Goal: Task Accomplishment & Management: Manage account settings

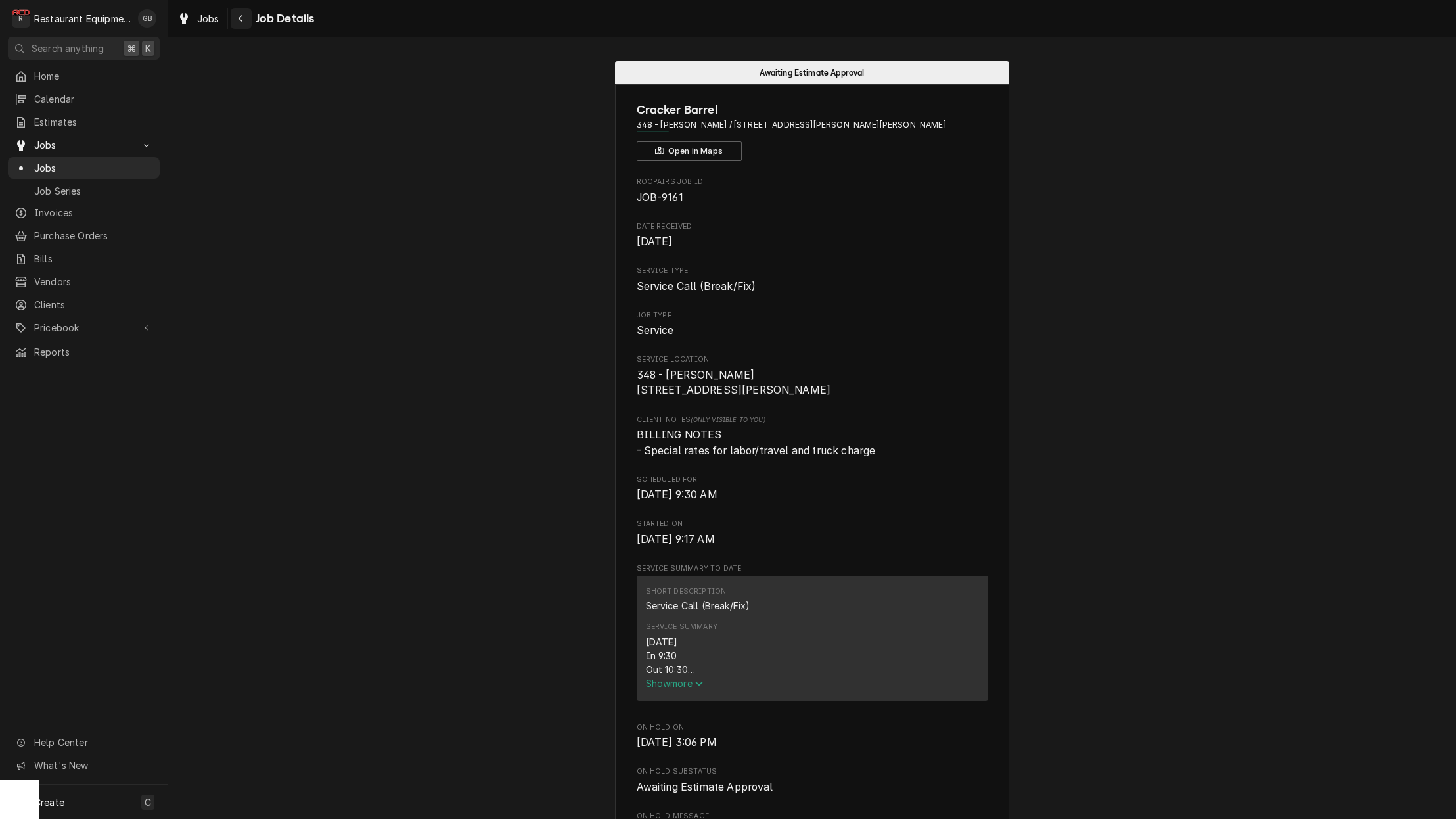
scroll to position [0, 1]
click at [239, 16] on icon "Navigate back" at bounding box center [241, 18] width 6 height 9
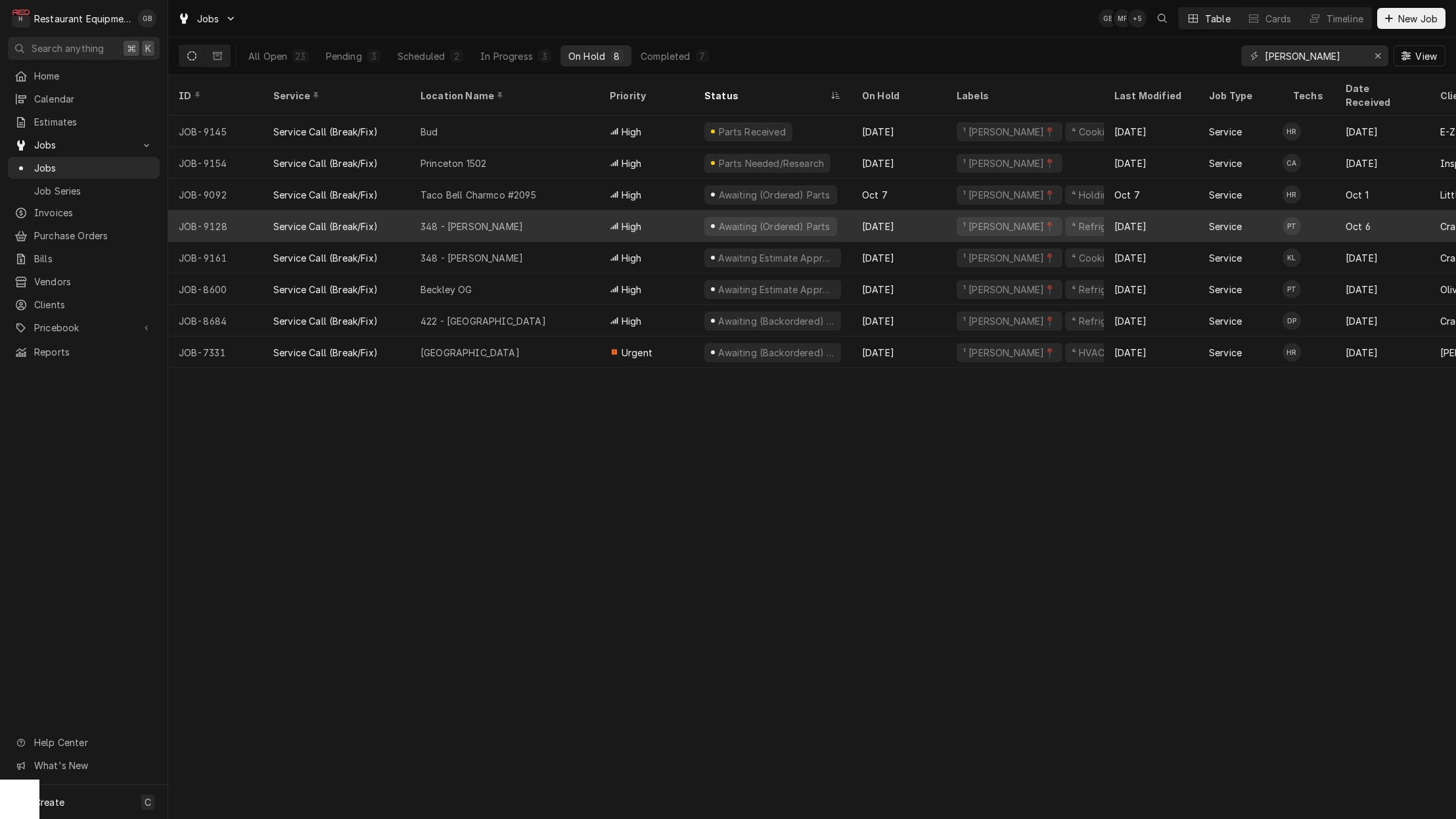
scroll to position [-1, 1]
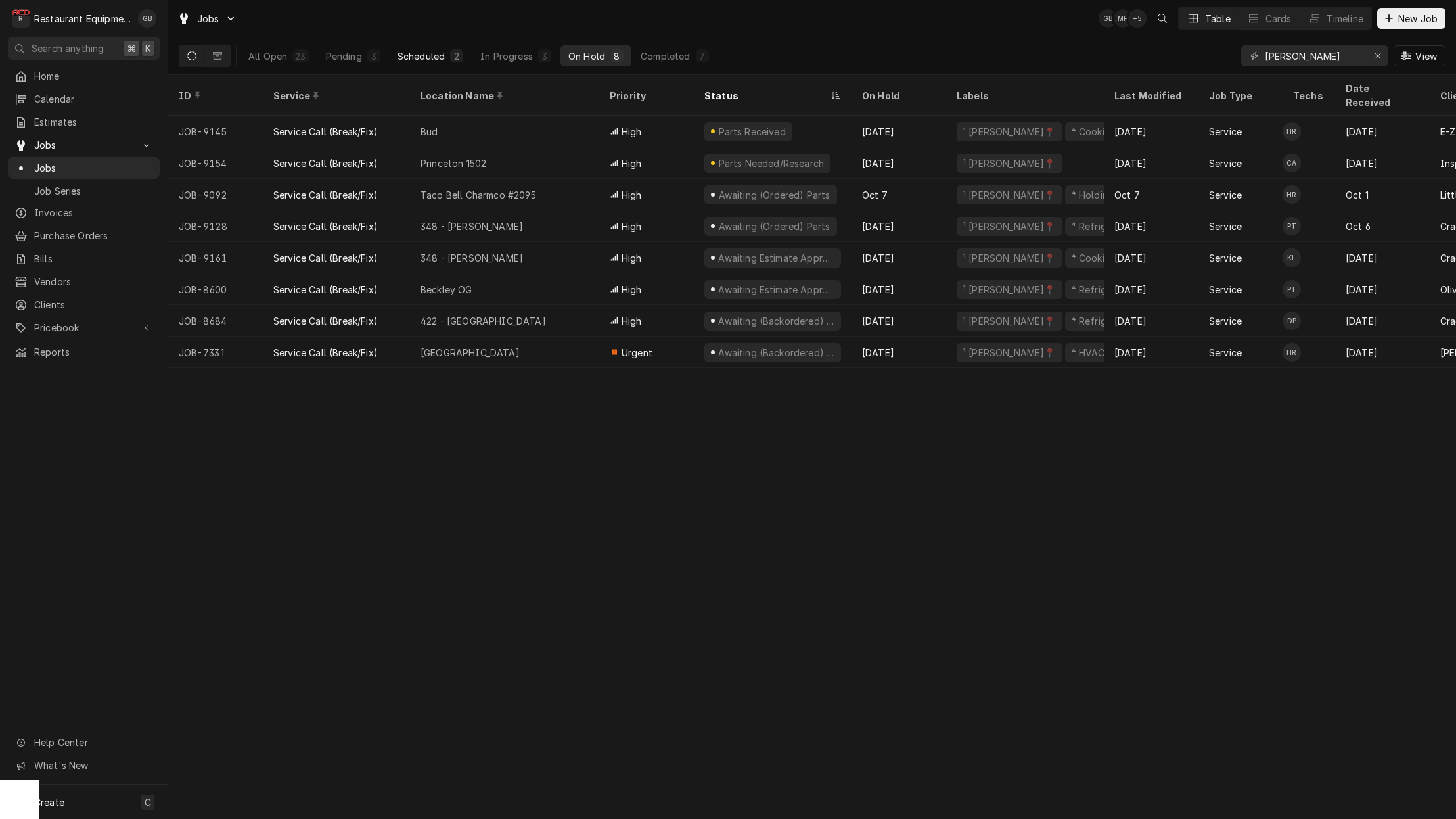
click at [431, 61] on div "Scheduled" at bounding box center [421, 56] width 47 height 14
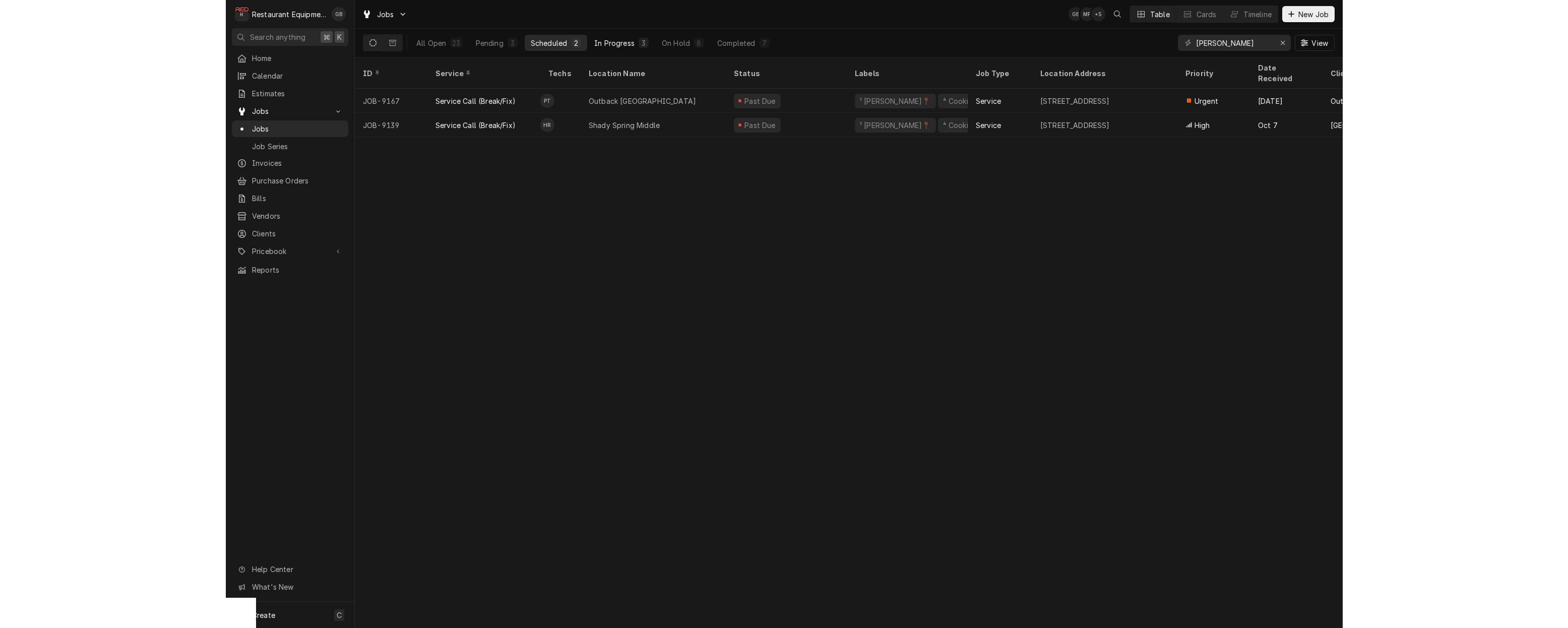
scroll to position [0, 0]
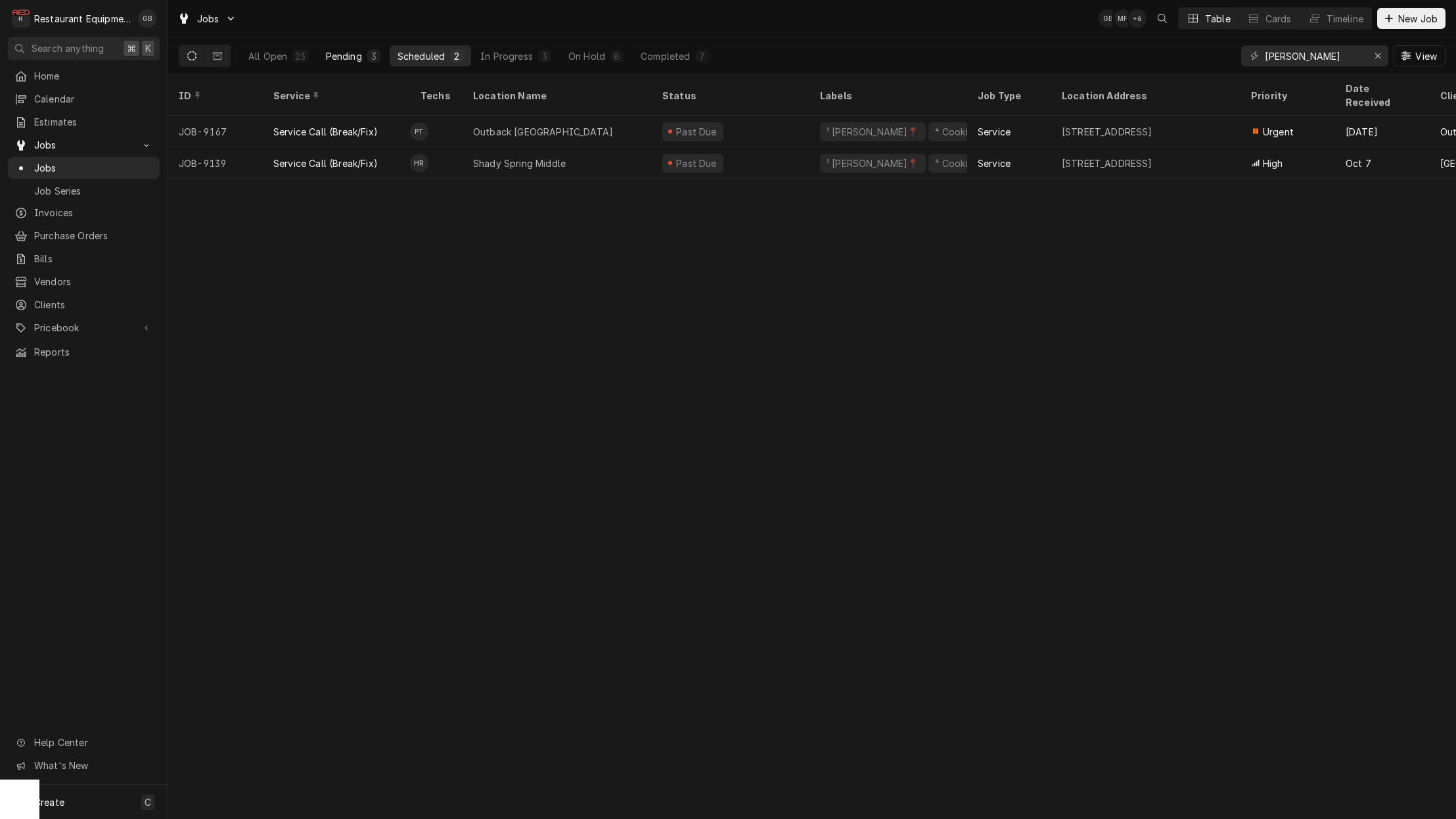
click at [367, 56] on div "3" at bounding box center [374, 56] width 13 height 13
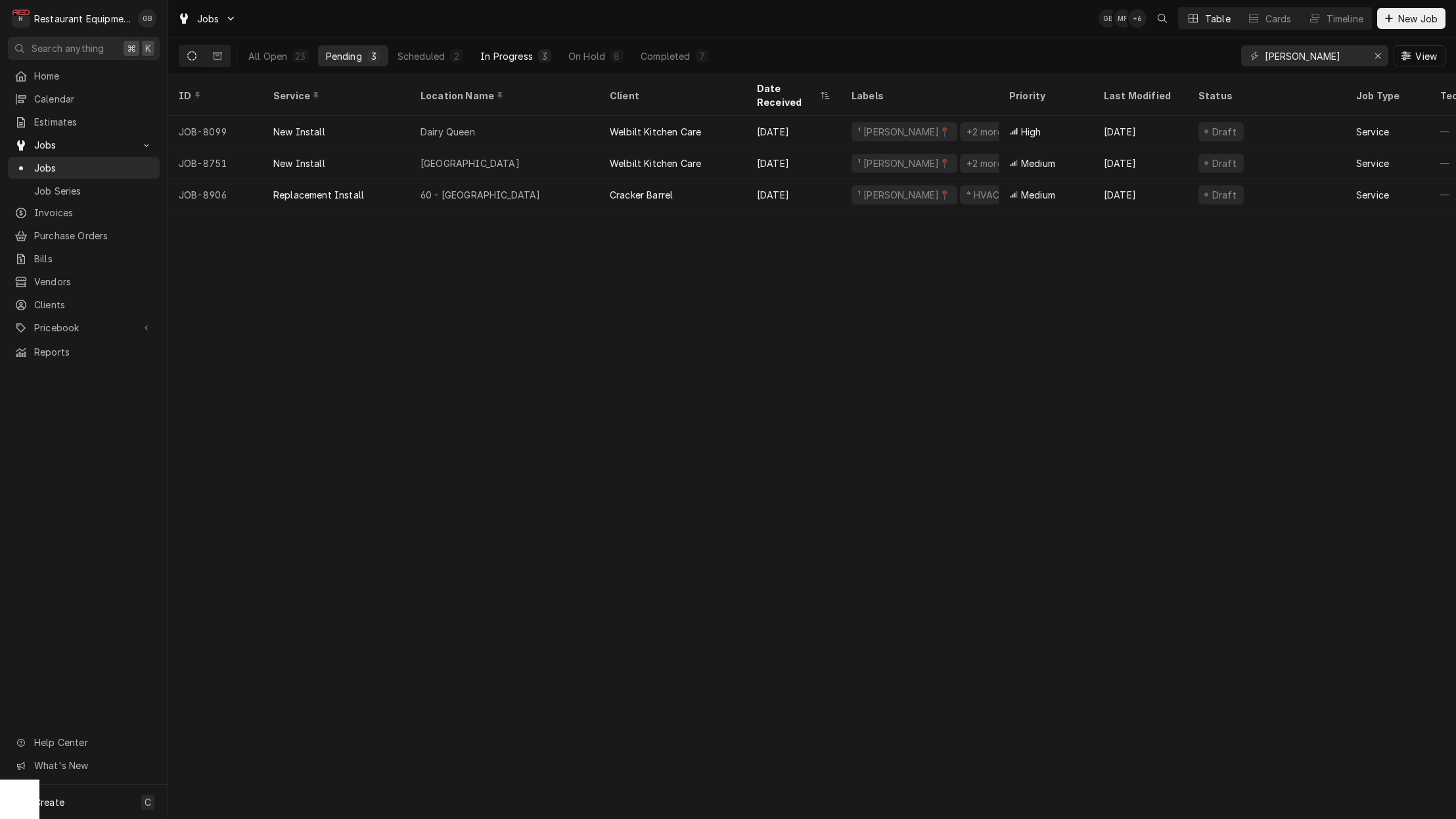
click at [496, 57] on div "In Progress" at bounding box center [506, 56] width 53 height 14
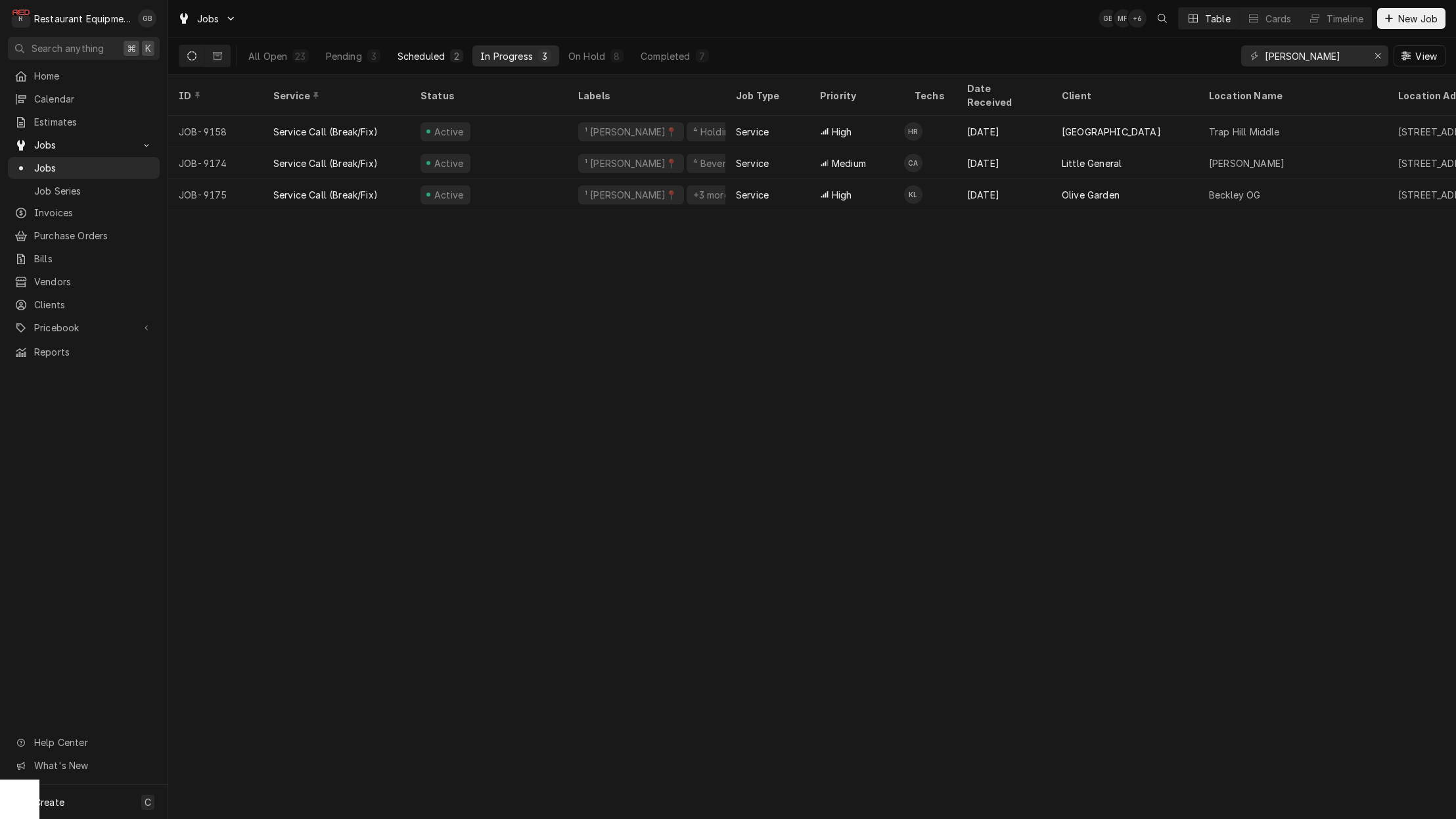
click at [448, 56] on button "Scheduled 2" at bounding box center [430, 56] width 81 height 21
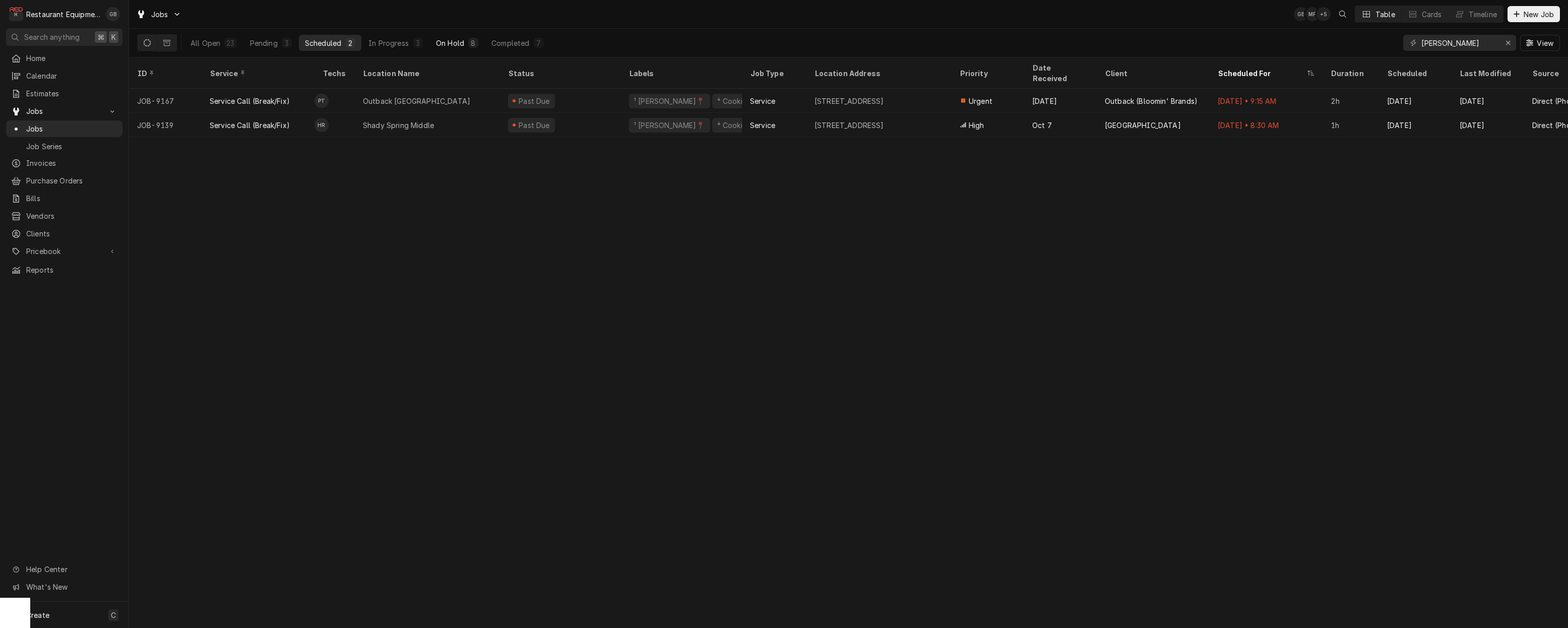
drag, startPoint x: 461, startPoint y: 42, endPoint x: 462, endPoint y: 37, distance: 5.1
click at [461, 40] on div "On Hold" at bounding box center [450, 43] width 28 height 11
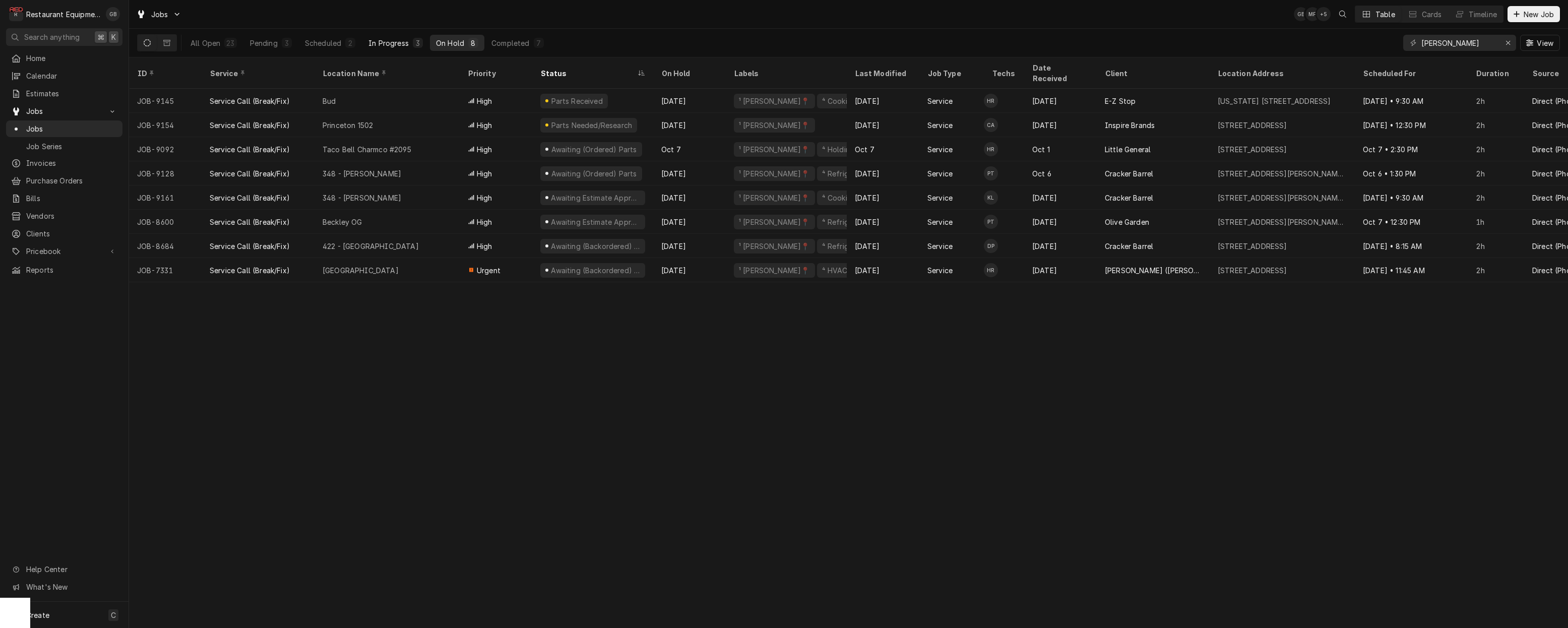
click at [382, 38] on div "In Progress" at bounding box center [389, 43] width 41 height 11
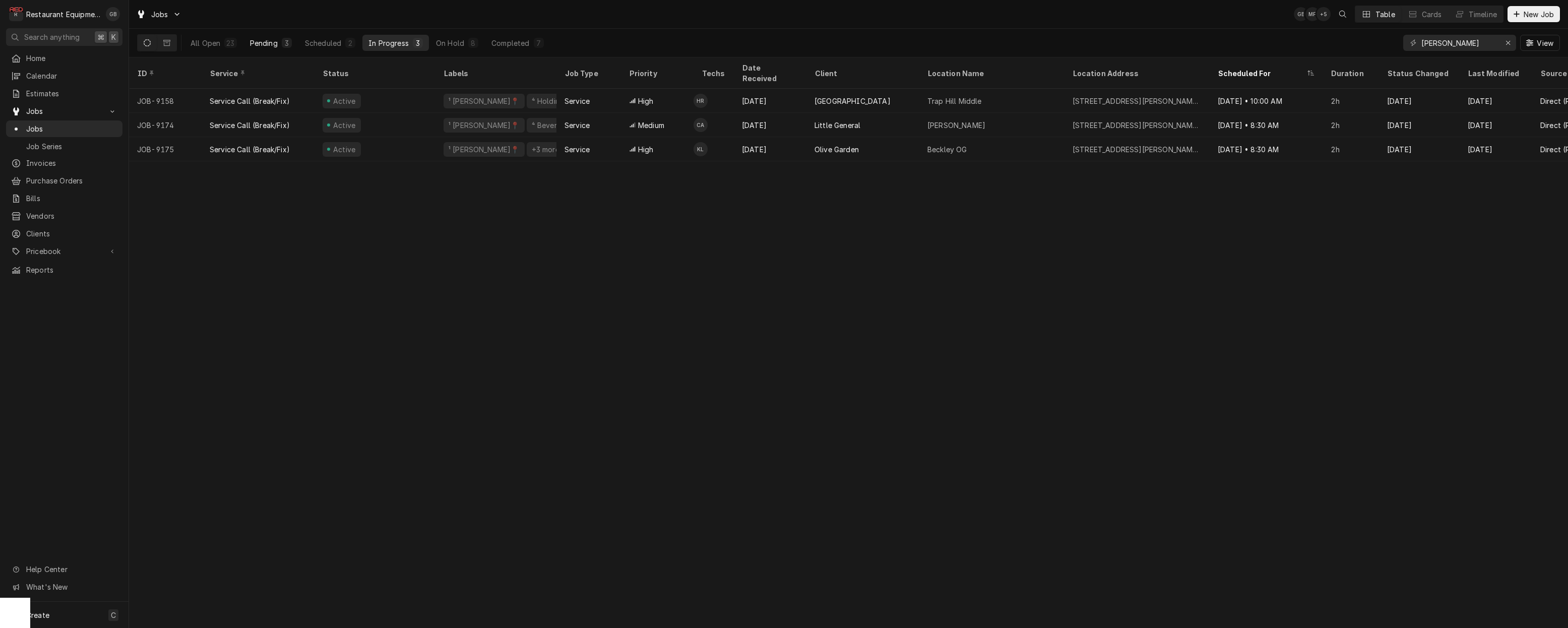
click at [277, 46] on div "Pending" at bounding box center [264, 43] width 27 height 11
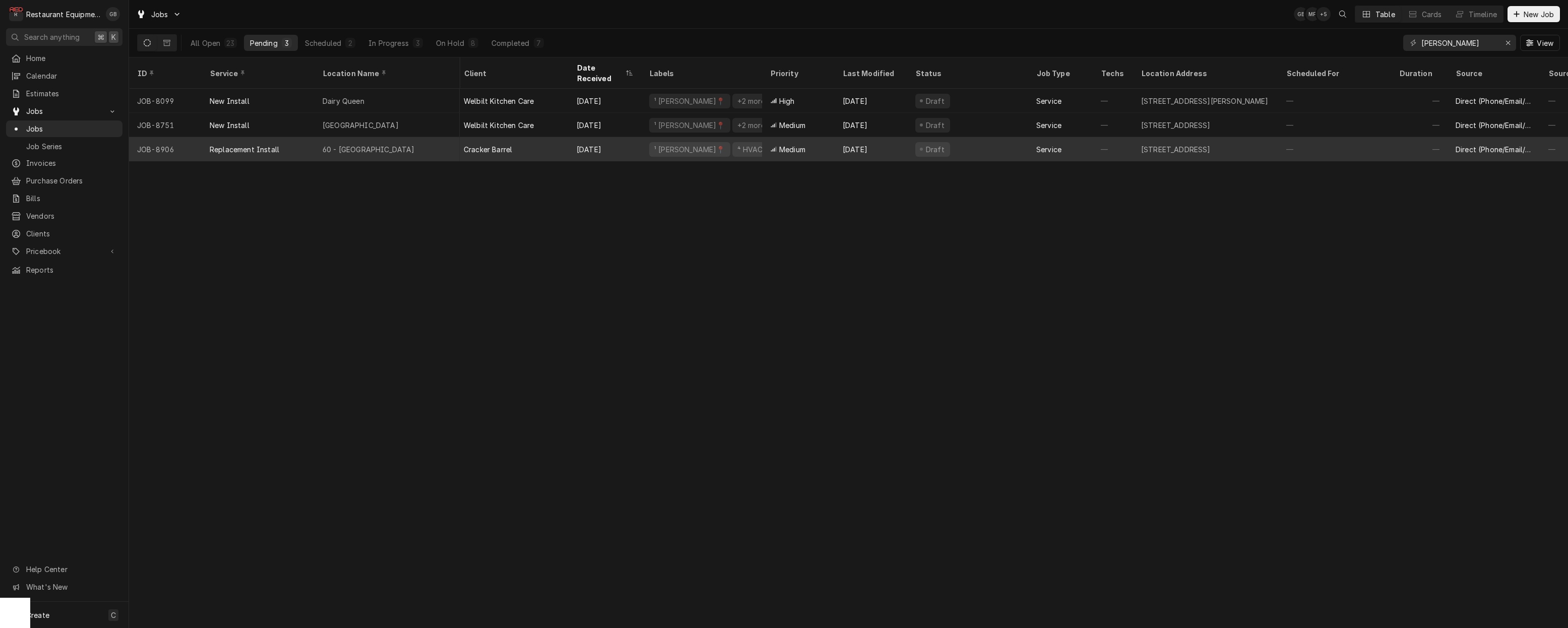
scroll to position [0, 10]
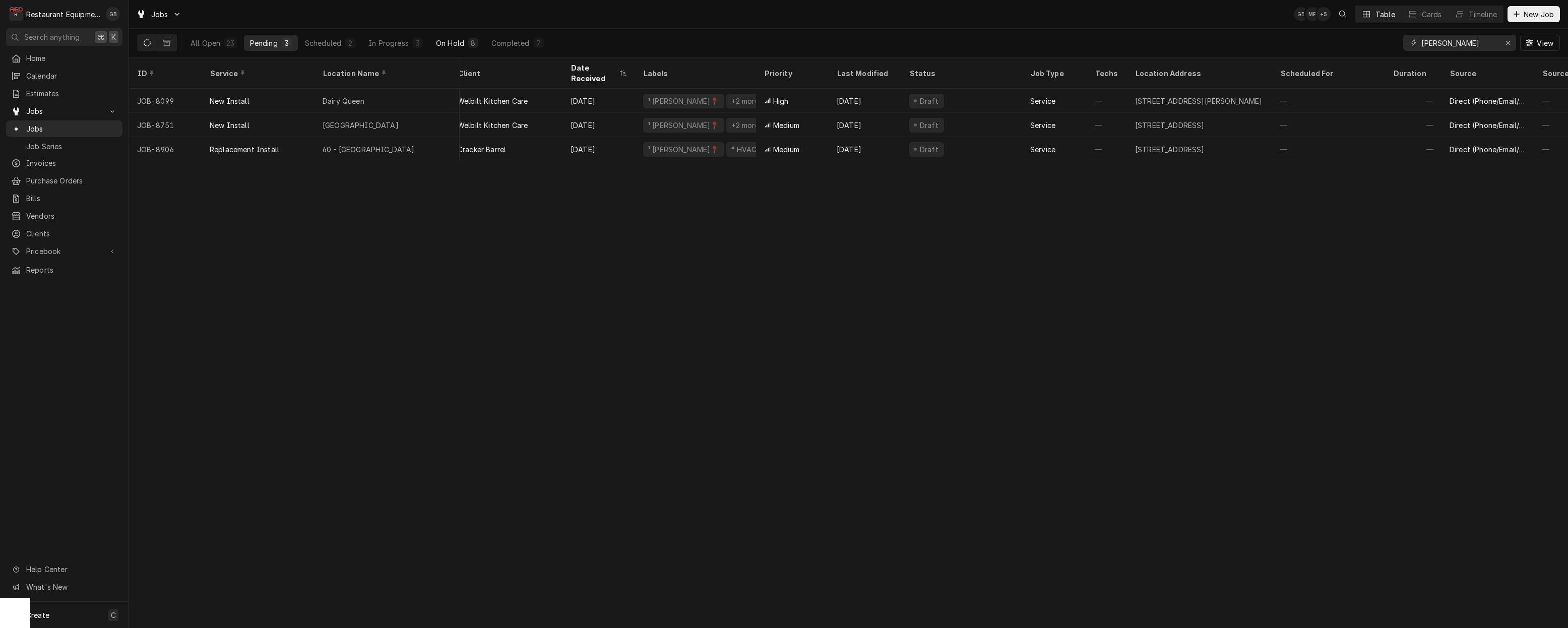
click at [455, 42] on div "On Hold" at bounding box center [450, 43] width 28 height 11
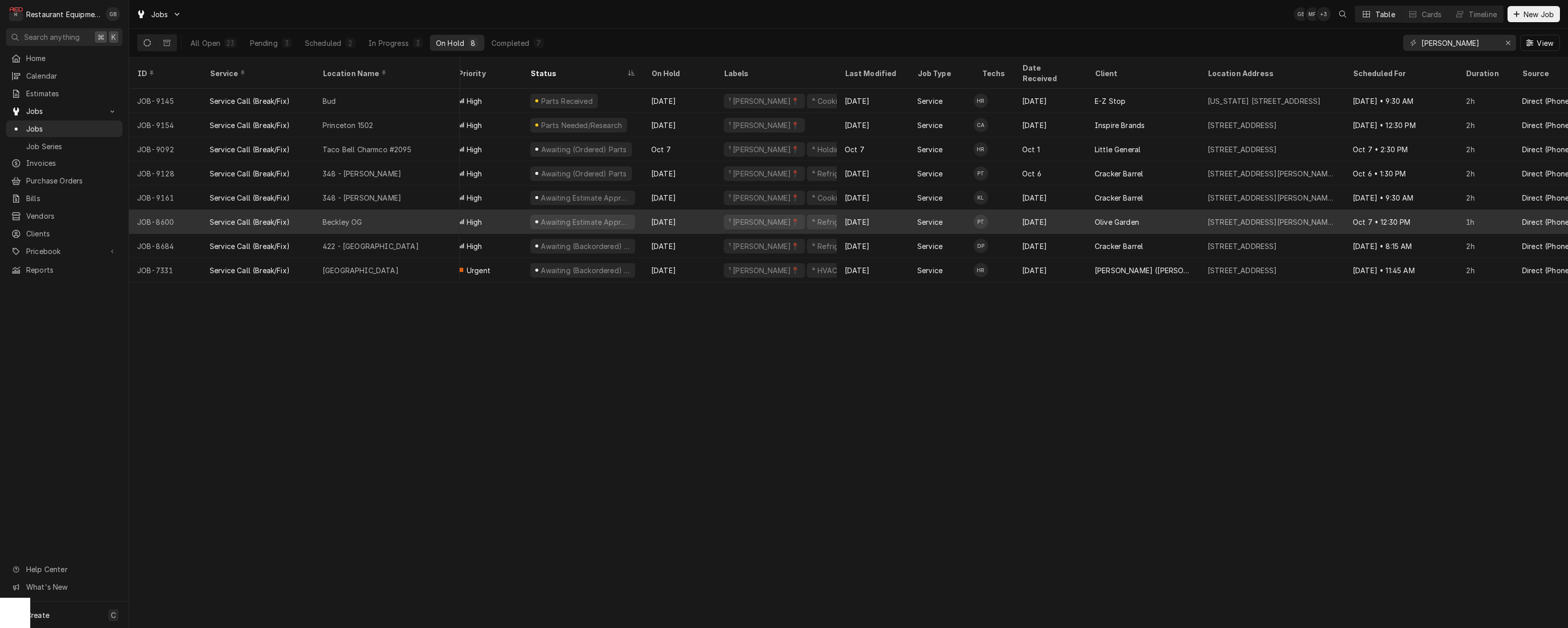
click at [502, 210] on div "High" at bounding box center [486, 221] width 72 height 24
click at [483, 213] on div "High" at bounding box center [486, 221] width 72 height 24
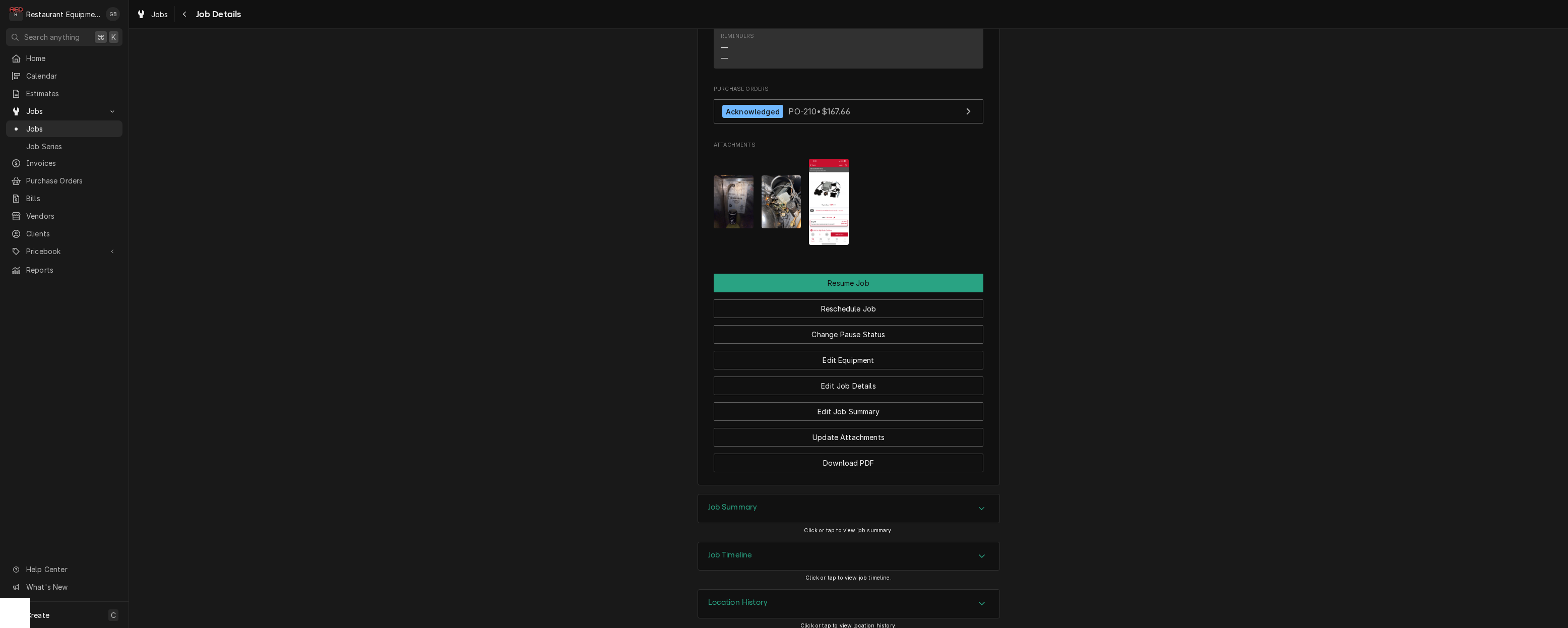
scroll to position [1095, 0]
click at [782, 326] on button "Change Pause Status" at bounding box center [848, 335] width 269 height 19
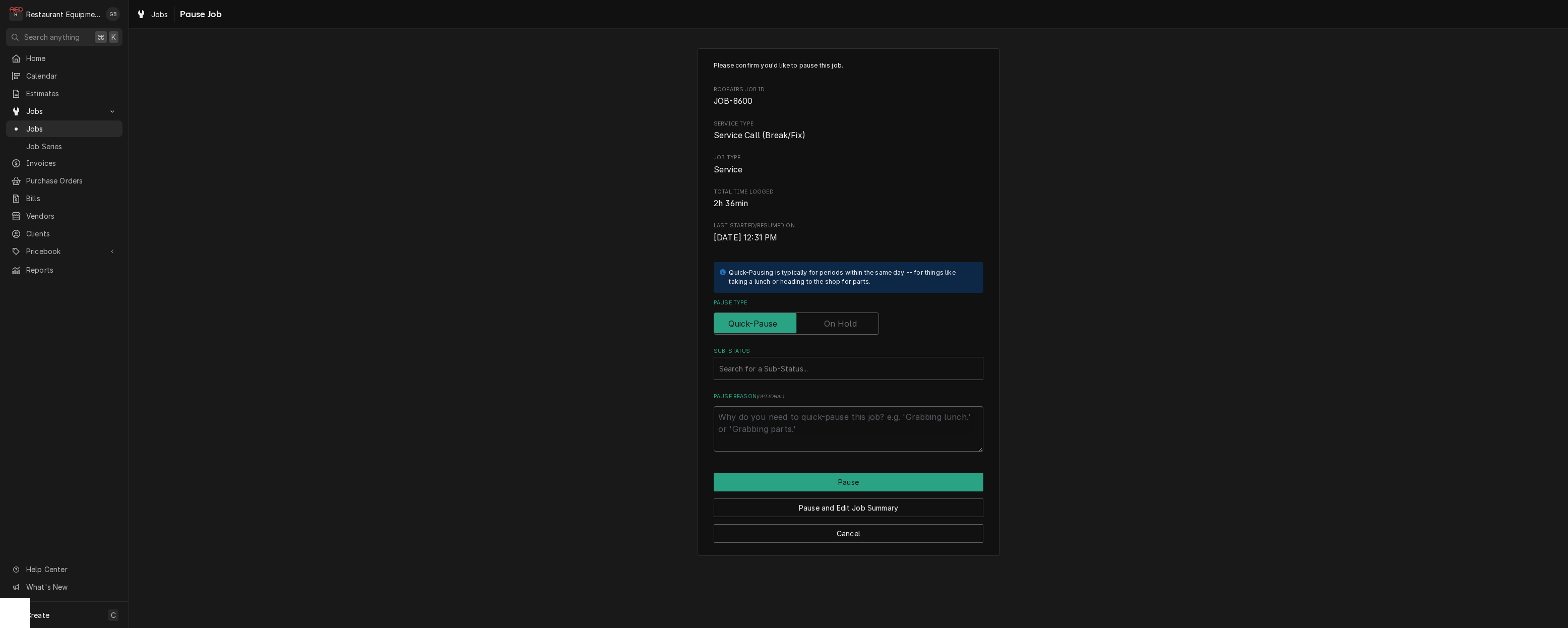
click at [847, 321] on label "Pause Type" at bounding box center [796, 324] width 165 height 22
click at [847, 321] on input "Pause Type" at bounding box center [796, 324] width 157 height 22
checkbox input "true"
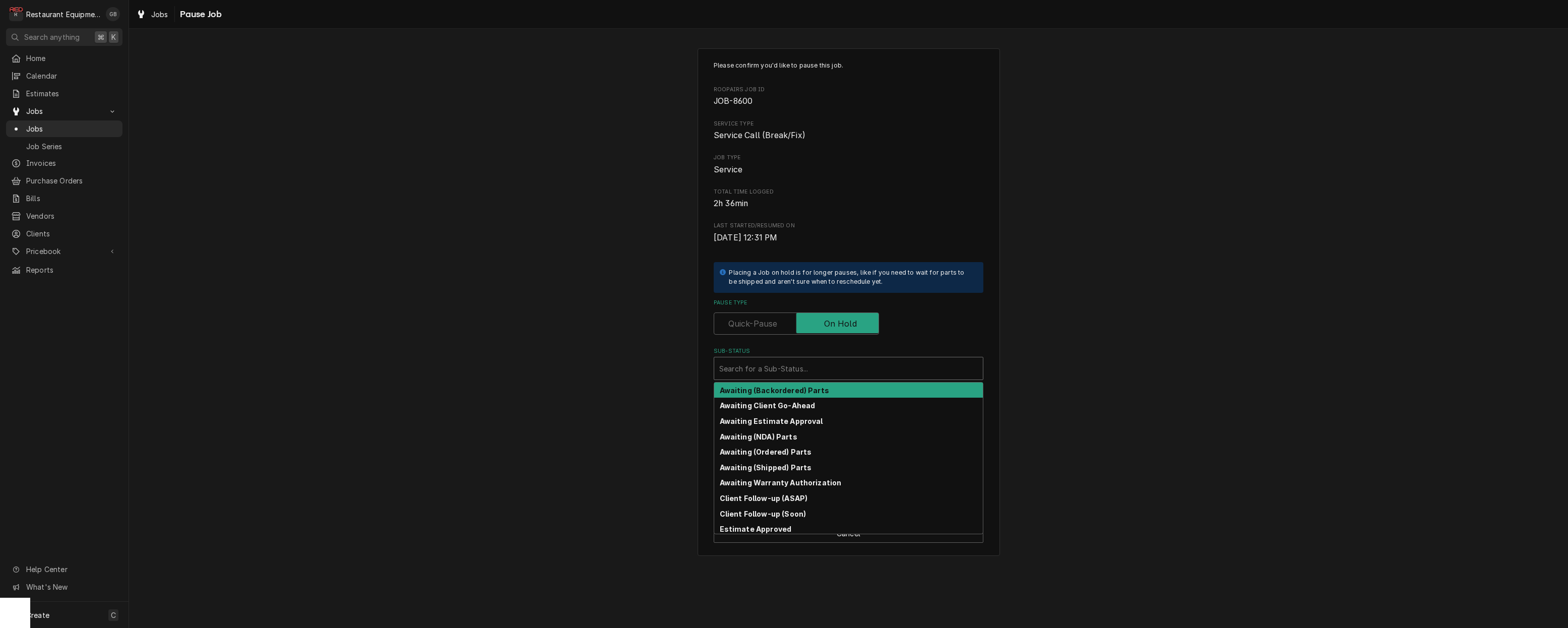
click at [750, 357] on div "Search for a Sub-Status..." at bounding box center [848, 368] width 269 height 23
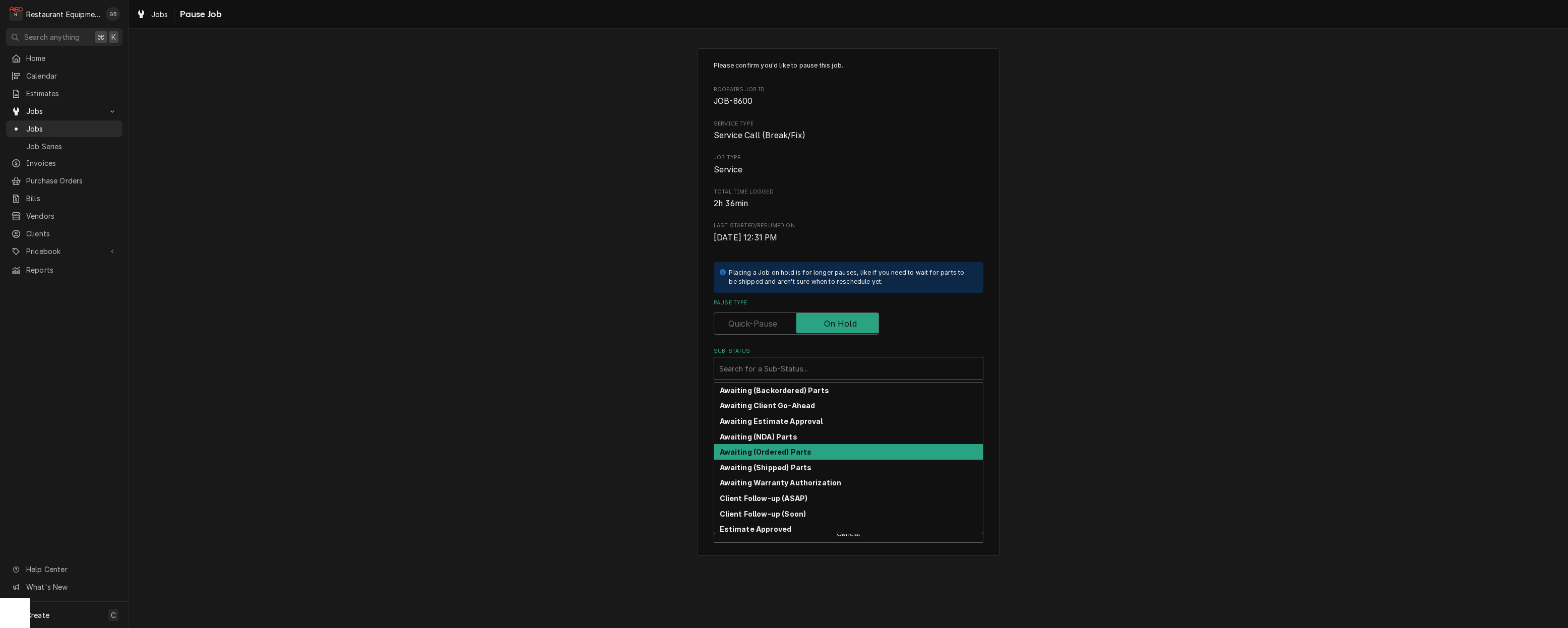
click at [742, 448] on strong "Awaiting (Ordered) Parts" at bounding box center [766, 452] width 92 height 9
type textarea "x"
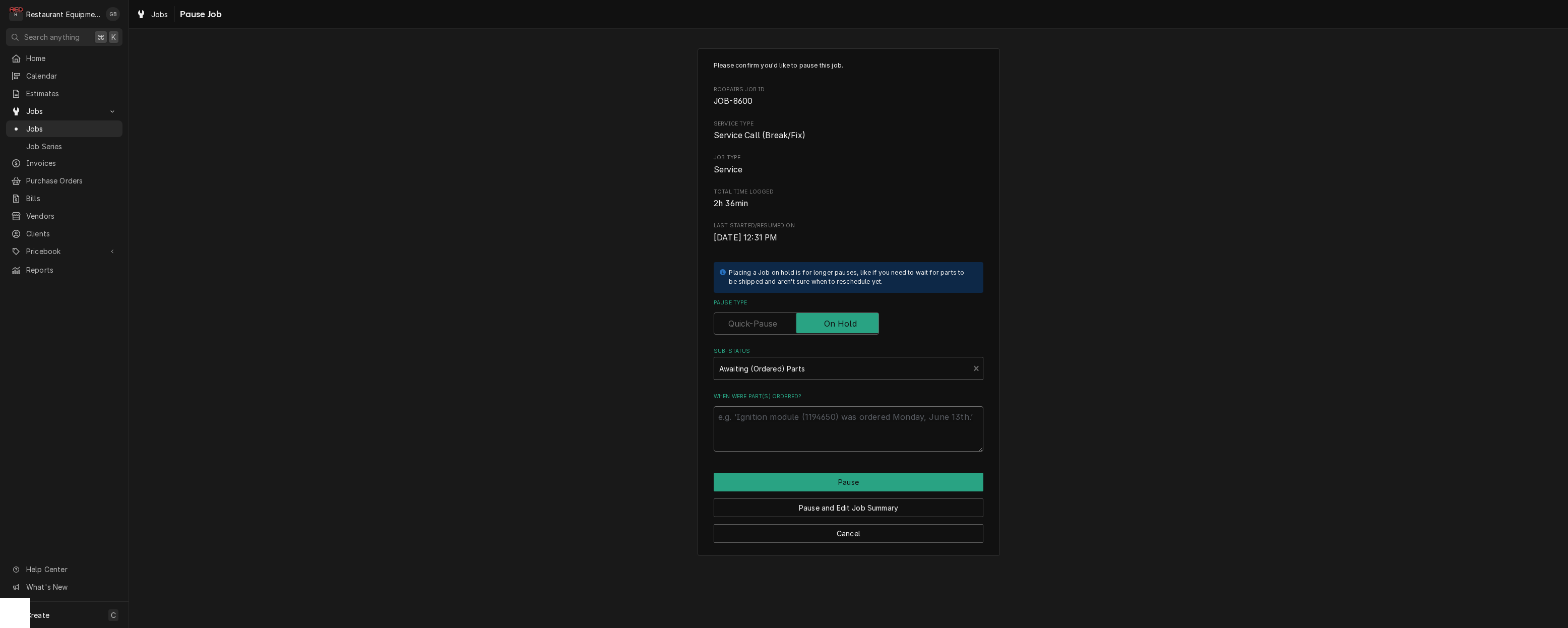
click at [737, 406] on textarea "When were part(s) ordered?" at bounding box center [848, 428] width 269 height 46
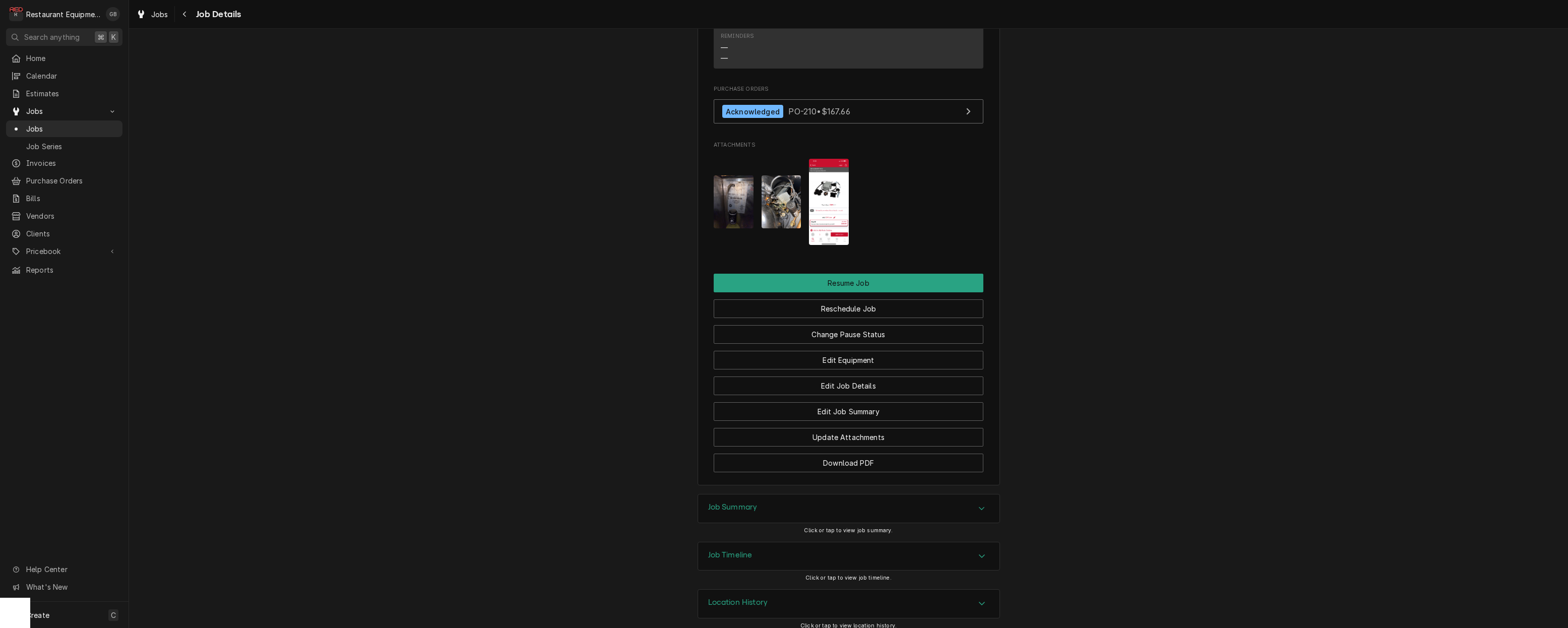
scroll to position [1095, 0]
click at [835, 274] on button "Resume Job" at bounding box center [848, 284] width 269 height 19
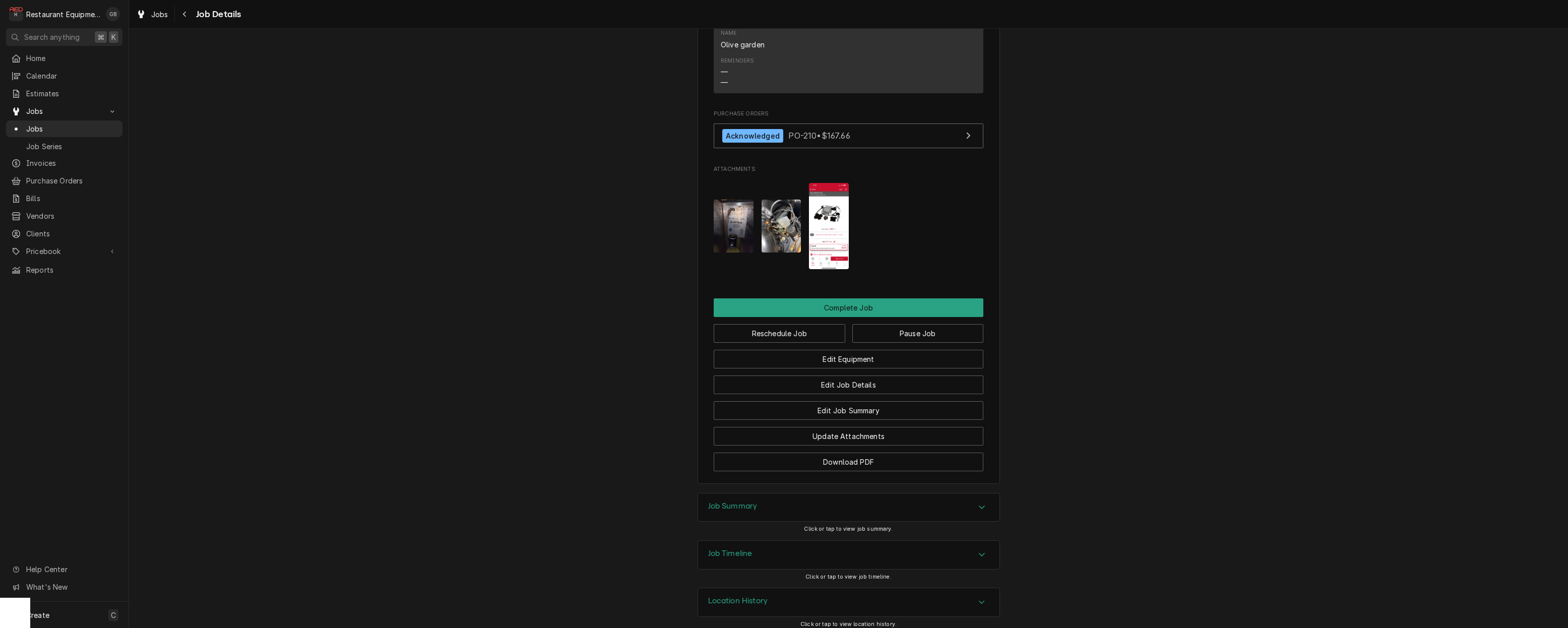
scroll to position [991, 0]
click at [848, 307] on button "Complete Job" at bounding box center [848, 308] width 269 height 19
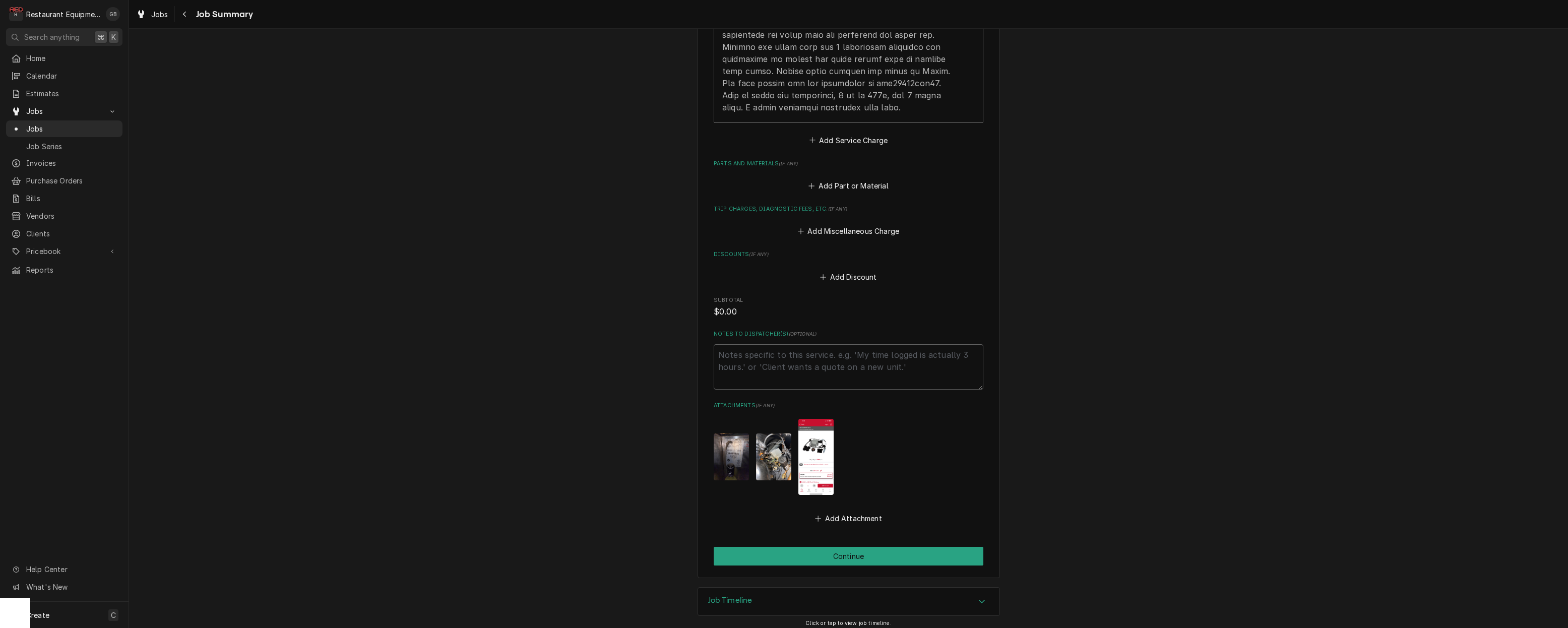
scroll to position [652, 0]
click at [826, 548] on button "Continue" at bounding box center [848, 557] width 269 height 19
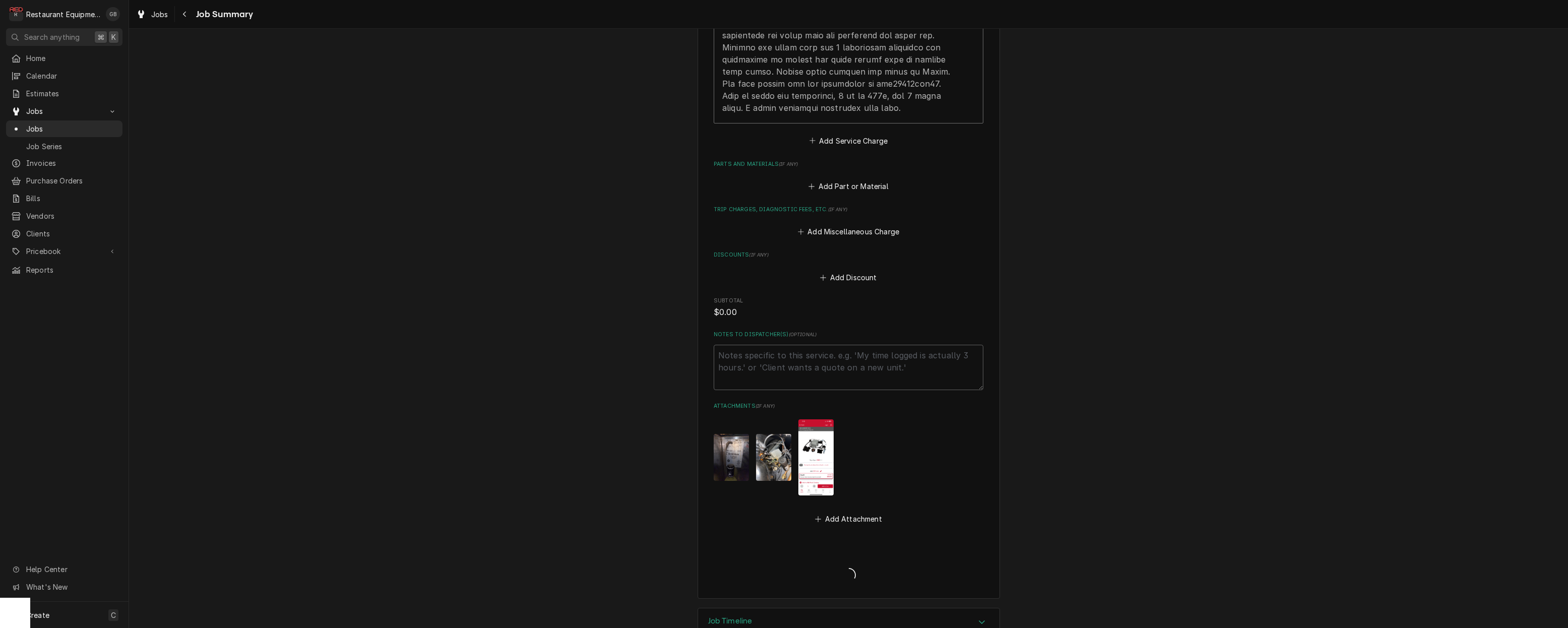
type textarea "x"
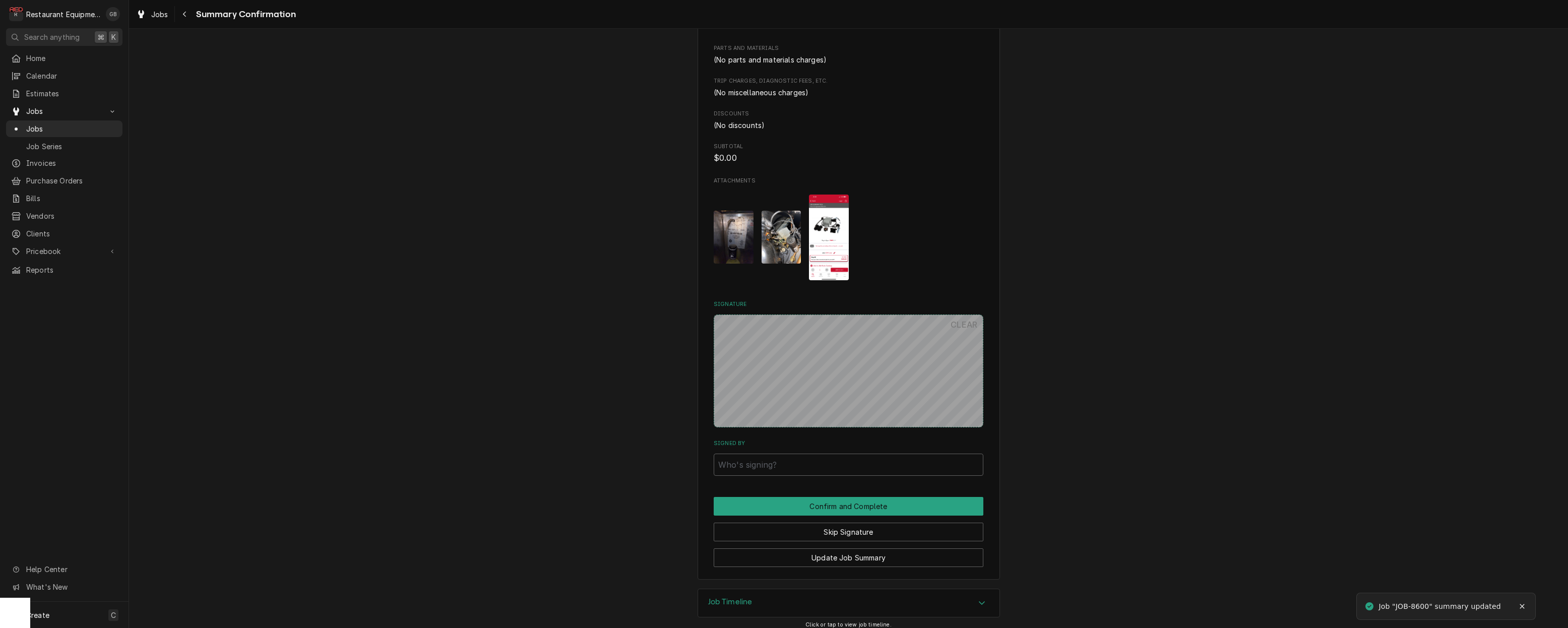
scroll to position [650, 0]
click at [792, 526] on button "Skip Signature" at bounding box center [848, 533] width 269 height 19
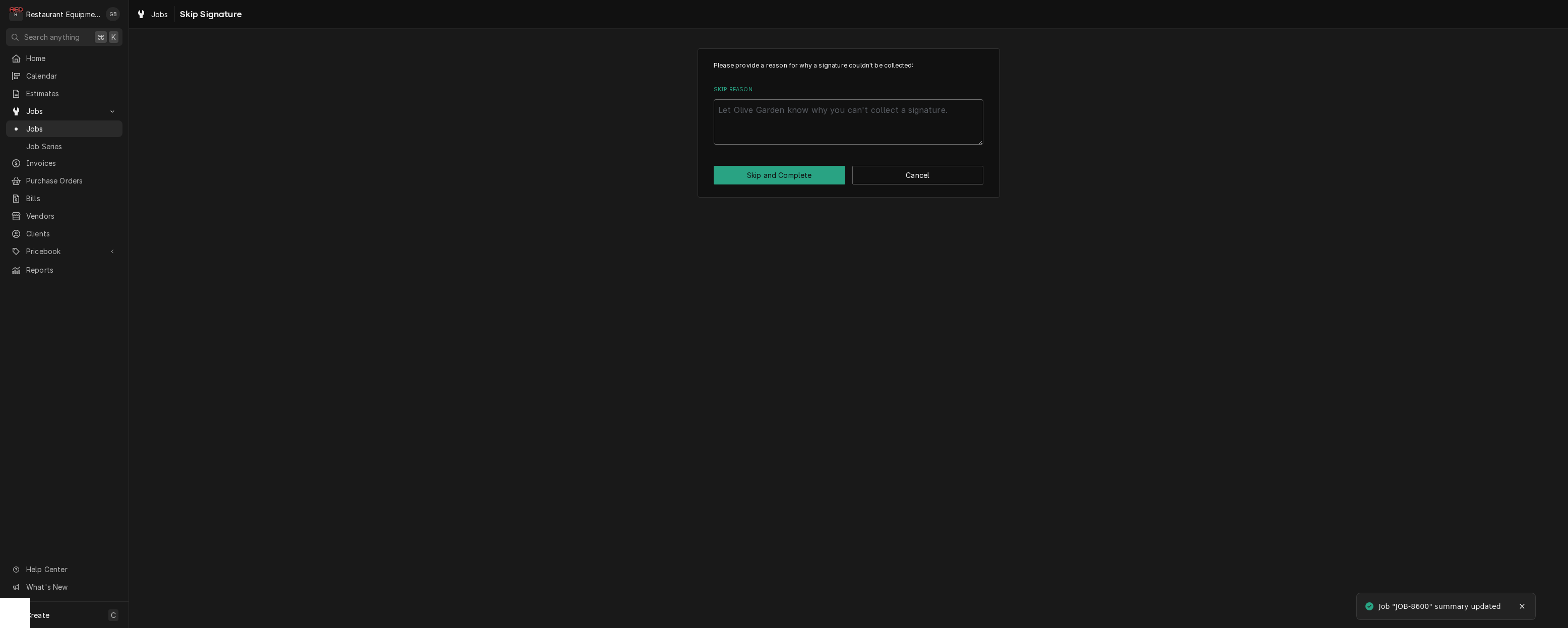
click at [719, 117] on textarea "Skip Reason" at bounding box center [848, 122] width 269 height 46
type textarea "x"
type textarea "b"
type textarea "x"
type textarea "bi"
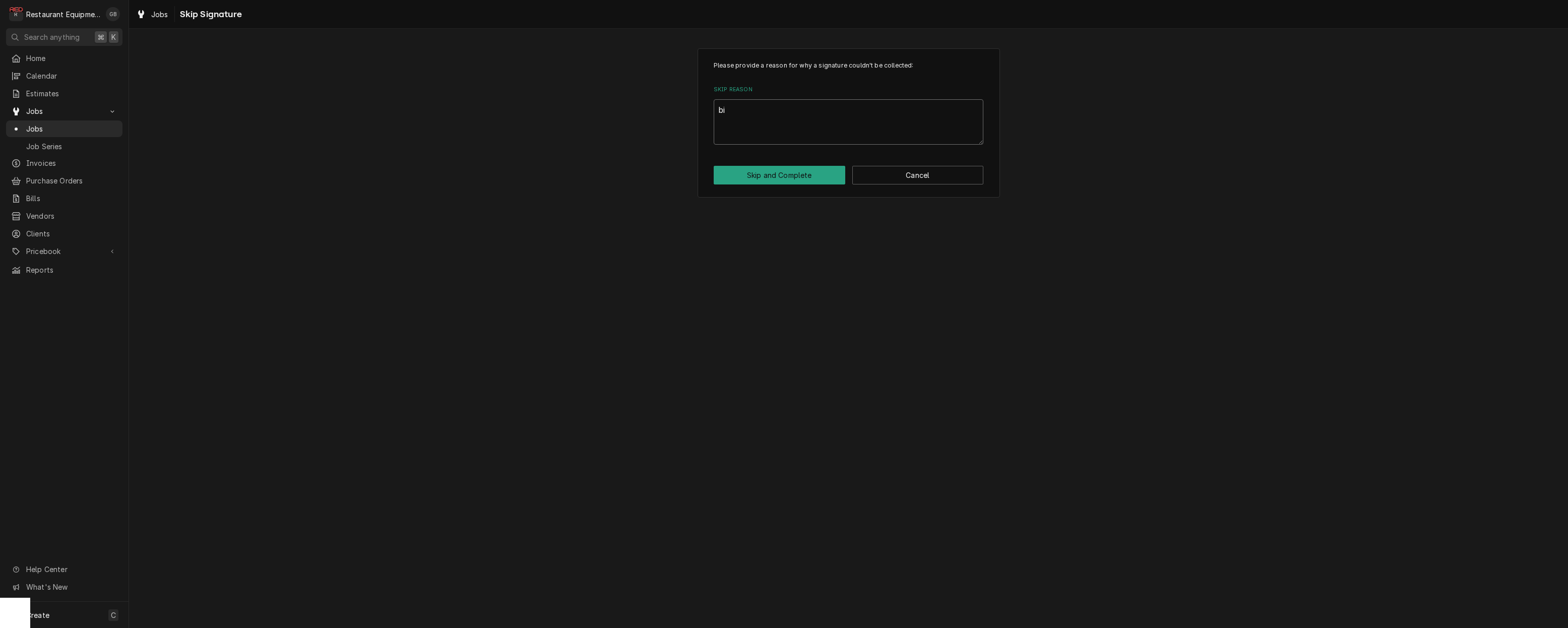
type textarea "x"
type textarea "bil"
type textarea "x"
type textarea "bill"
type textarea "x"
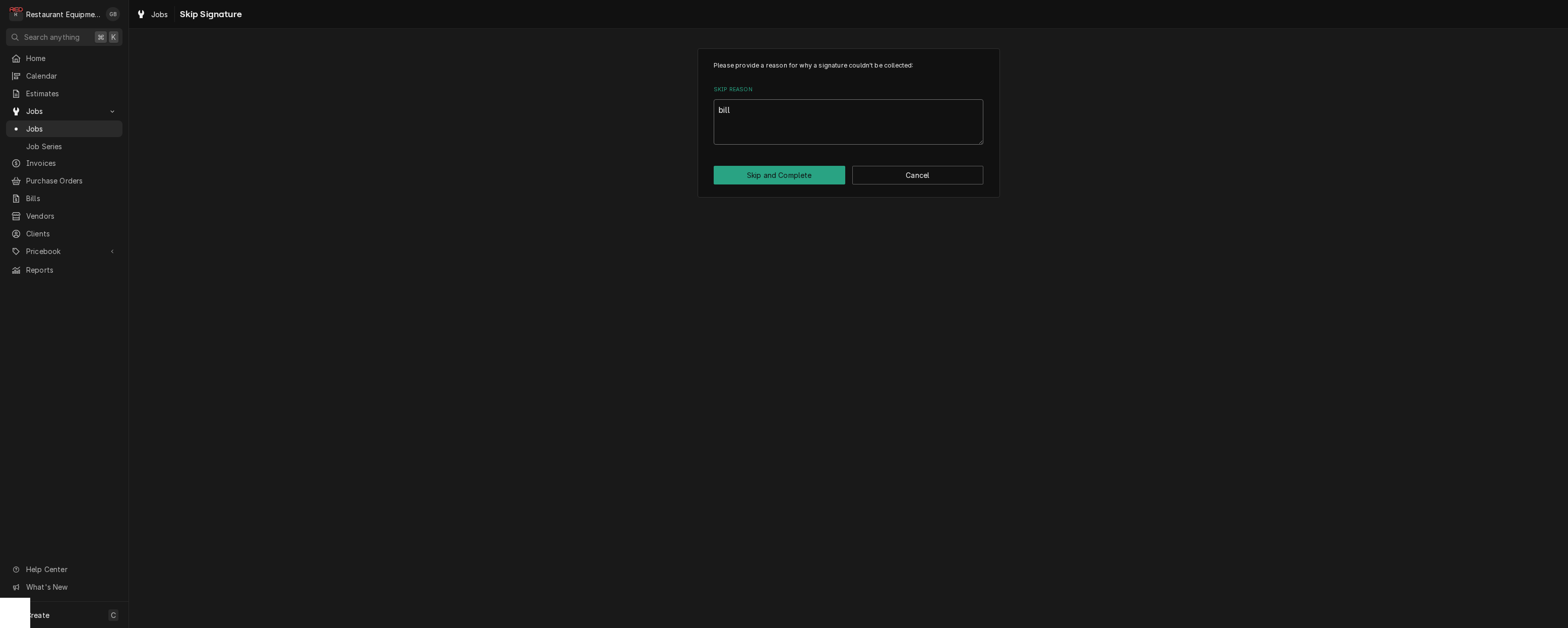
type textarea "billi"
type textarea "x"
type textarea "billin"
type textarea "x"
type textarea "billing"
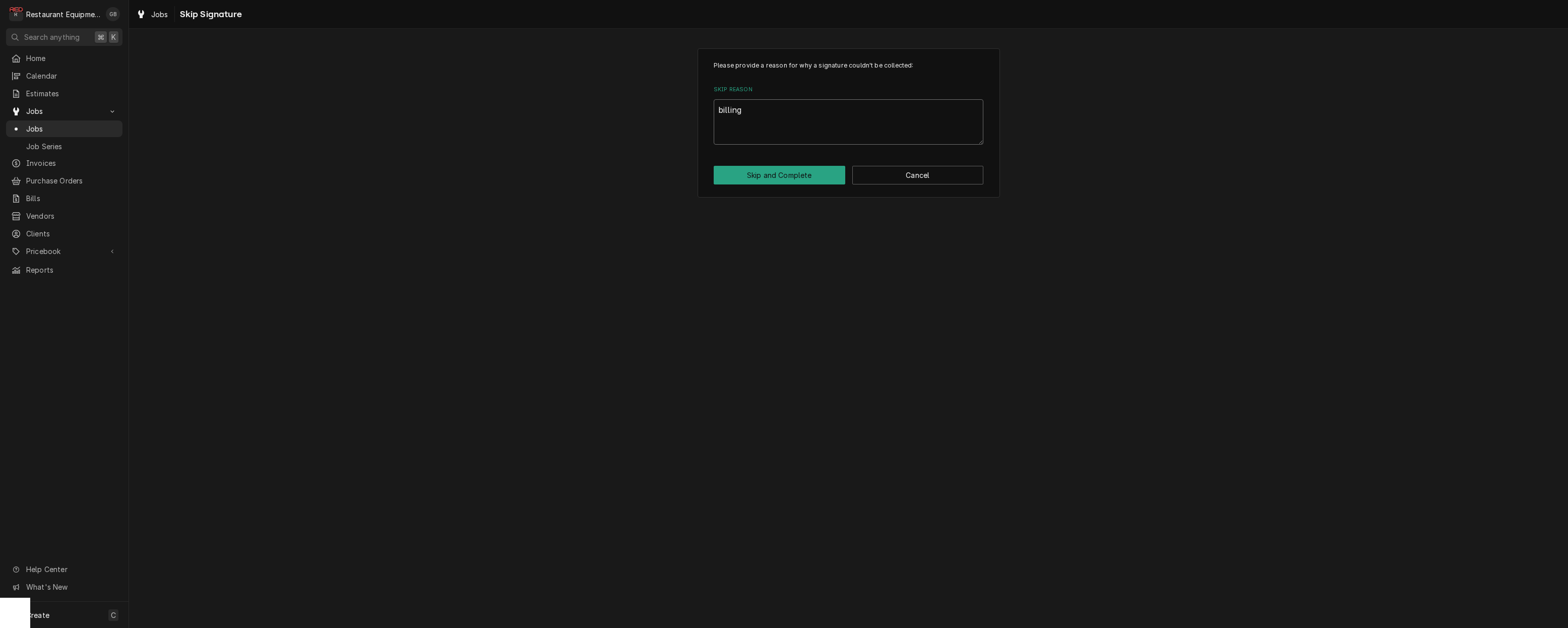
type textarea "x"
type textarea "billing"
type textarea "x"
type textarea "billing o"
type textarea "x"
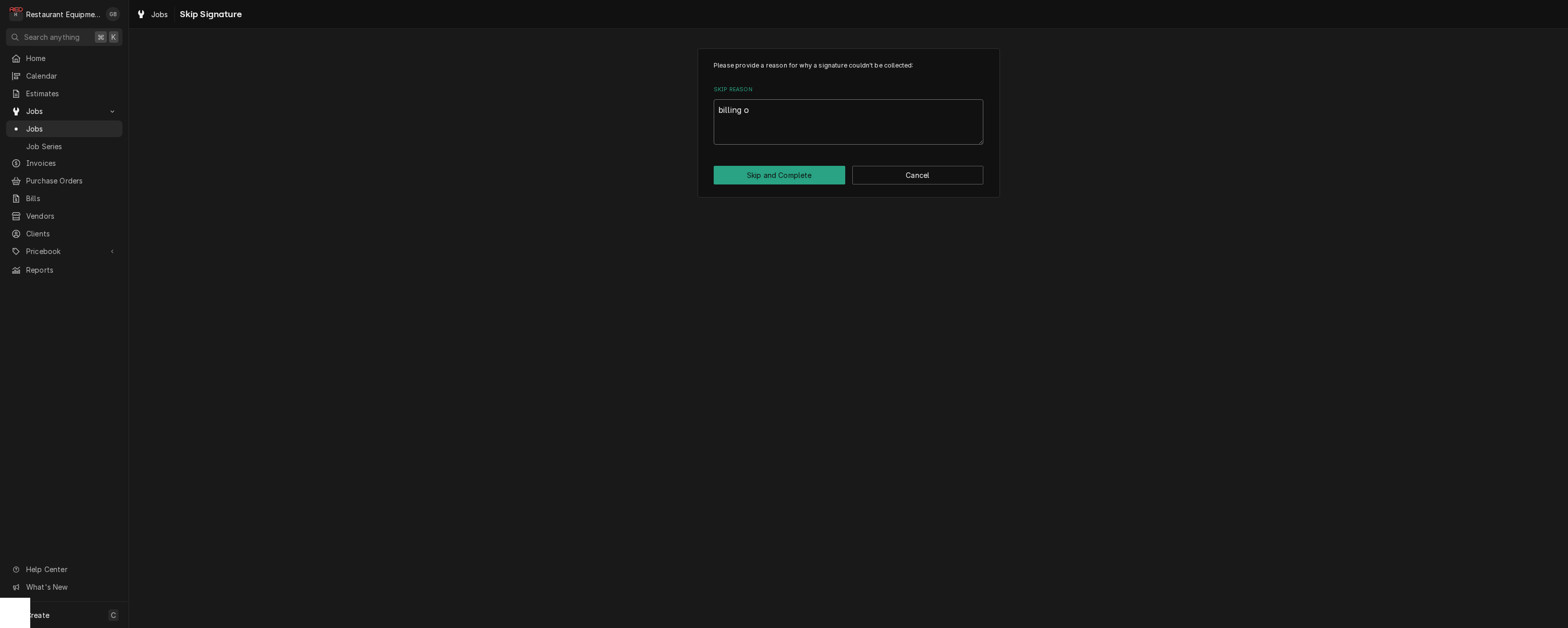
type textarea "billing ou"
type textarea "x"
type textarea "billing out"
type textarea "x"
type textarea "billing out"
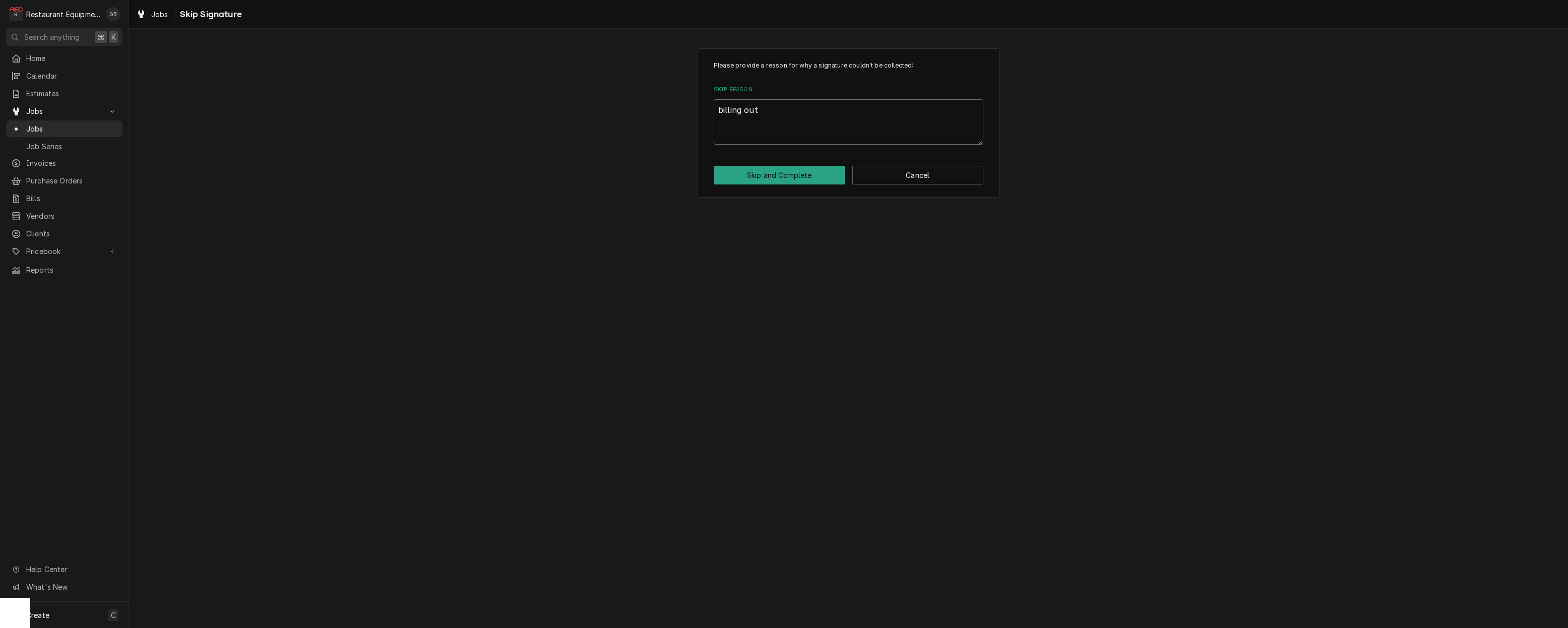
type textarea "x"
type textarea "billing out d"
type textarea "x"
type textarea "billing out di"
type textarea "x"
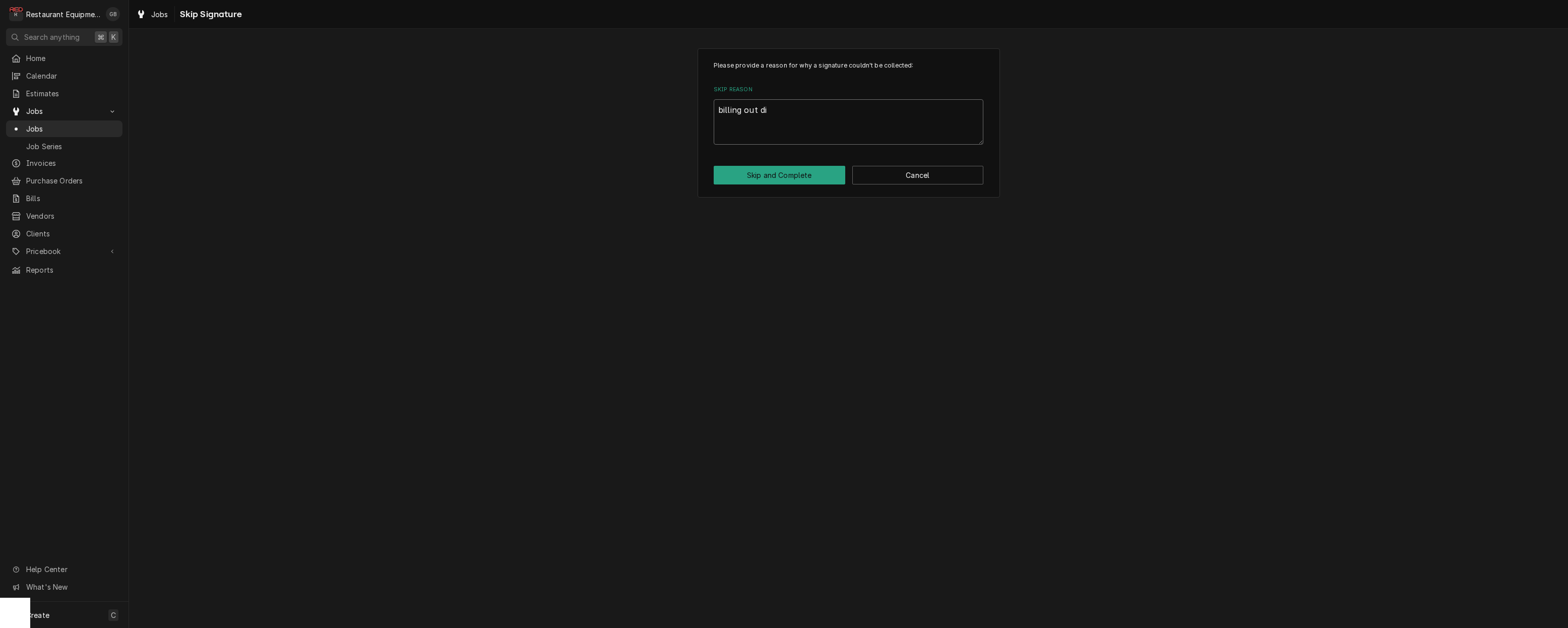
type textarea "billing out dia"
type textarea "x"
type textarea "billing out diag"
type textarea "x"
type textarea "billing out diagn"
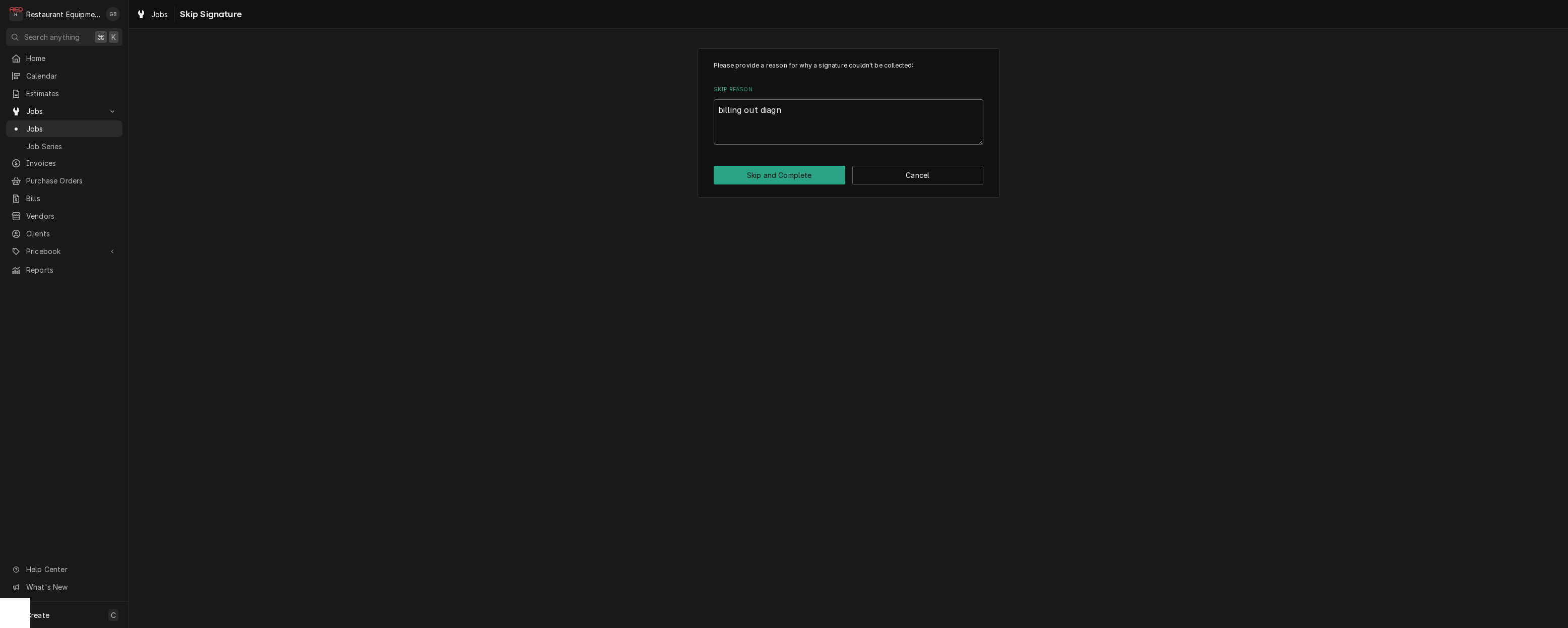
type textarea "x"
type textarea "billing out diagno"
type textarea "x"
type textarea "billing out diagnos"
type textarea "x"
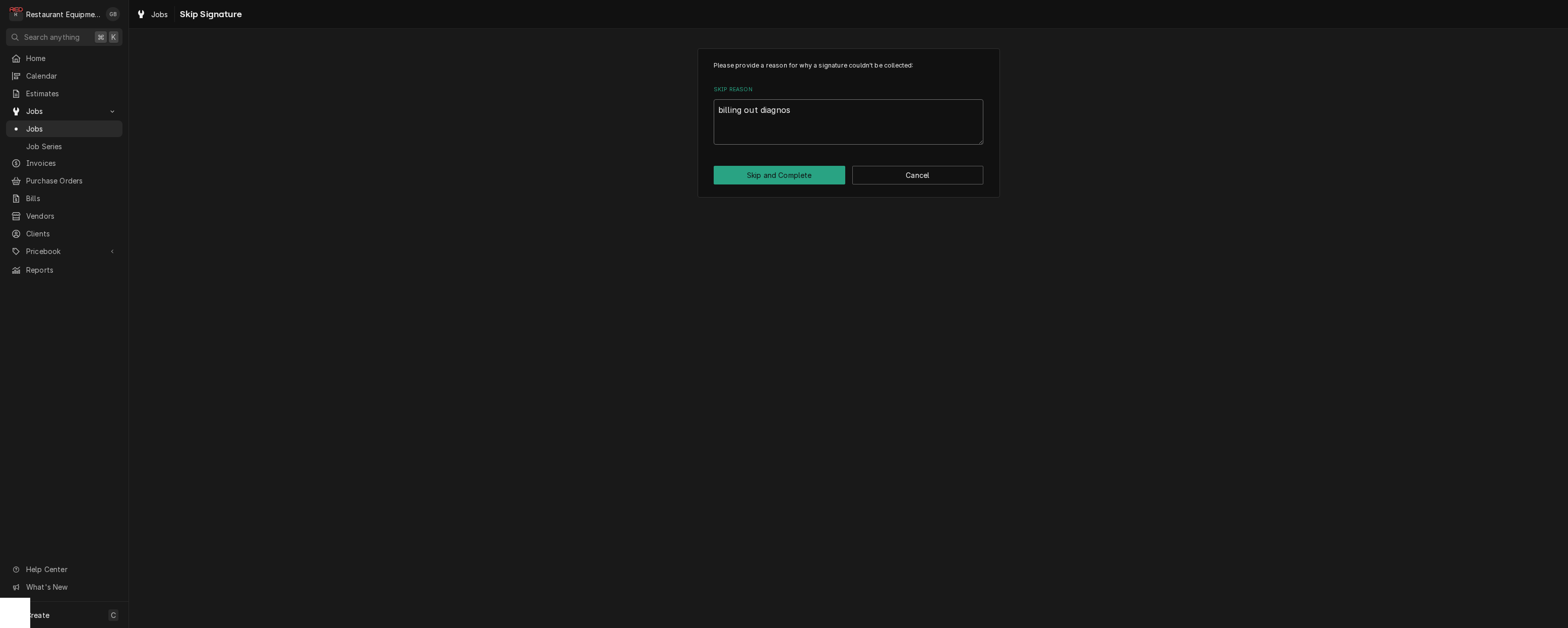
type textarea "billing out diagnosi"
type textarea "x"
type textarea "billing out diagnosis"
type textarea "x"
type textarea "billing out diagnosis"
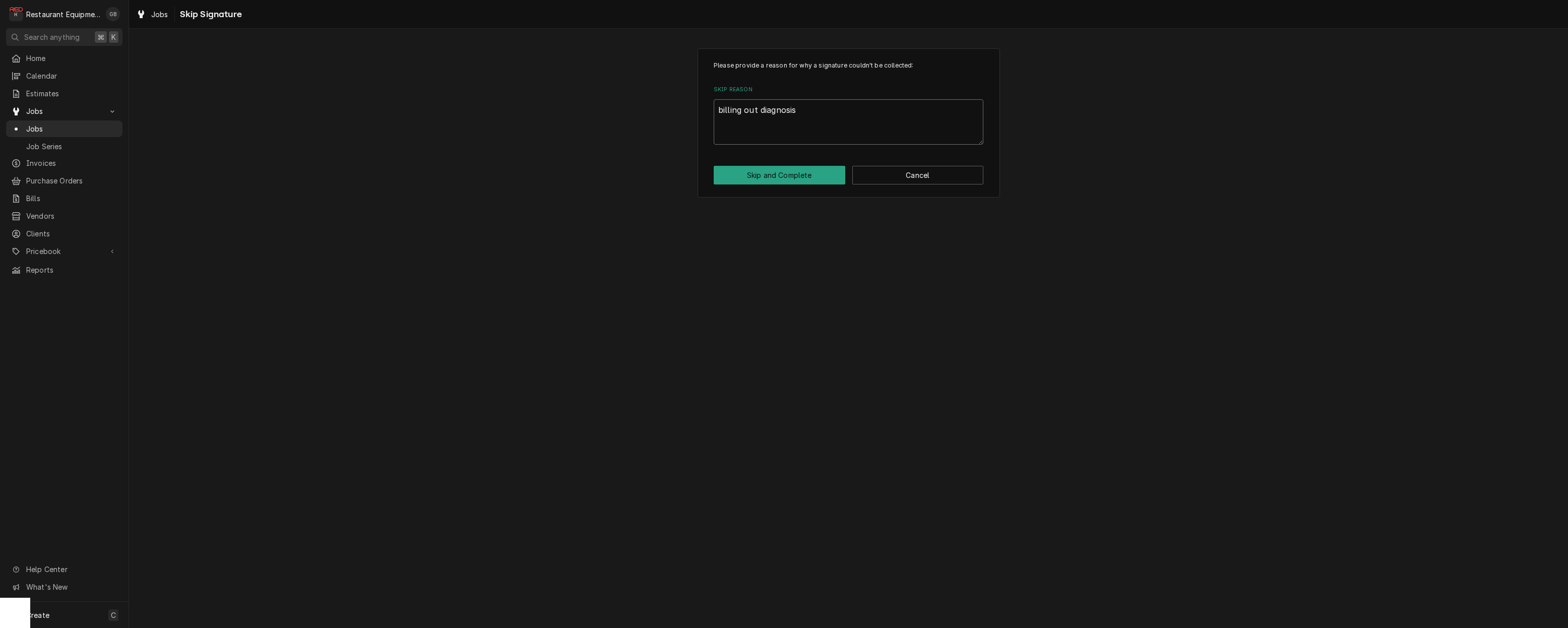
type textarea "x"
type textarea "billing out diagnosis"
type textarea "x"
type textarea "billing out diagnosis"
type textarea "x"
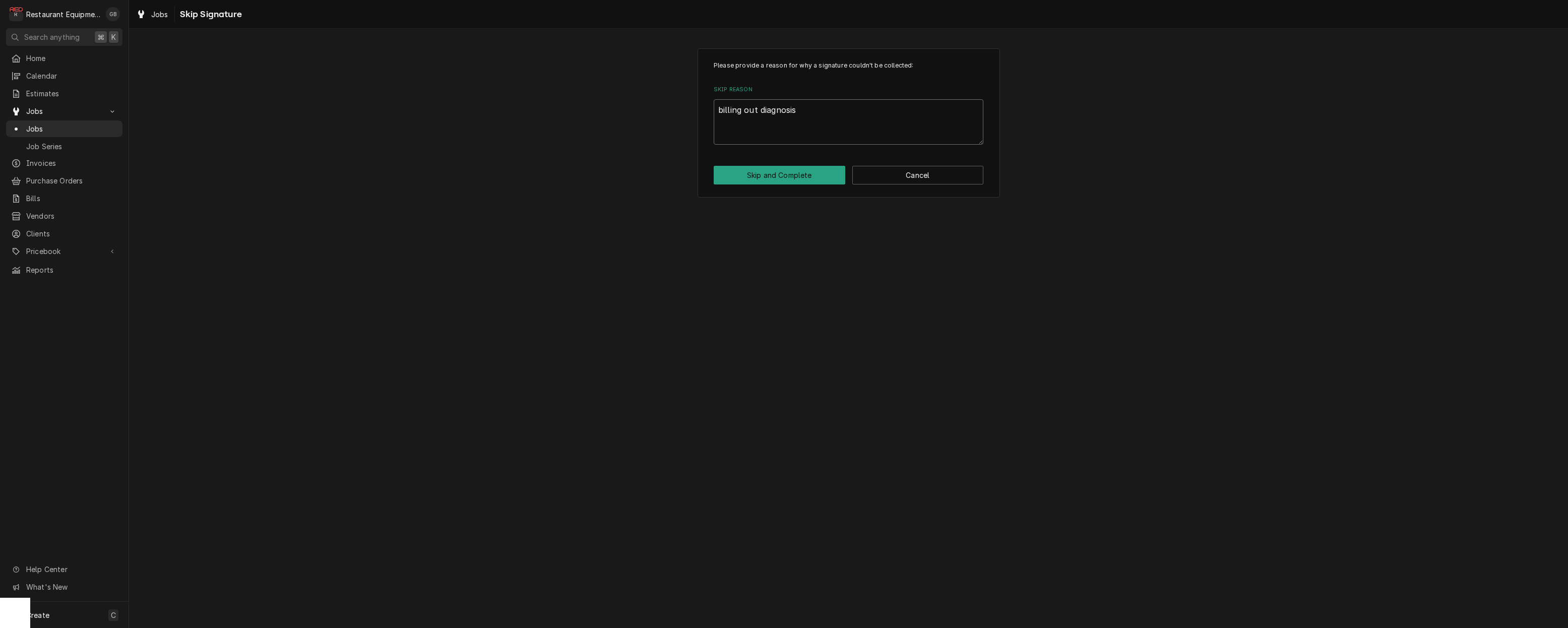
type textarea "billing out diagnosis"
type textarea "x"
type textarea "billing out diagnosis"
type textarea "x"
type textarea "billing out diagnosis"
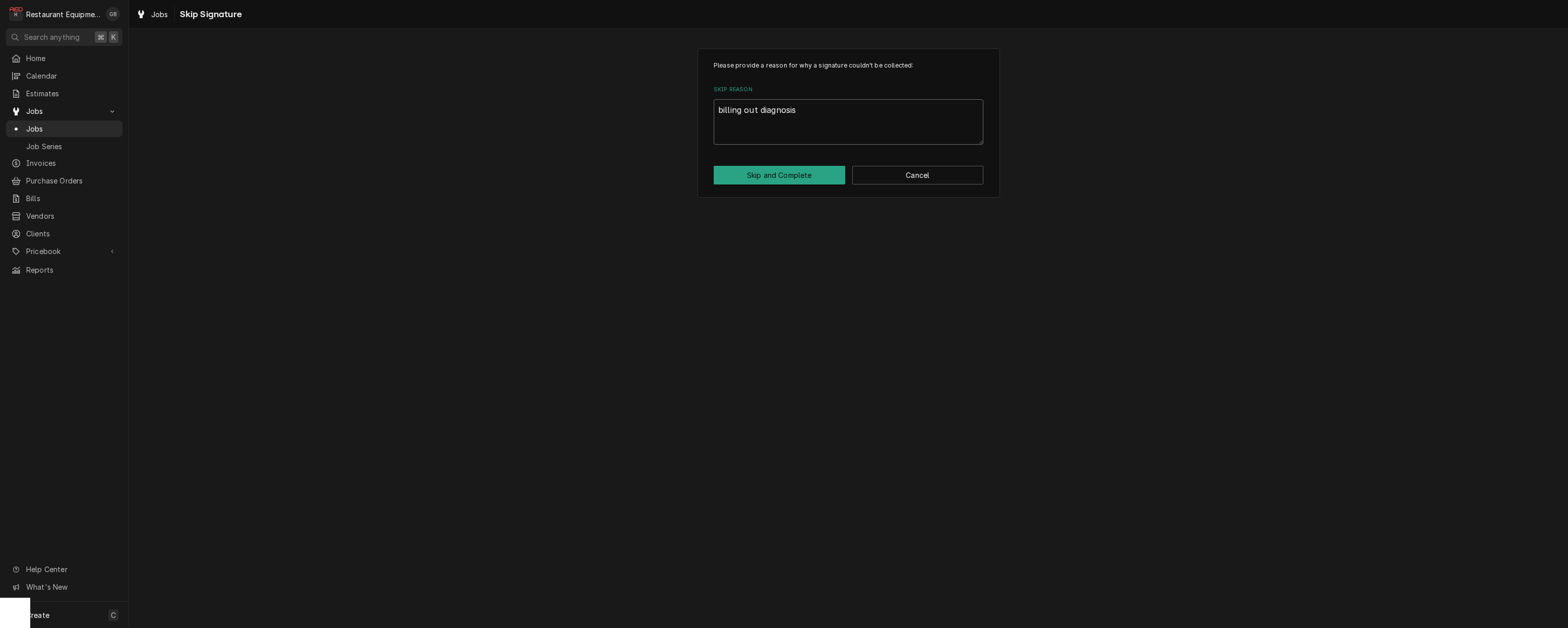
type textarea "x"
type textarea "billing out diagnosis."
type textarea "x"
type textarea "billing out diagnosis. e"
type textarea "x"
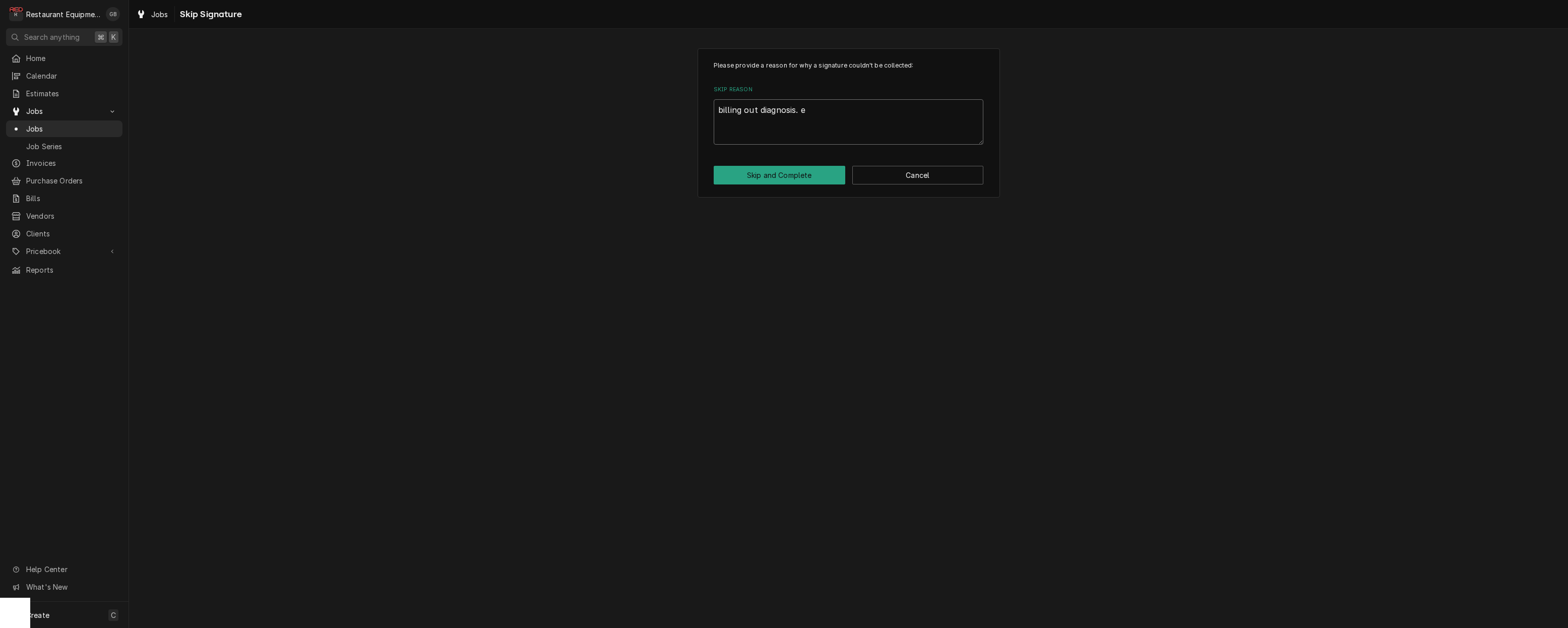
type textarea "billing out diagnosis. es"
type textarea "x"
type textarea "billing out diagnosis. est"
type textarea "x"
type textarea "billing out diagnosis. esti"
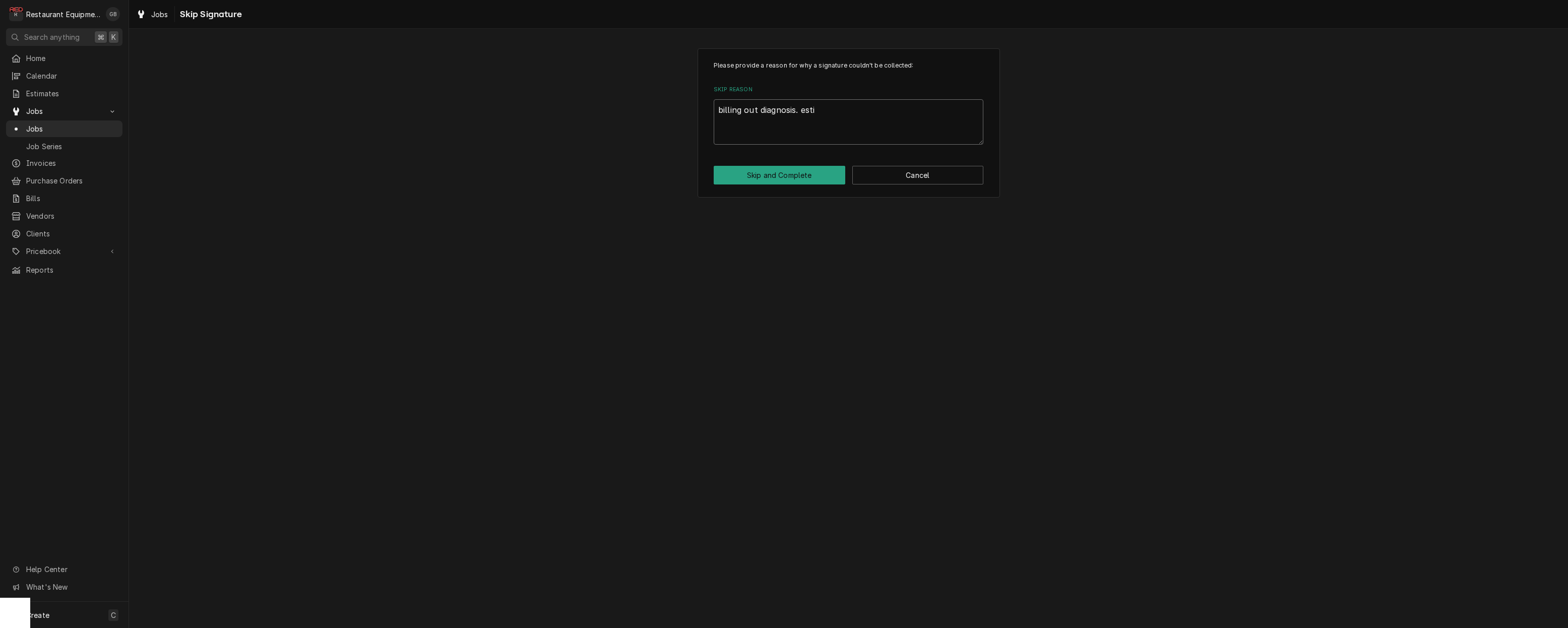
type textarea "x"
type textarea "billing out diagnosis. estim"
type textarea "x"
type textarea "billing out diagnosis. estima"
type textarea "x"
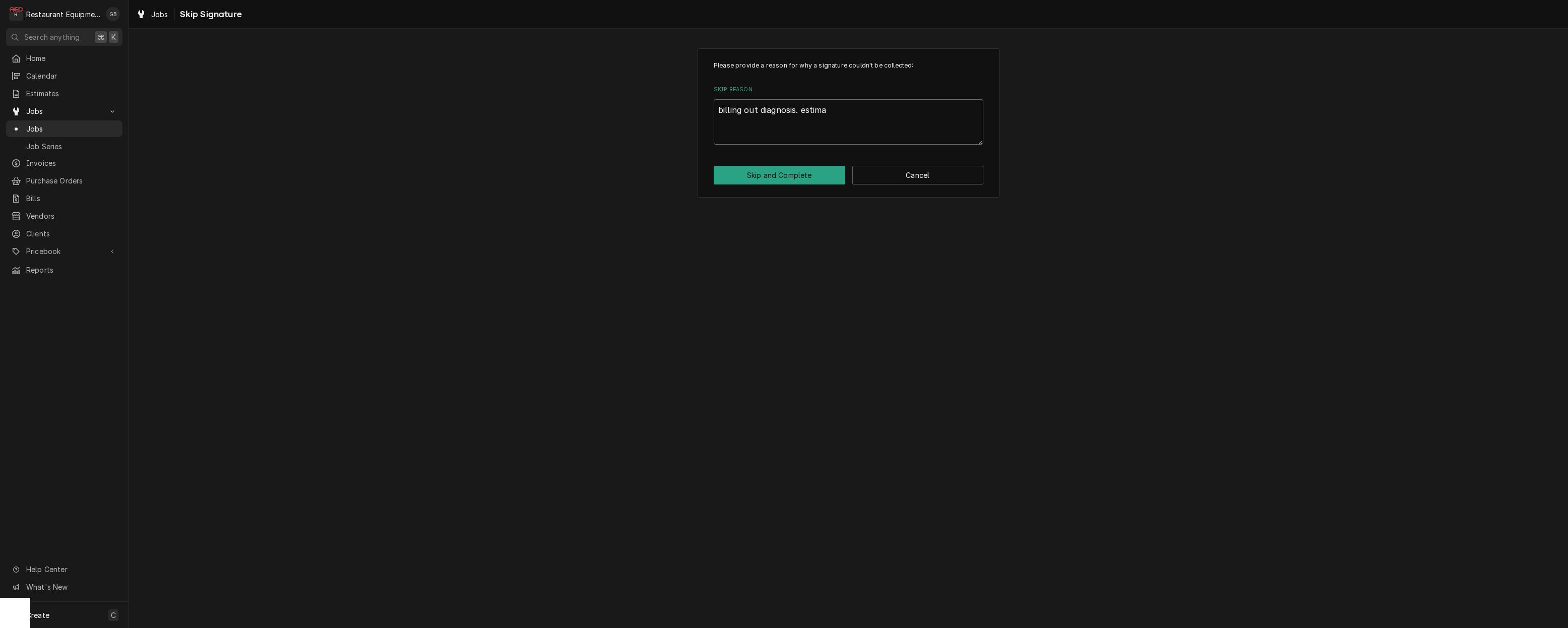
type textarea "billing out diagnosis. estimat"
type textarea "x"
type textarea "billing out diagnosis. estimate"
type textarea "x"
type textarea "billing out diagnosis. estimate"
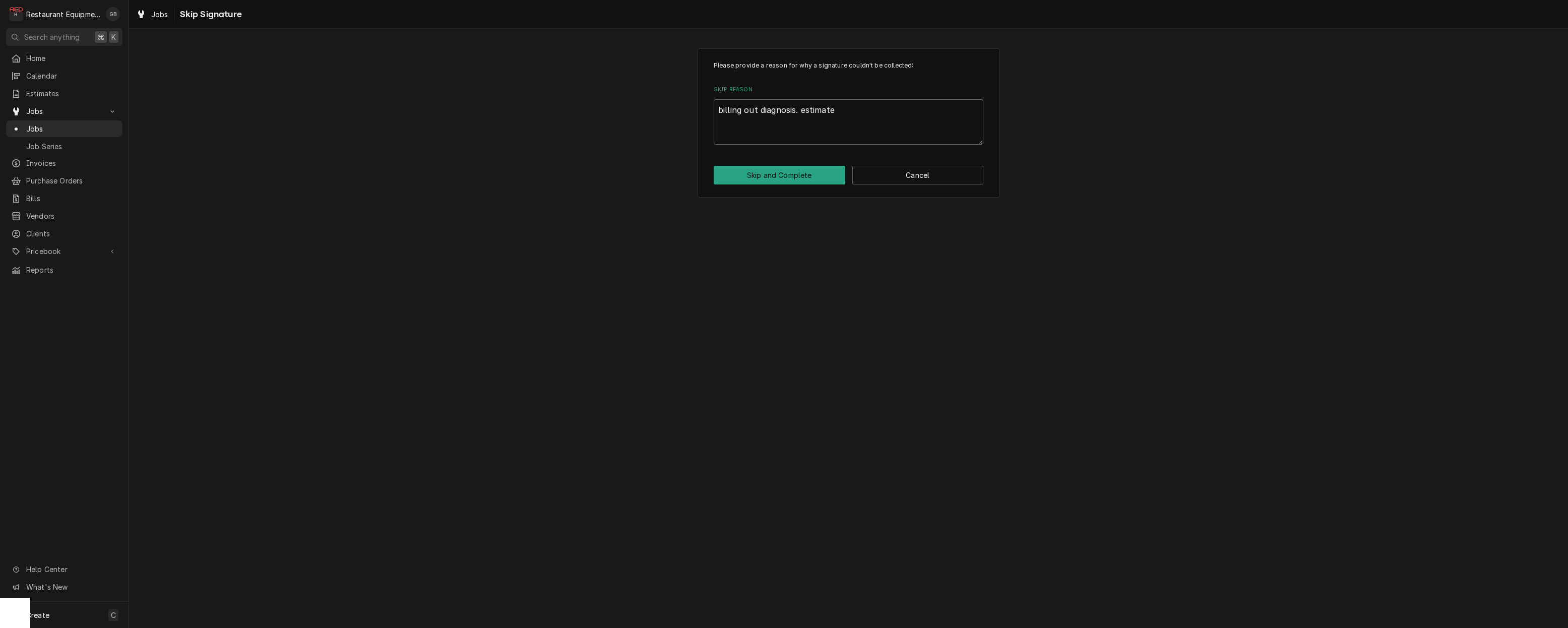
type textarea "x"
type textarea "billing out diagnosis. estimate w"
type textarea "x"
type textarea "billing out diagnosis. estimate wa"
type textarea "x"
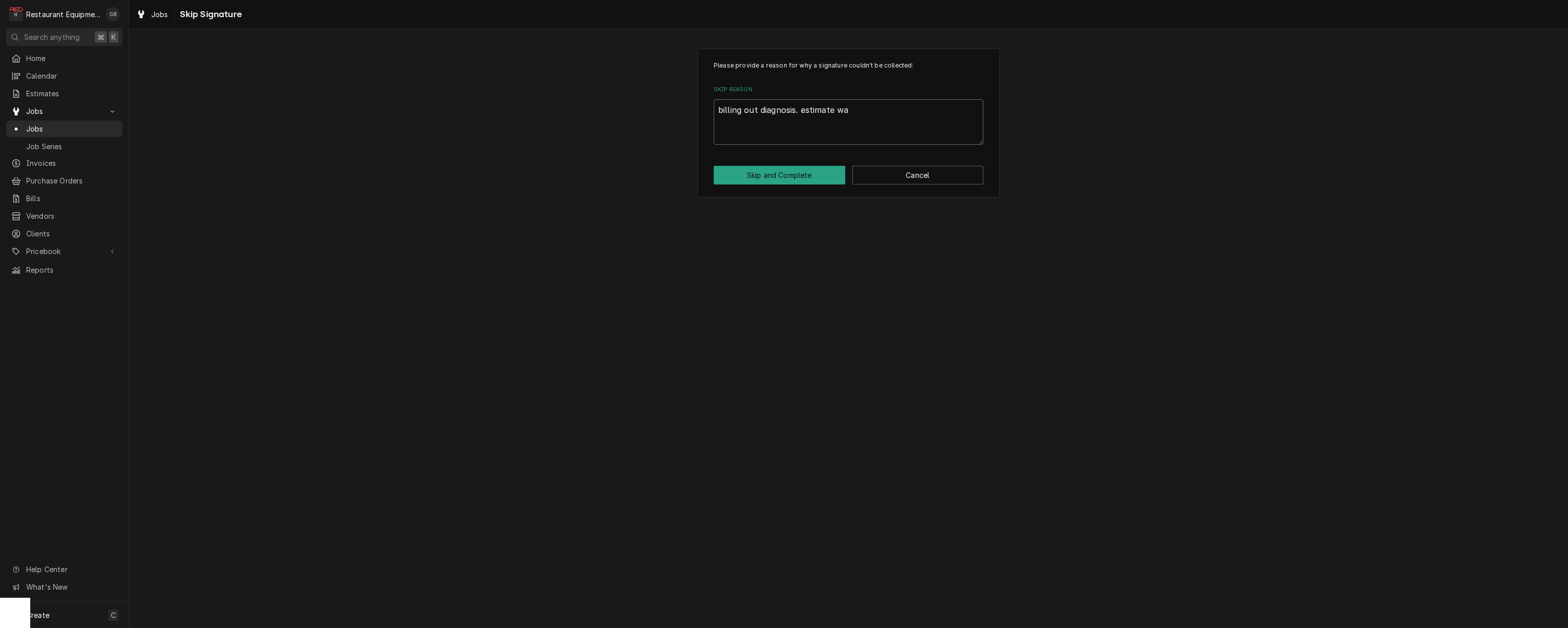
type textarea "billing out diagnosis. estimate was"
type textarea "x"
type textarea "billing out diagnosis. estimate was"
type textarea "x"
type textarea "billing out diagnosis. estimate was s"
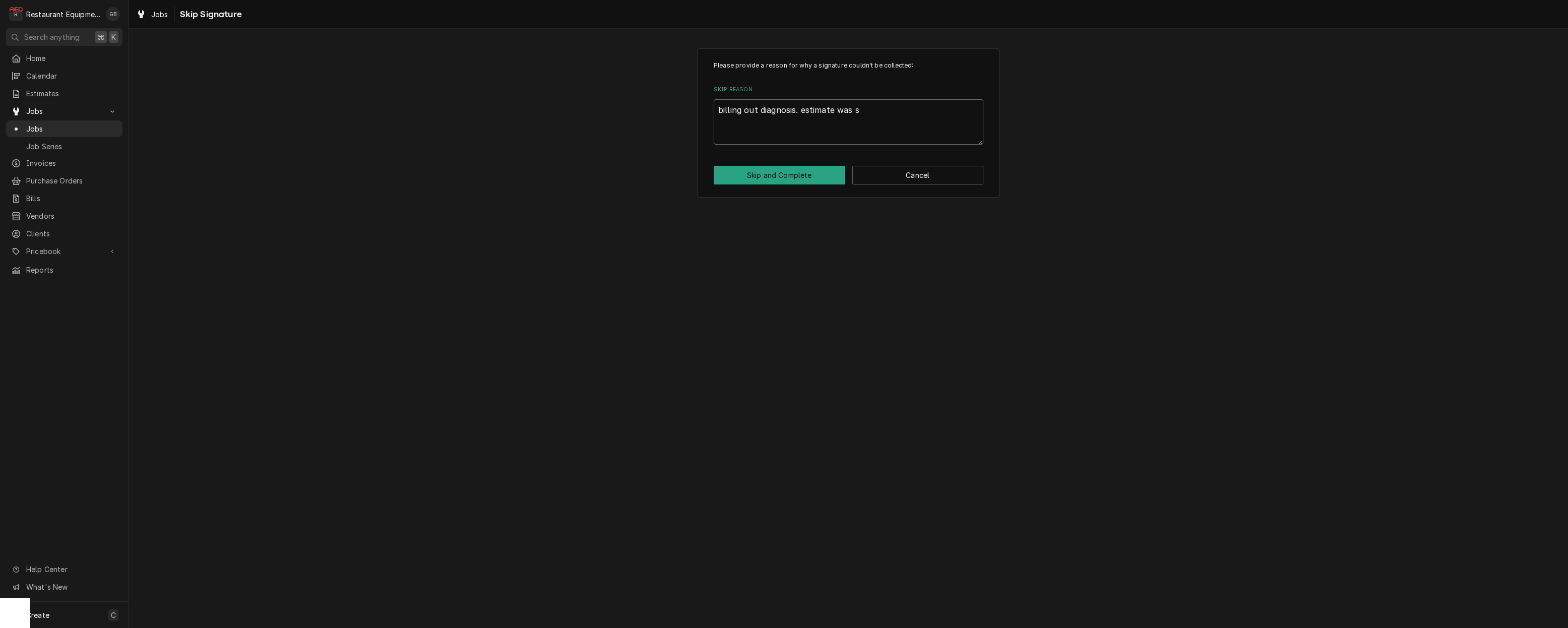
type textarea "x"
type textarea "billing out diagnosis. estimate was se"
type textarea "x"
type textarea "billing out diagnosis. estimate was sen"
type textarea "x"
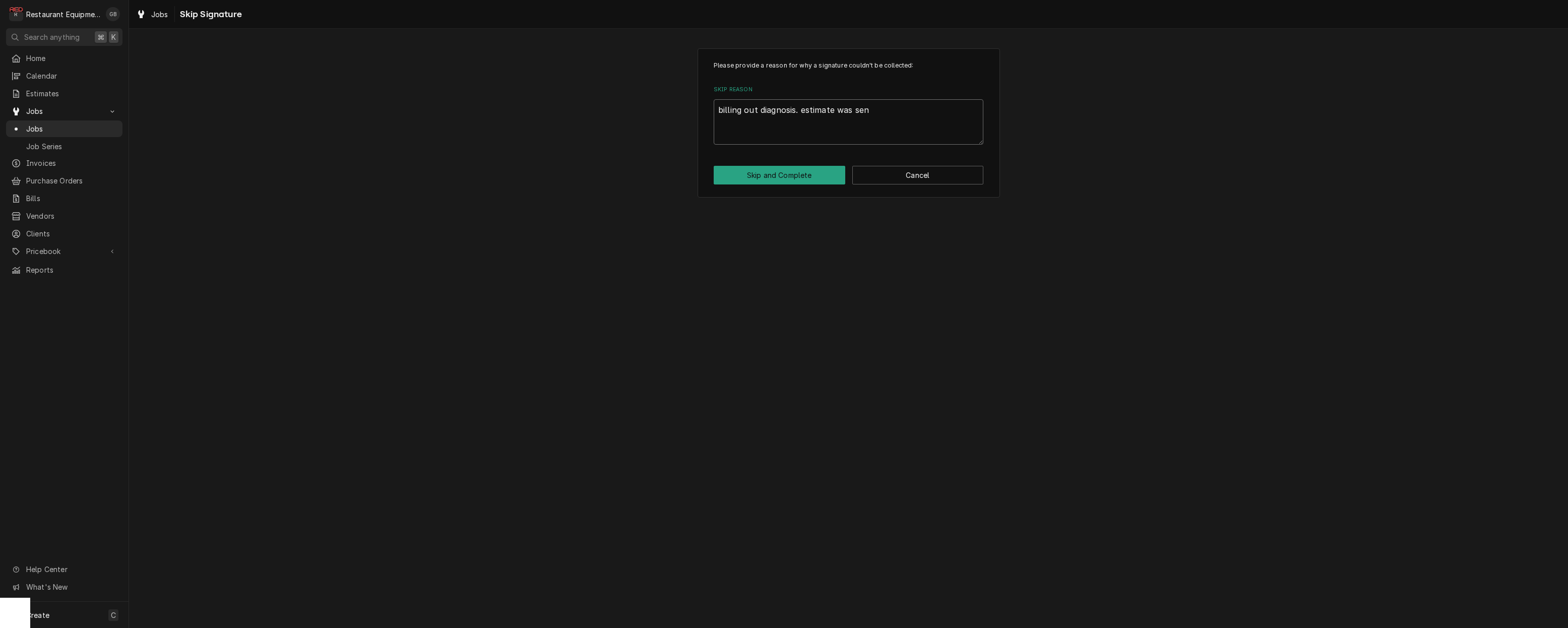
type textarea "billing out diagnosis. estimate was sent"
type textarea "x"
type textarea "billing out diagnosis. estimate was sent."
click at [805, 108] on textarea "billing out diagnosis. estimate was sent." at bounding box center [848, 122] width 269 height 46
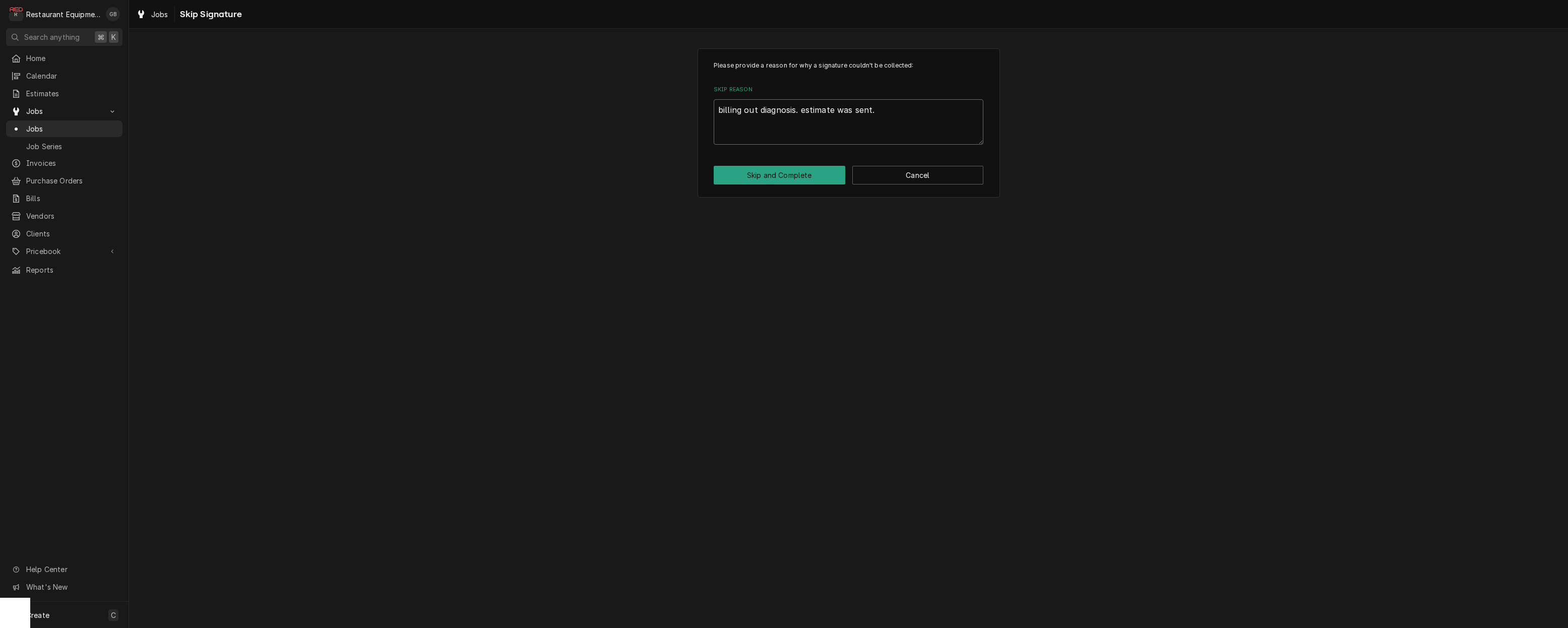
scroll to position [0, 0]
type textarea "x"
type textarea "billing out diagnosis. stimate was sent."
type textarea "x"
type textarea "billing out diagnosis. Estimate was sent."
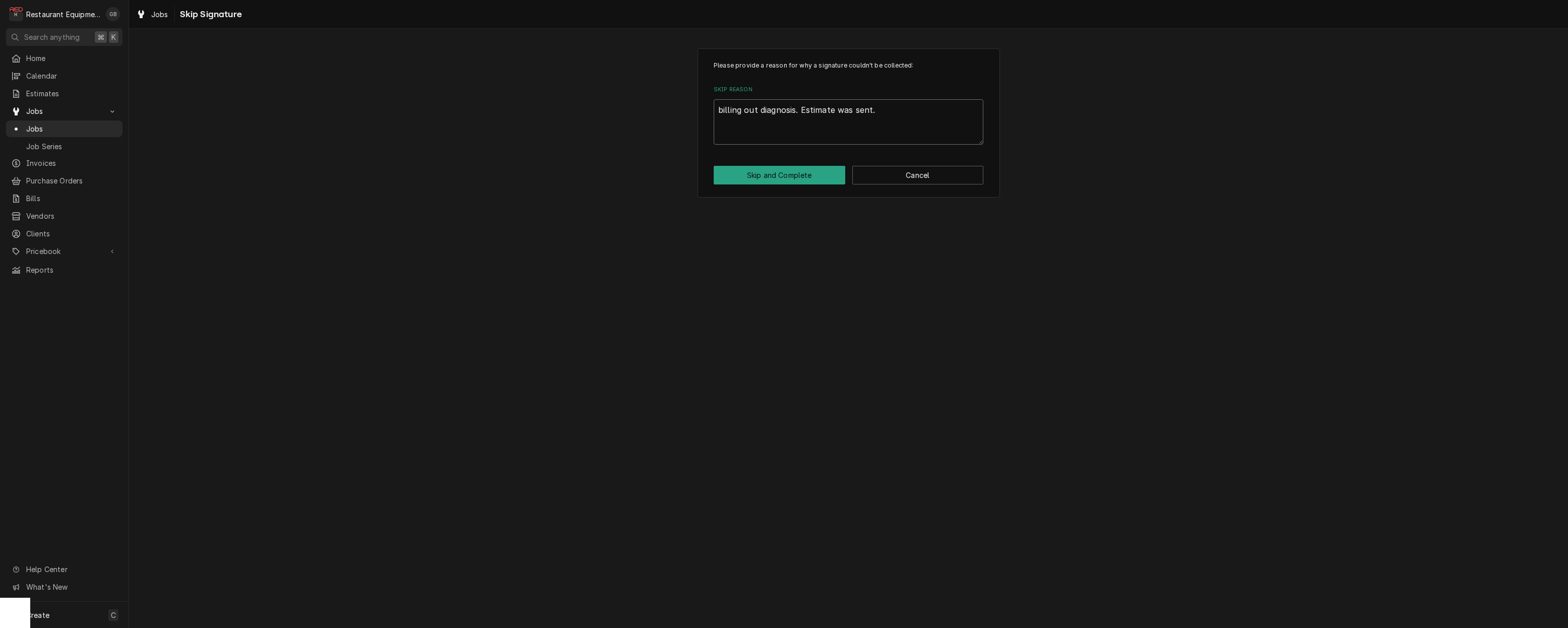
click at [724, 109] on textarea "billing out diagnosis. Estimate was sent." at bounding box center [848, 122] width 269 height 46
type textarea "x"
type textarea "illing out diagnosis. Estimate was sent."
type textarea "x"
type textarea "Billing out diagnosis. Estimate was sent."
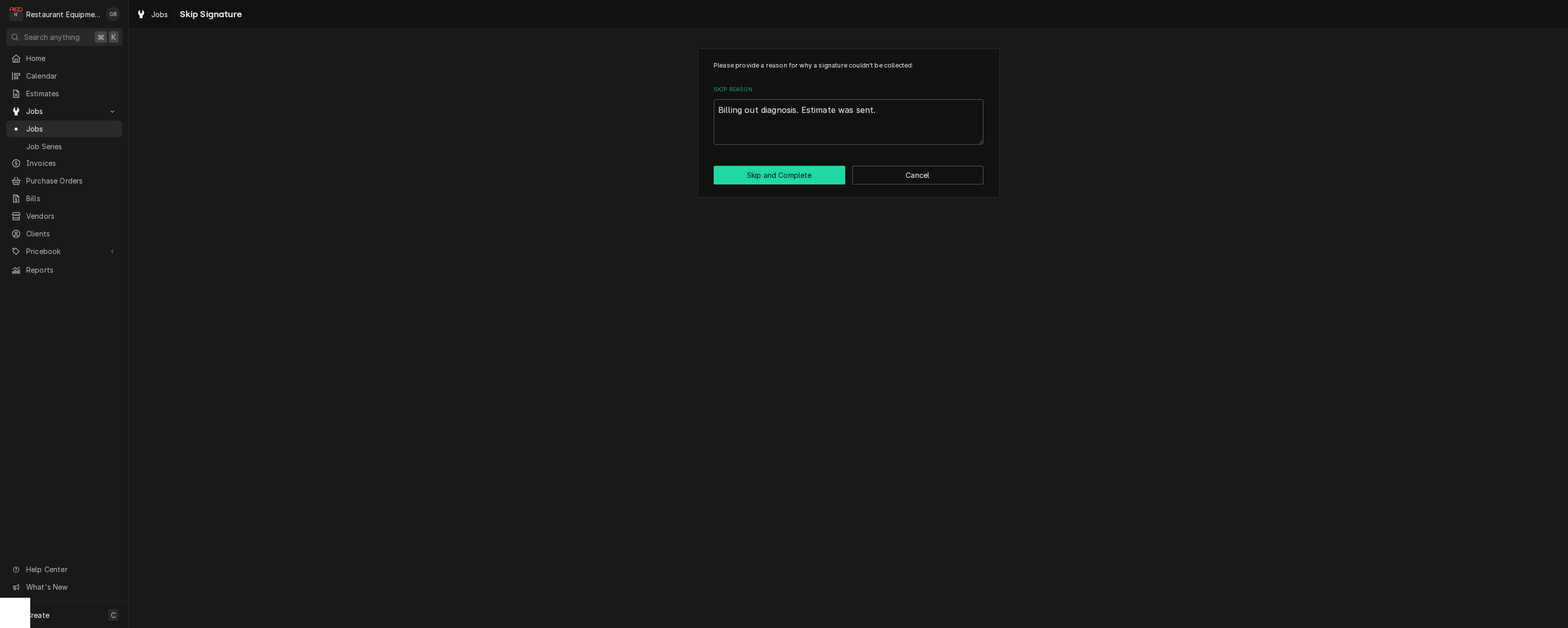
click at [778, 171] on button "Skip and Complete" at bounding box center [779, 175] width 132 height 19
type textarea "x"
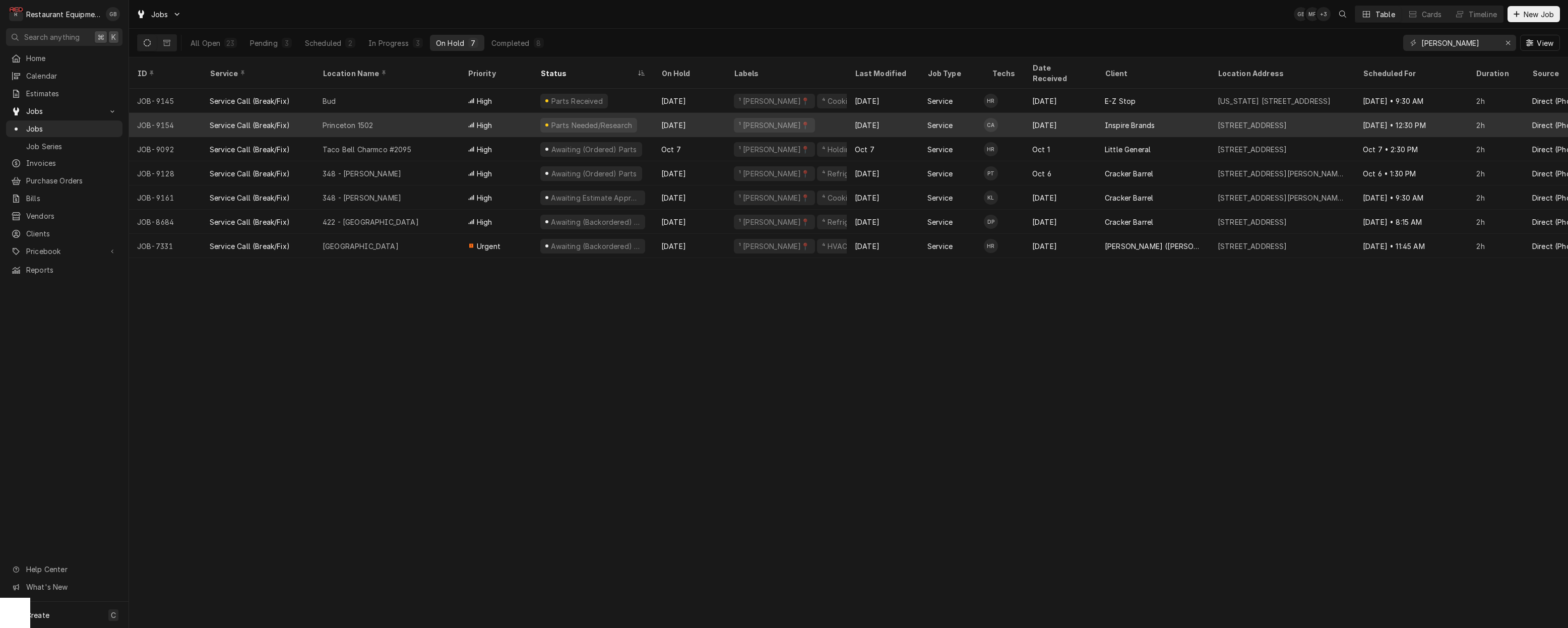
click at [656, 114] on div "[DATE]" at bounding box center [689, 125] width 72 height 24
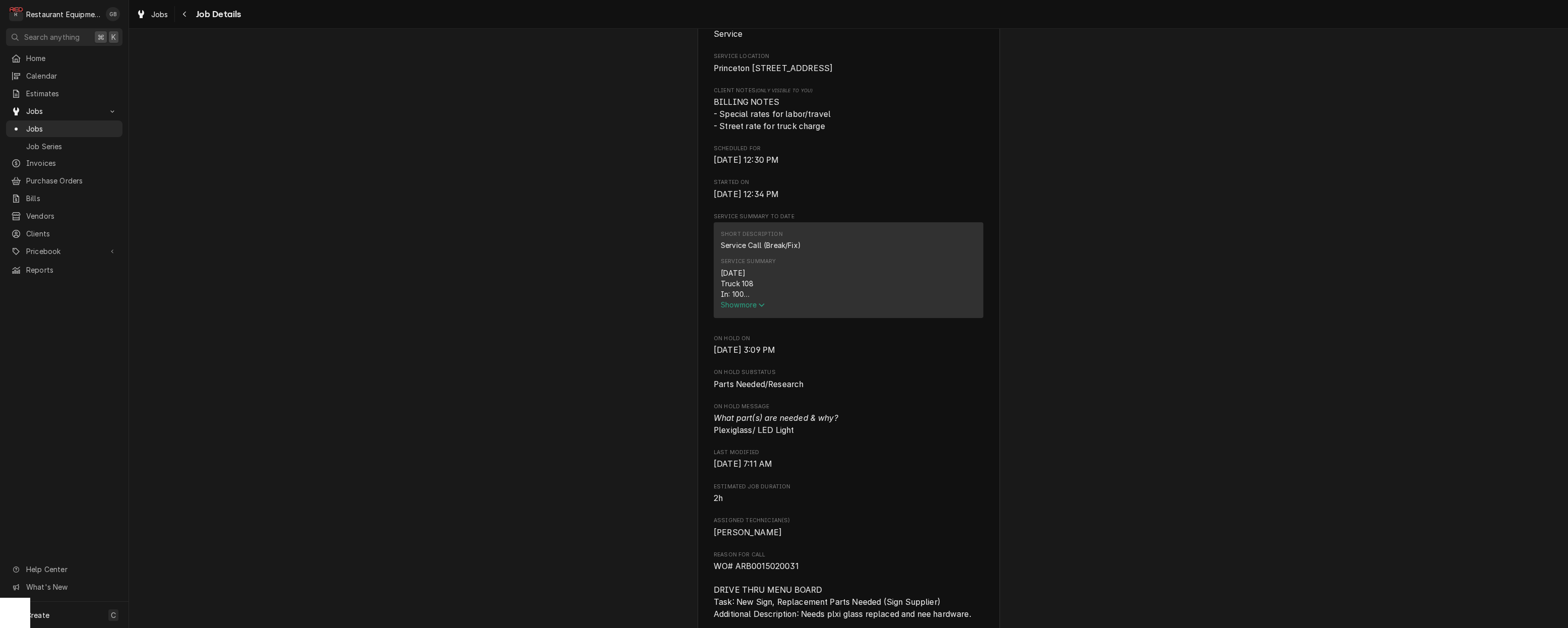
scroll to position [222, 0]
click at [740, 306] on span "Show more" at bounding box center [743, 302] width 44 height 9
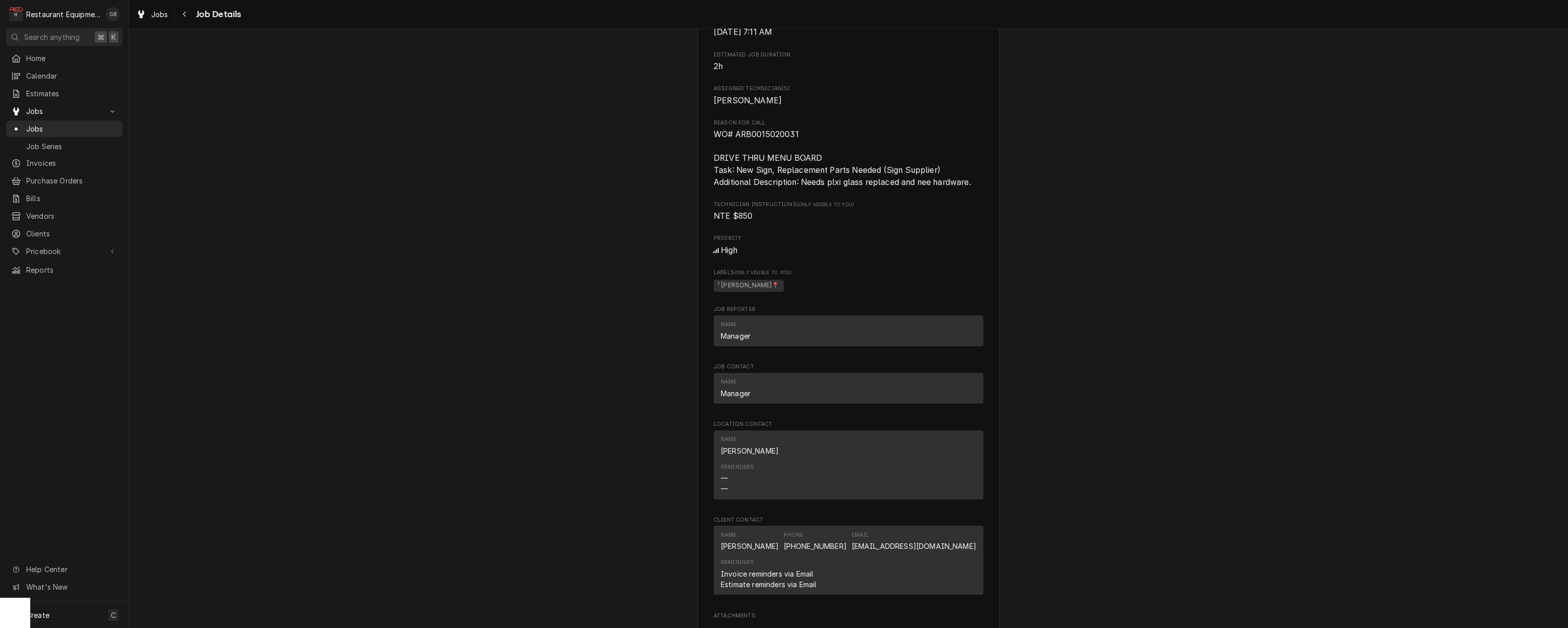
scroll to position [990, 0]
click at [187, 14] on div "Navigate back" at bounding box center [185, 14] width 10 height 10
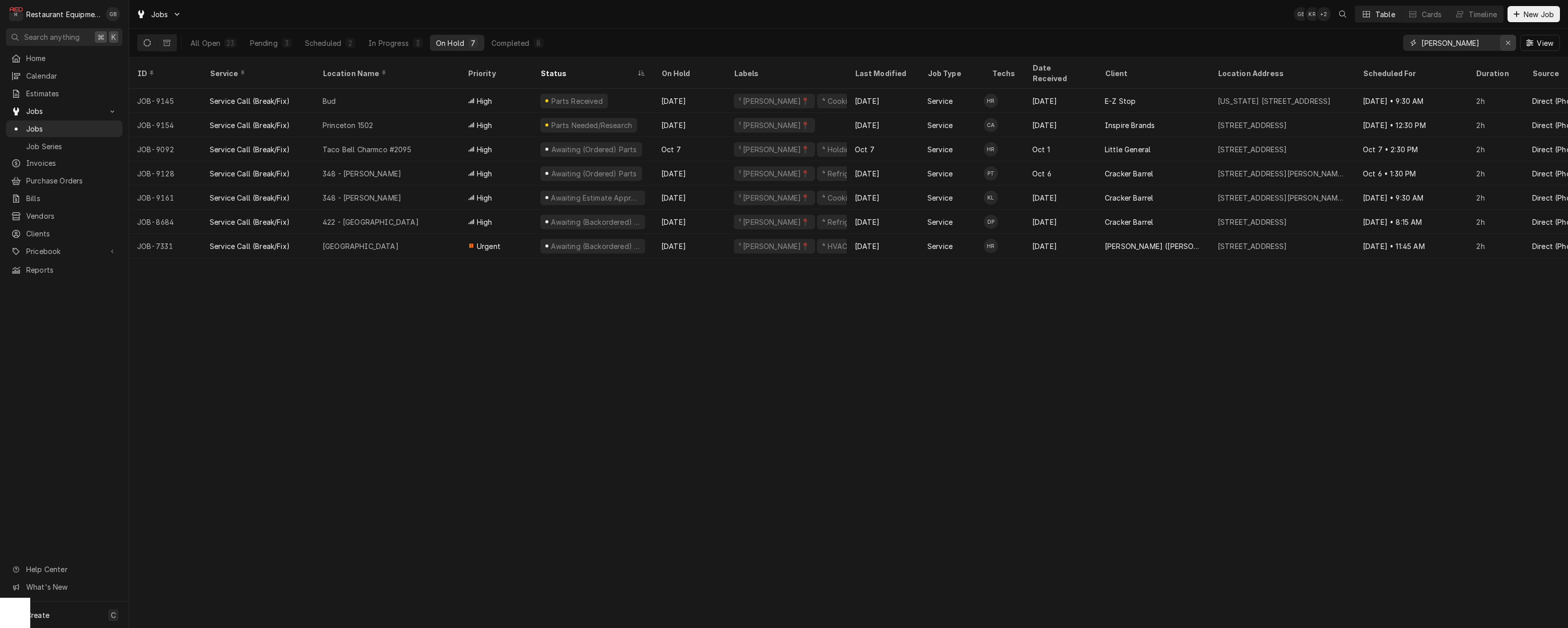
click at [1509, 43] on icon "Erase input" at bounding box center [1508, 42] width 6 height 7
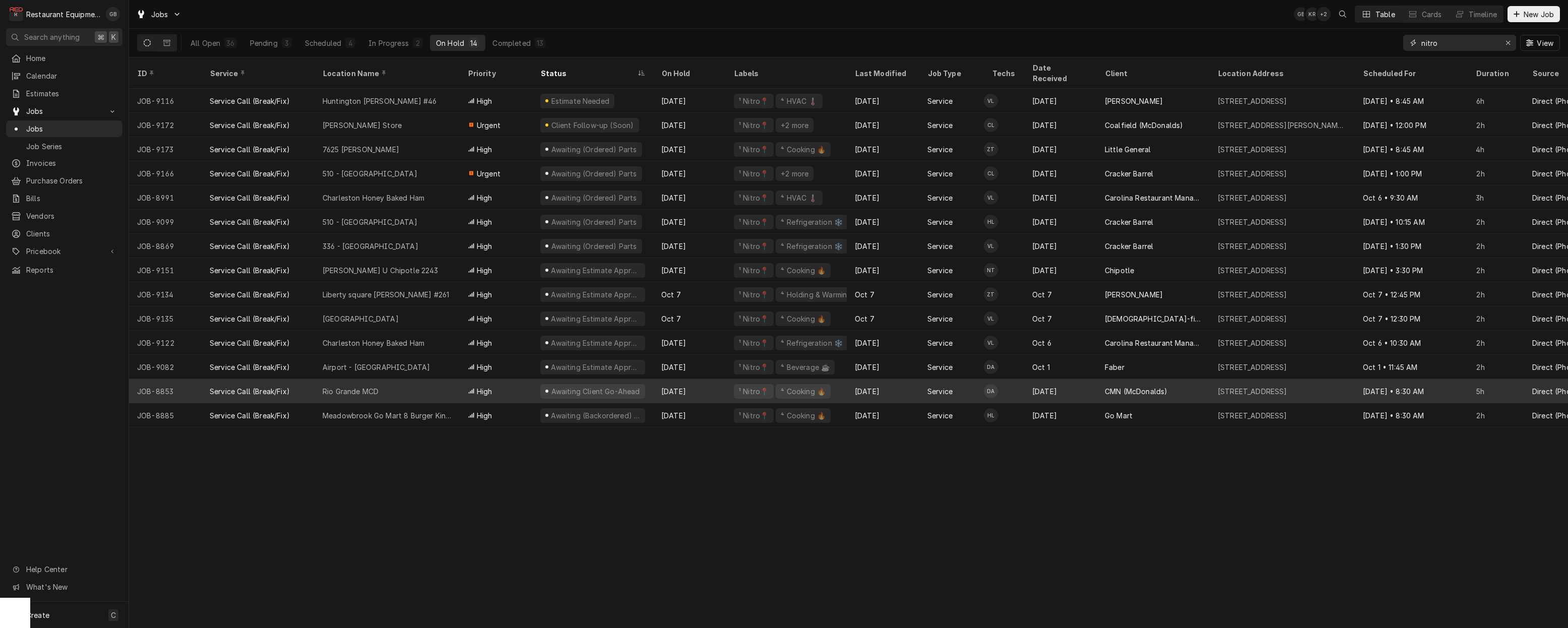
type input "nitro"
click at [1076, 381] on div "[DATE]" at bounding box center [1060, 391] width 72 height 24
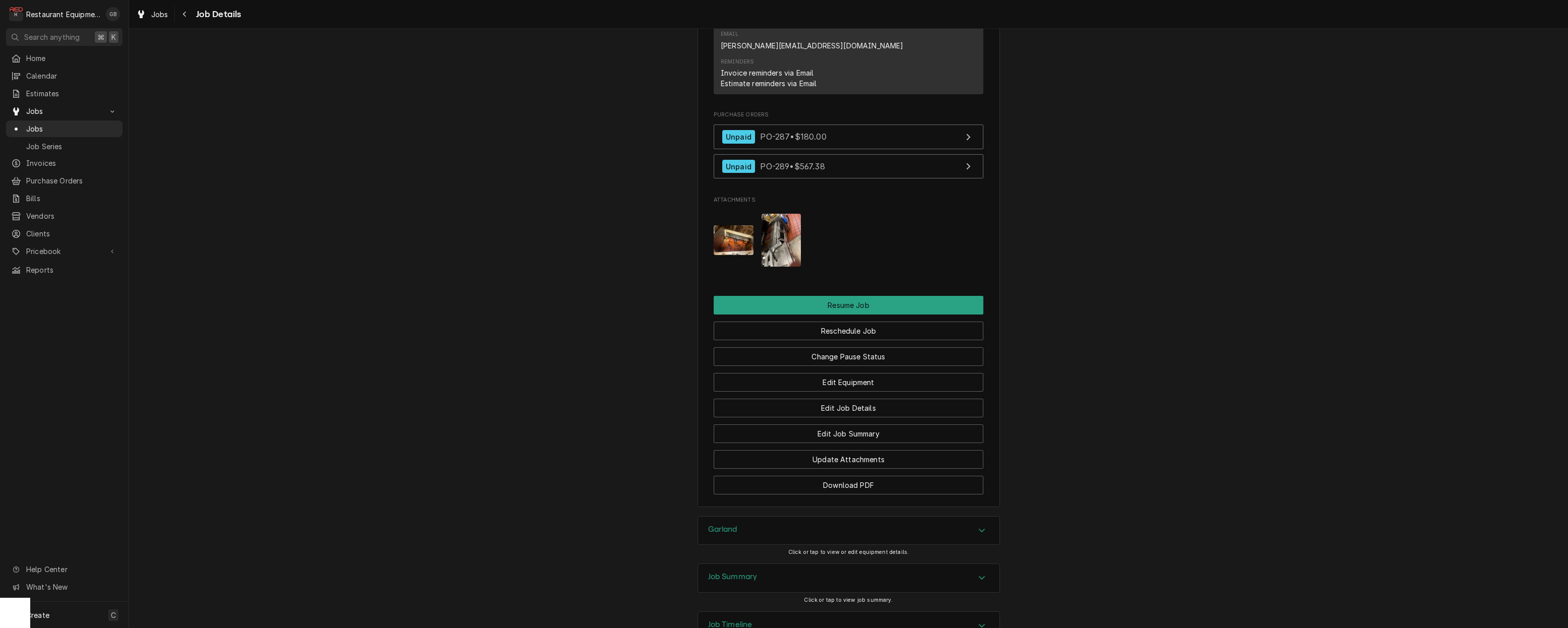
scroll to position [1362, 0]
click at [758, 515] on div "Garland" at bounding box center [848, 529] width 301 height 28
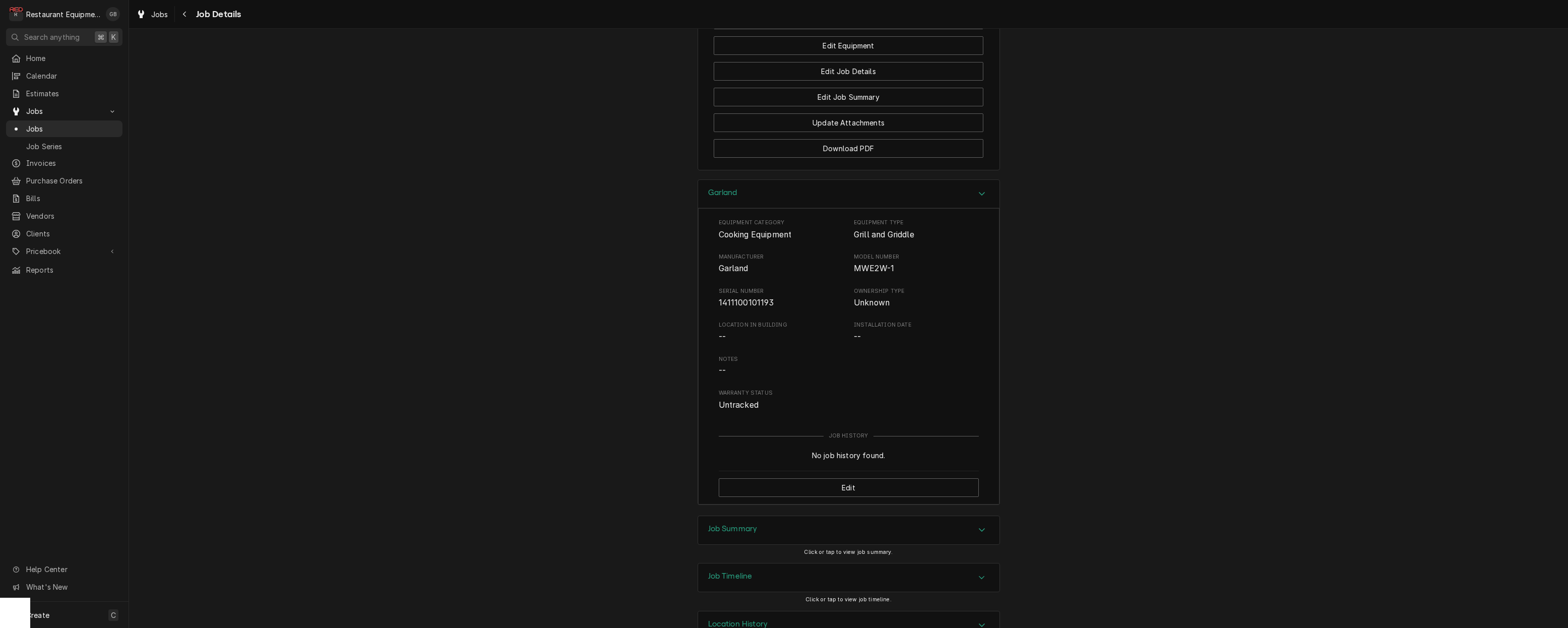
scroll to position [1696, 0]
click at [758, 517] on div "Job Summary" at bounding box center [848, 531] width 301 height 28
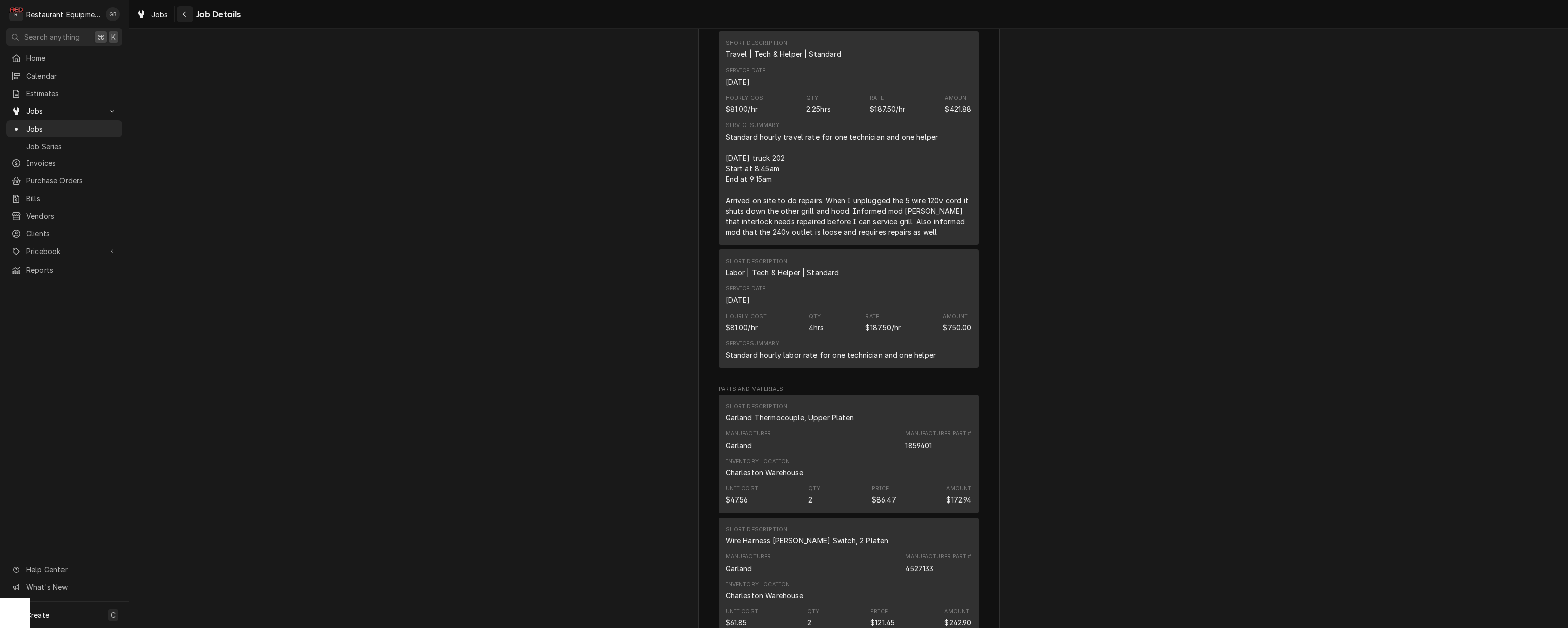
scroll to position [0, 0]
click at [186, 14] on icon "Navigate back" at bounding box center [185, 14] width 4 height 7
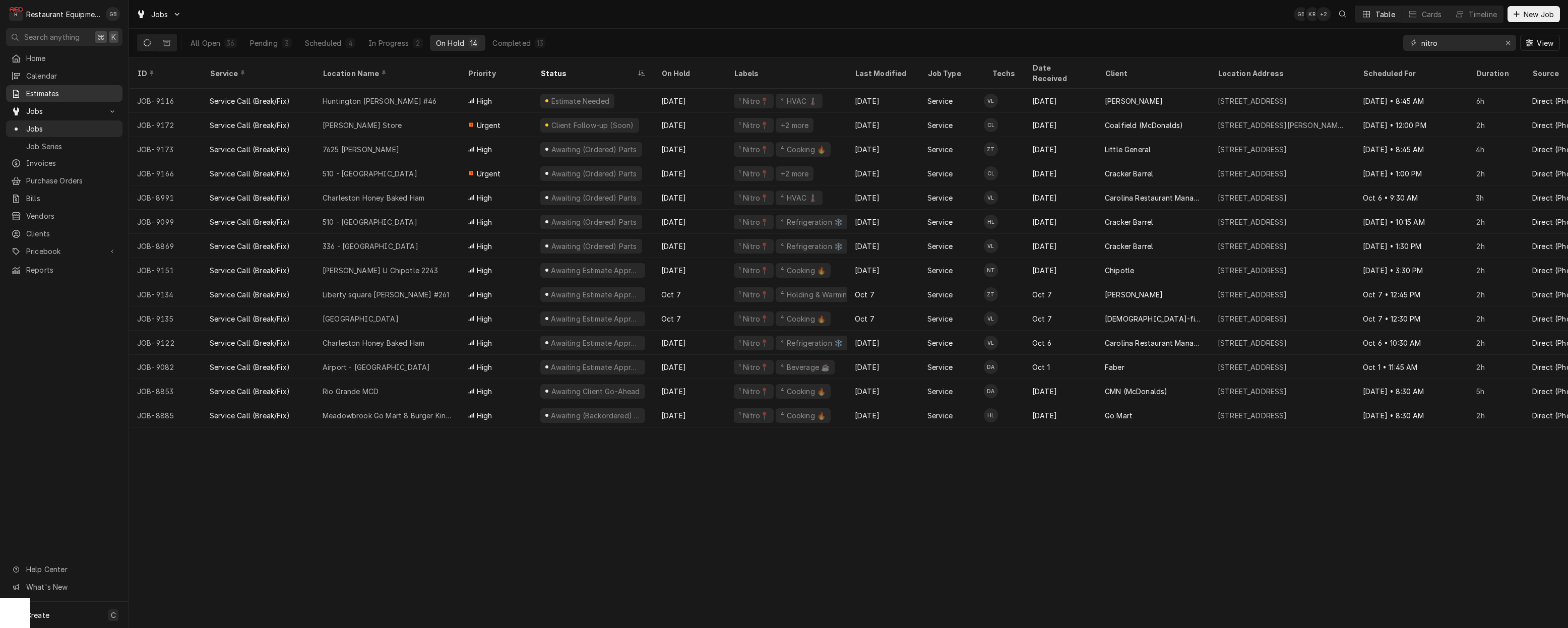
click at [21, 94] on div "Dynamic Content Wrapper" at bounding box center [16, 94] width 10 height 10
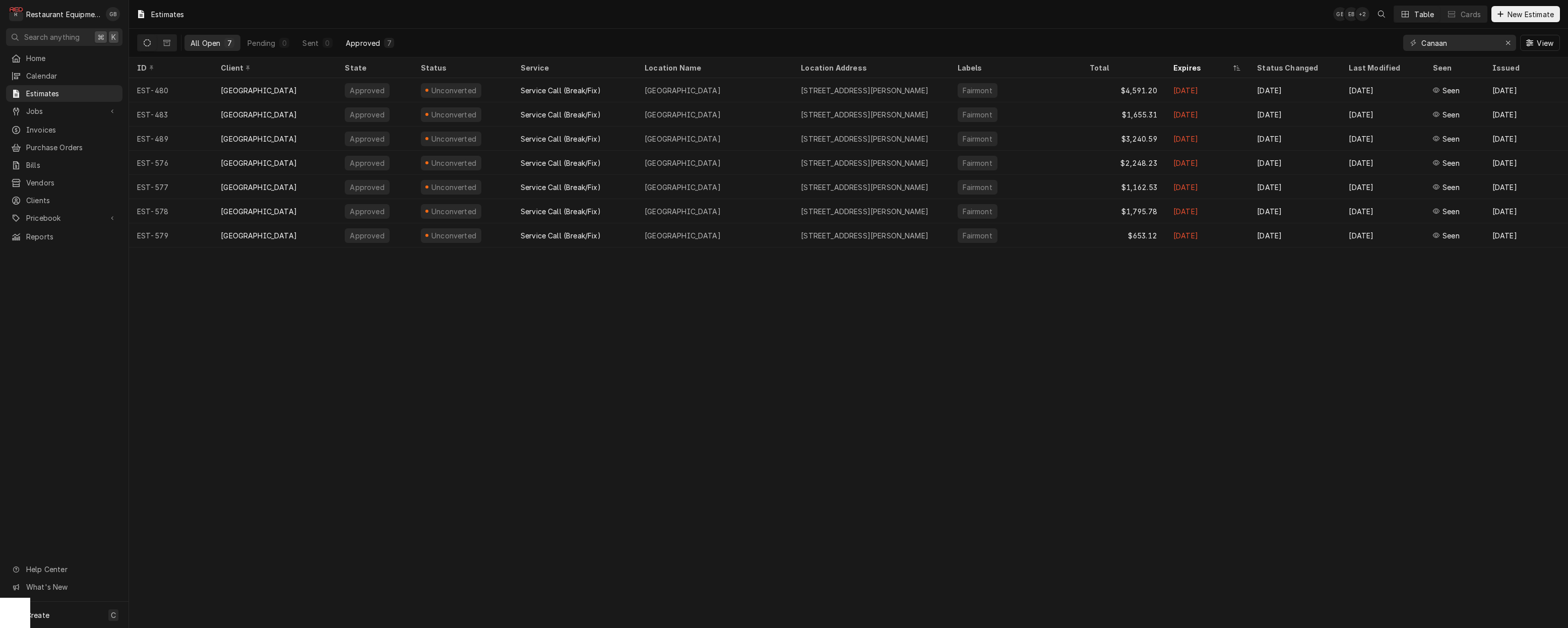
click at [372, 43] on div "Approved" at bounding box center [362, 43] width 34 height 11
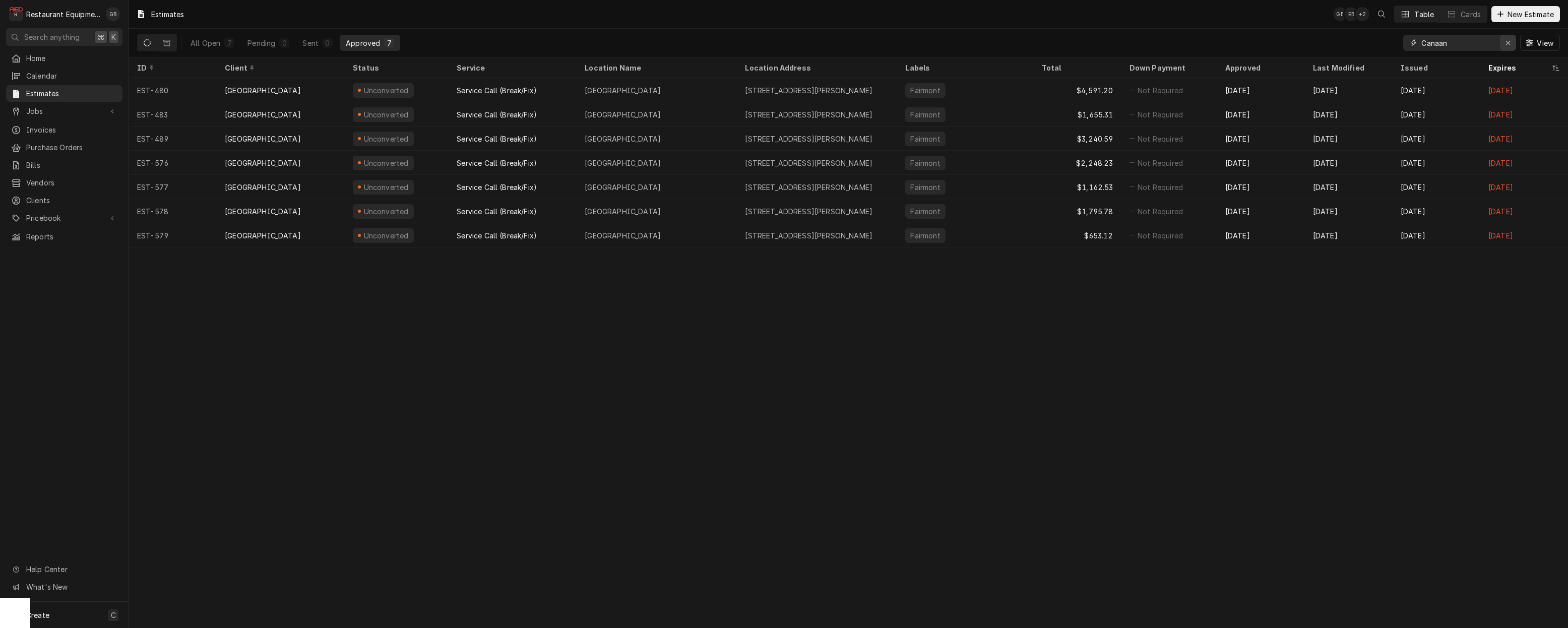
click at [1506, 43] on icon "Erase input" at bounding box center [1508, 42] width 6 height 7
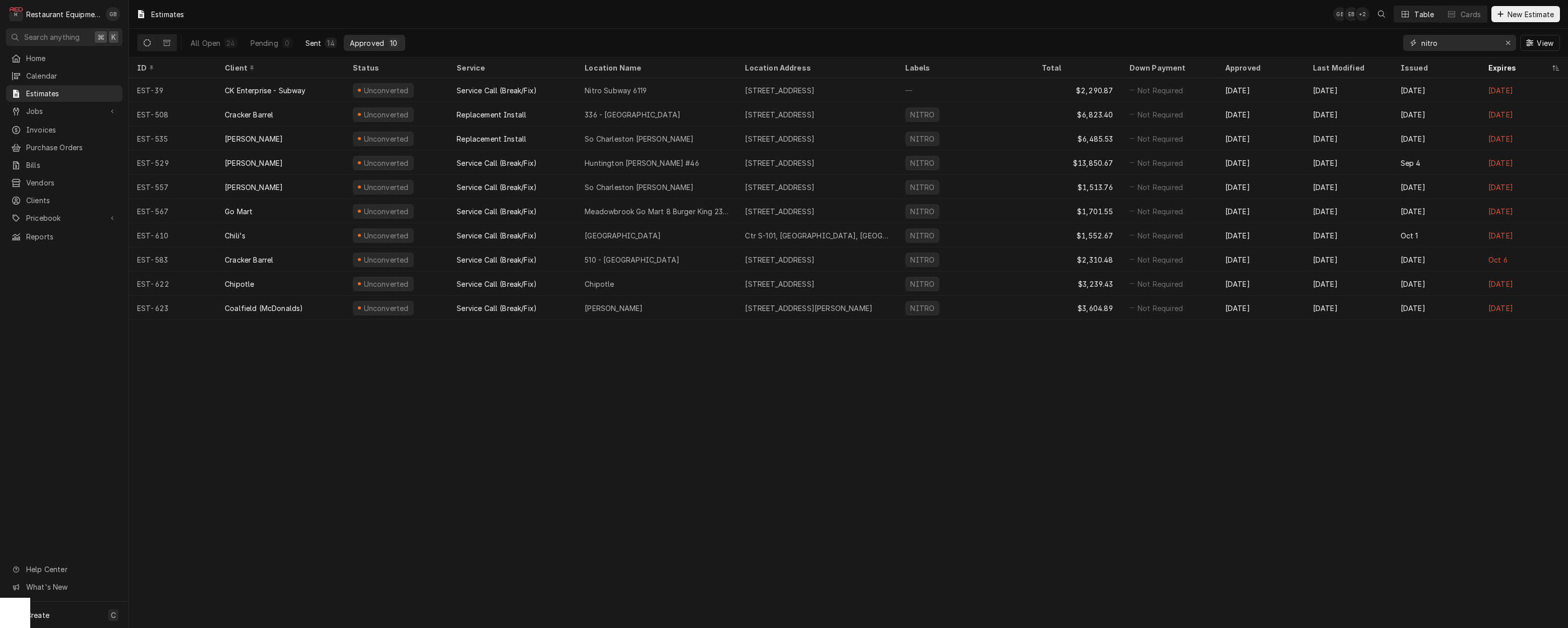
type input "nitro"
click at [317, 42] on div "Sent" at bounding box center [314, 43] width 16 height 11
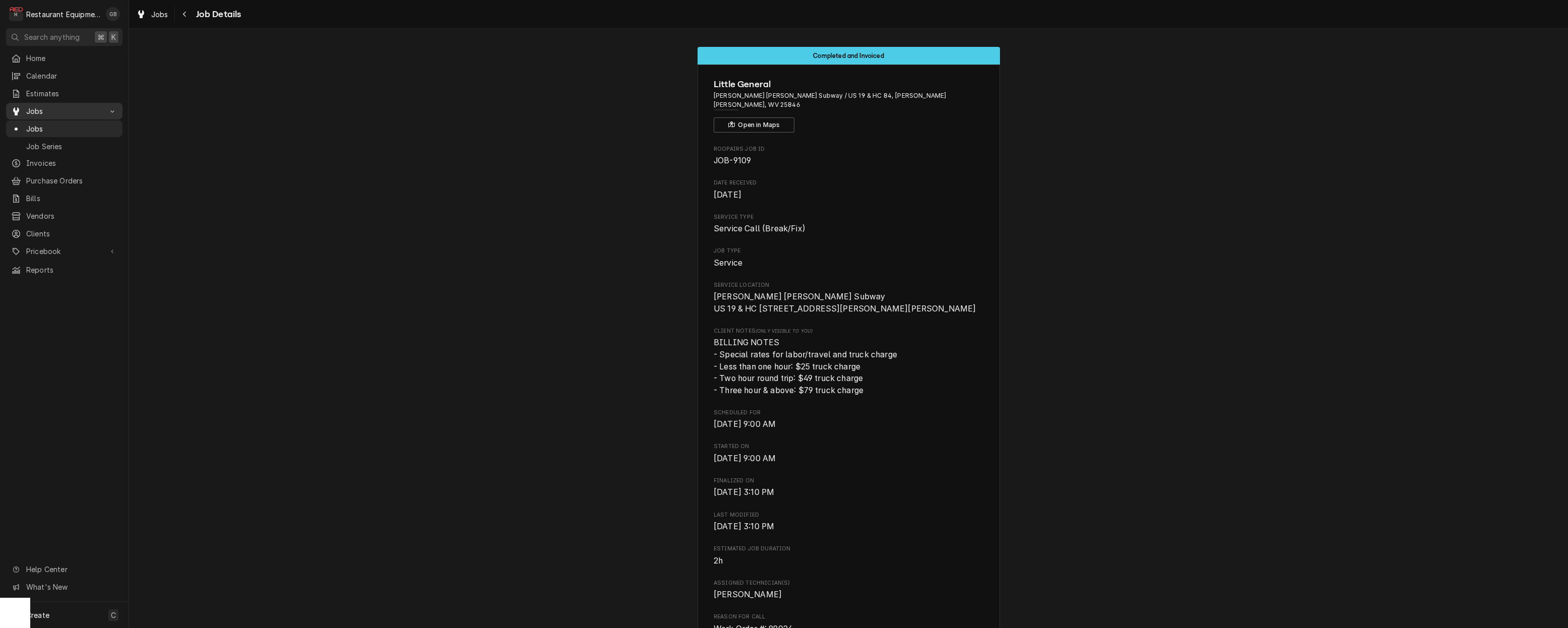
drag, startPoint x: 45, startPoint y: 109, endPoint x: 57, endPoint y: 108, distance: 12.0
click at [48, 109] on span "Jobs" at bounding box center [64, 111] width 76 height 11
click at [109, 107] on div "Dynamic Content Wrapper" at bounding box center [112, 112] width 10 height 10
click at [190, 17] on div "Navigate back" at bounding box center [185, 14] width 10 height 10
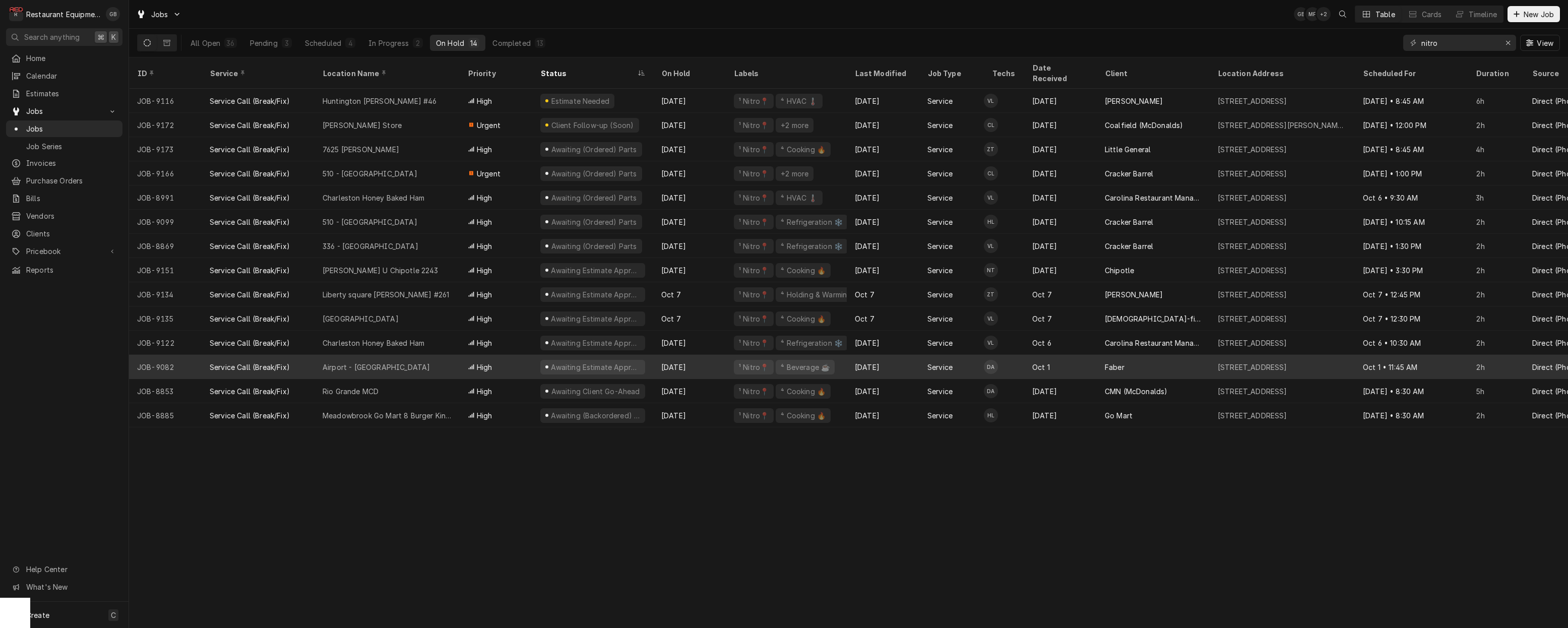
click at [984, 360] on div "Dakota Arthur's Avatar" at bounding box center [990, 367] width 14 height 14
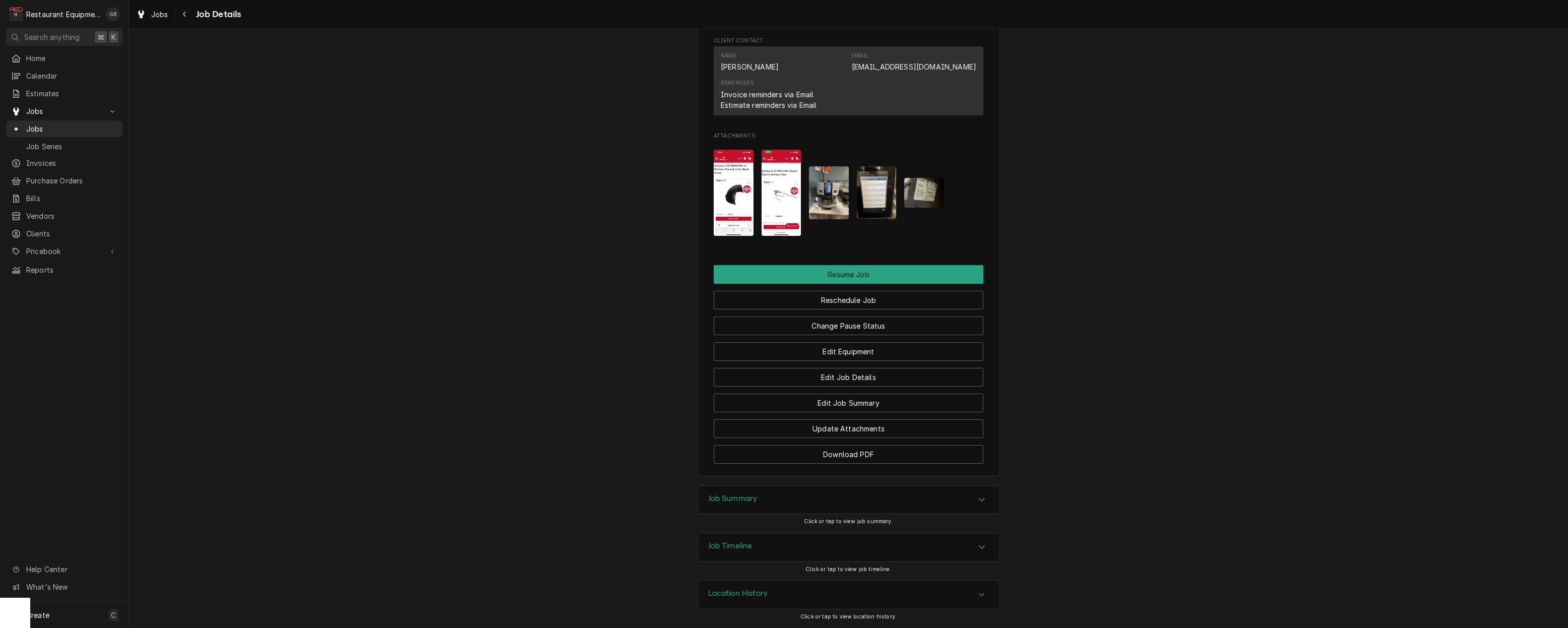
scroll to position [938, 0]
click at [786, 279] on button "Resume Job" at bounding box center [848, 274] width 269 height 19
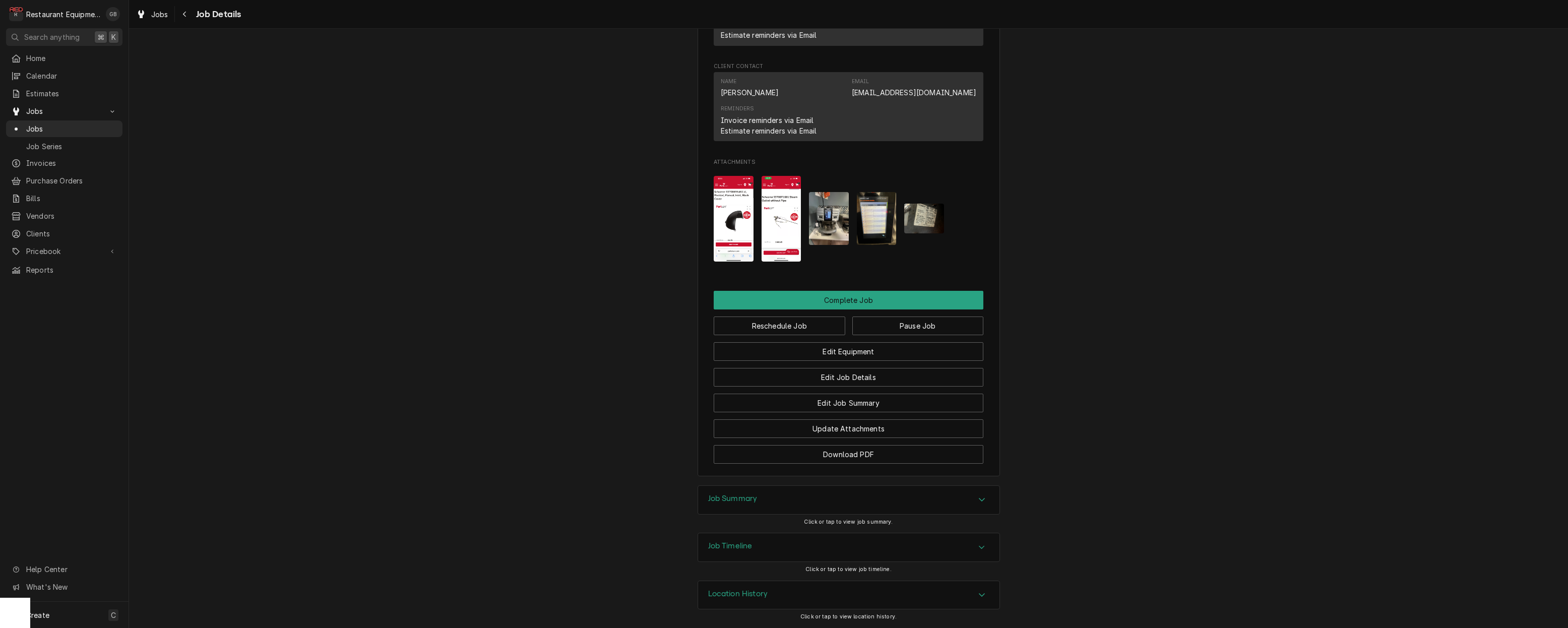
scroll to position [834, 0]
click at [808, 308] on button "Complete Job" at bounding box center [848, 300] width 269 height 19
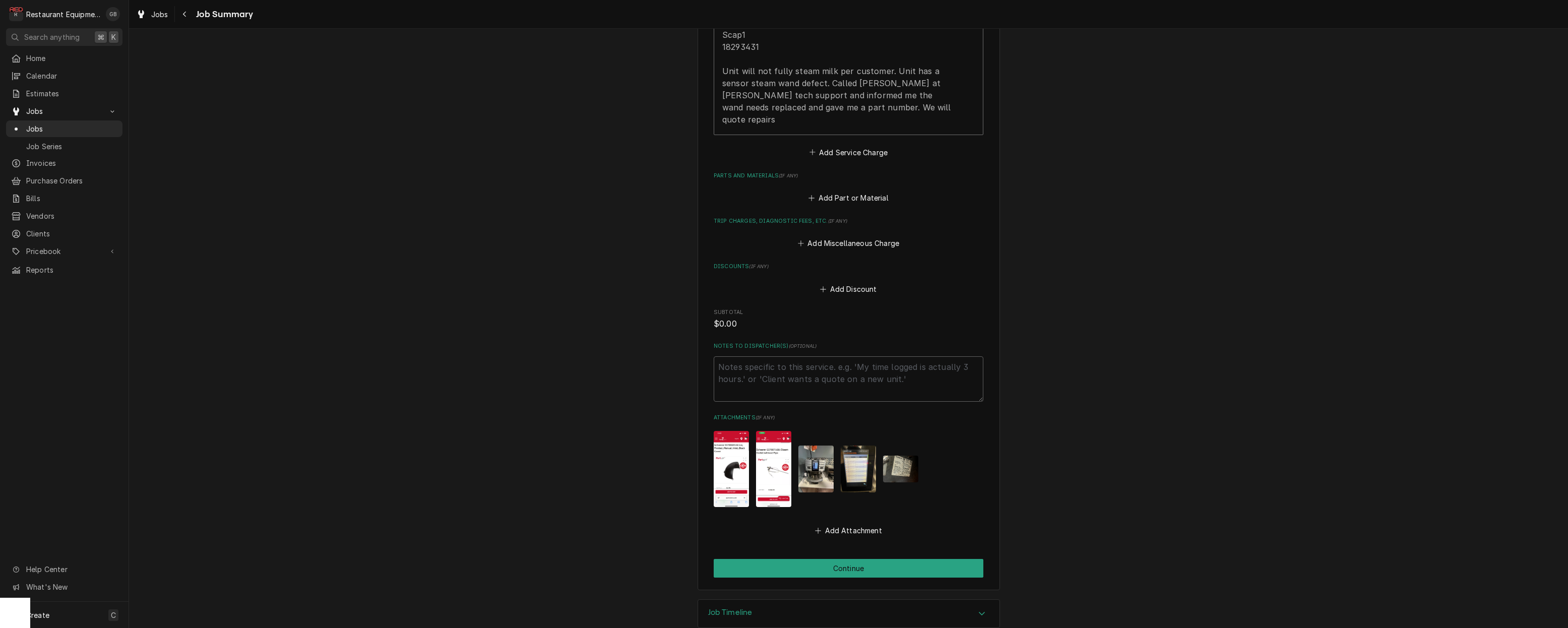
scroll to position [435, 0]
click at [815, 559] on button "Continue" at bounding box center [848, 569] width 269 height 19
type textarea "x"
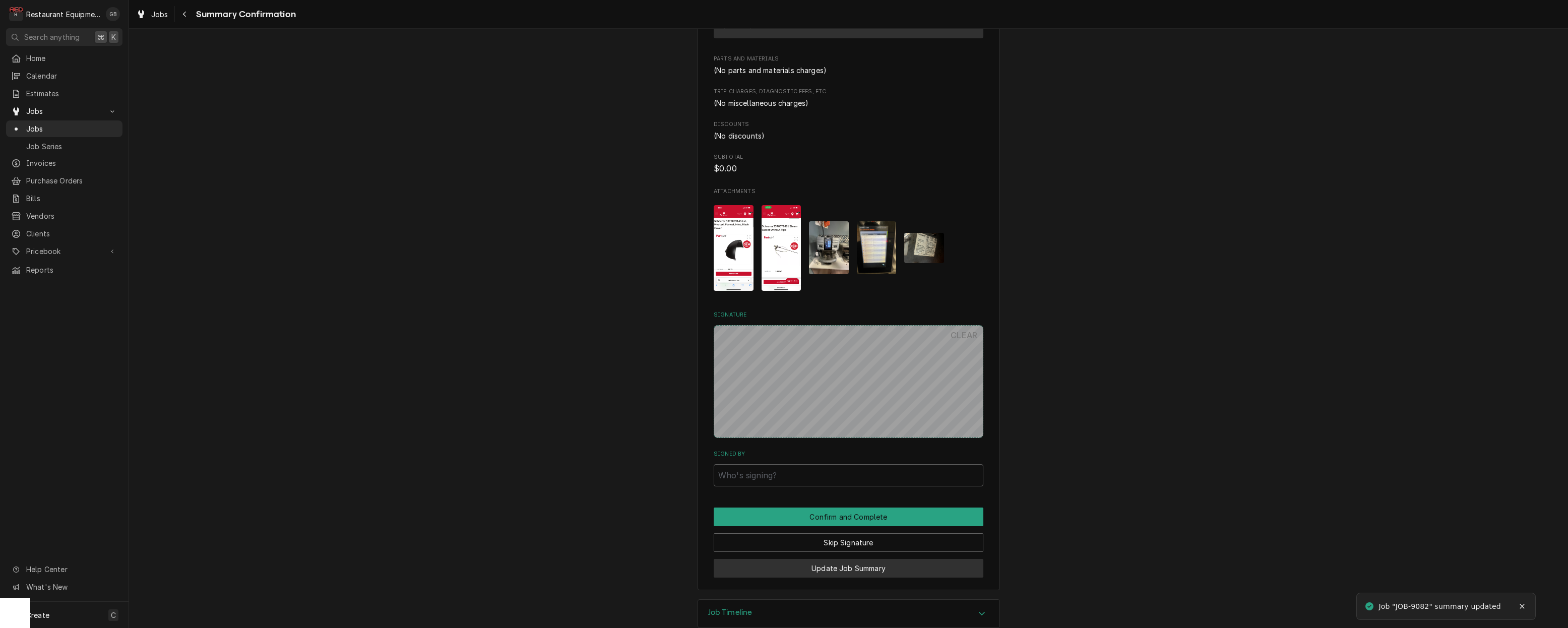
scroll to position [480, 0]
click at [813, 534] on button "Skip Signature" at bounding box center [848, 543] width 269 height 19
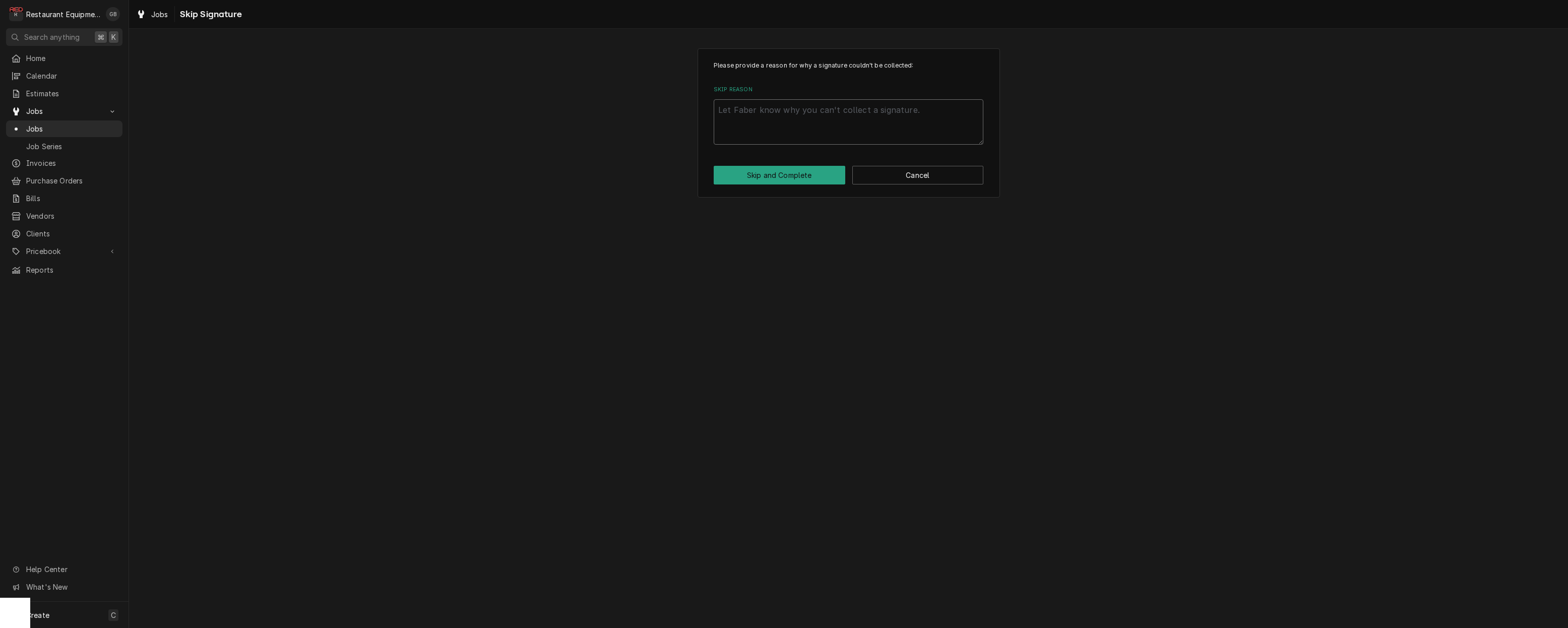
scroll to position [1, 0]
click at [754, 117] on textarea "Skip Reason" at bounding box center [848, 122] width 269 height 46
type textarea "x"
type textarea "e"
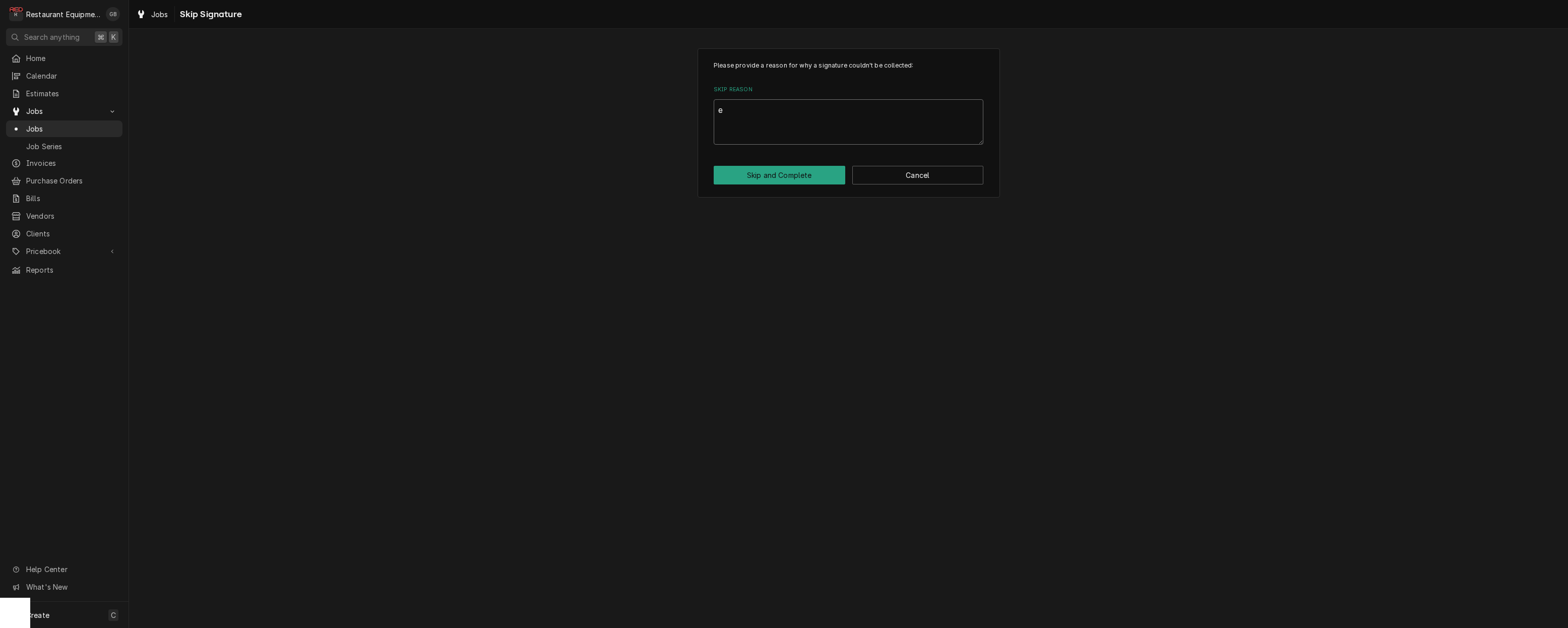
type textarea "x"
type textarea "es"
type textarea "x"
type textarea "est"
type textarea "x"
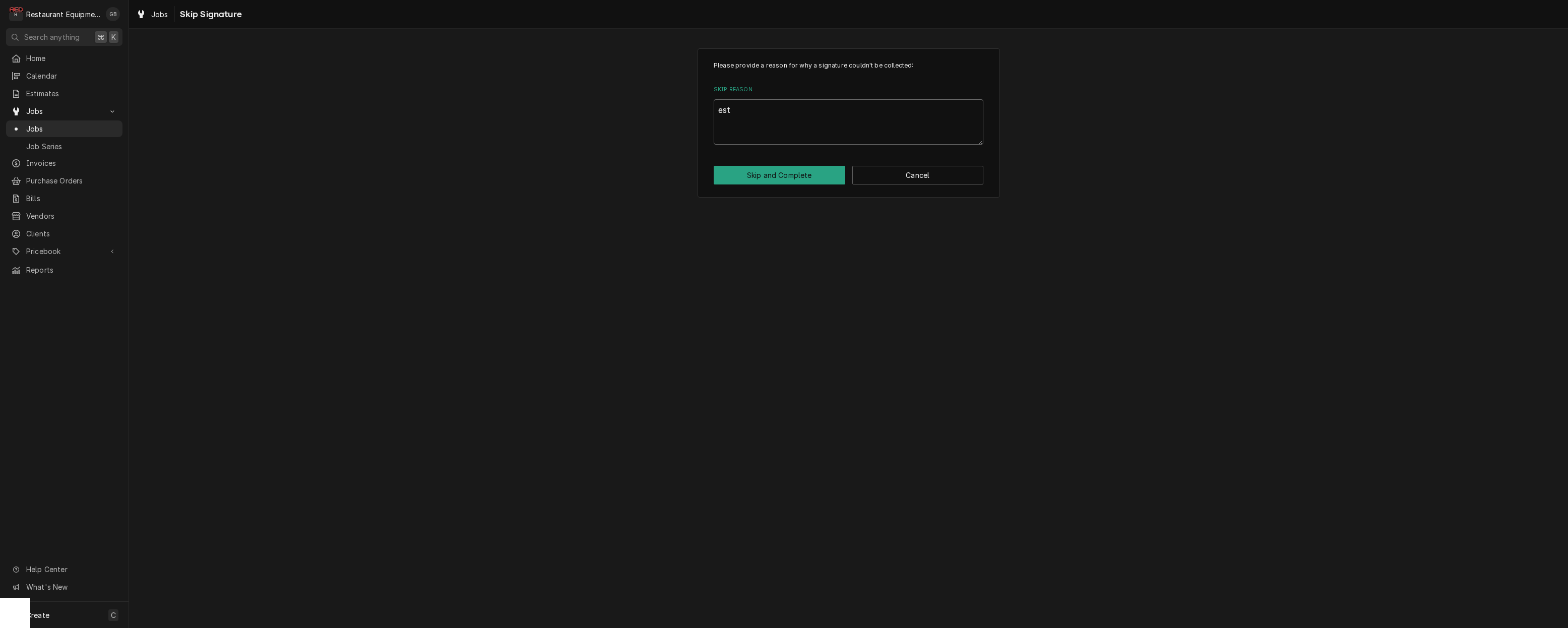
type textarea "esti"
type textarea "x"
type textarea "estim"
type textarea "x"
type textarea "estima"
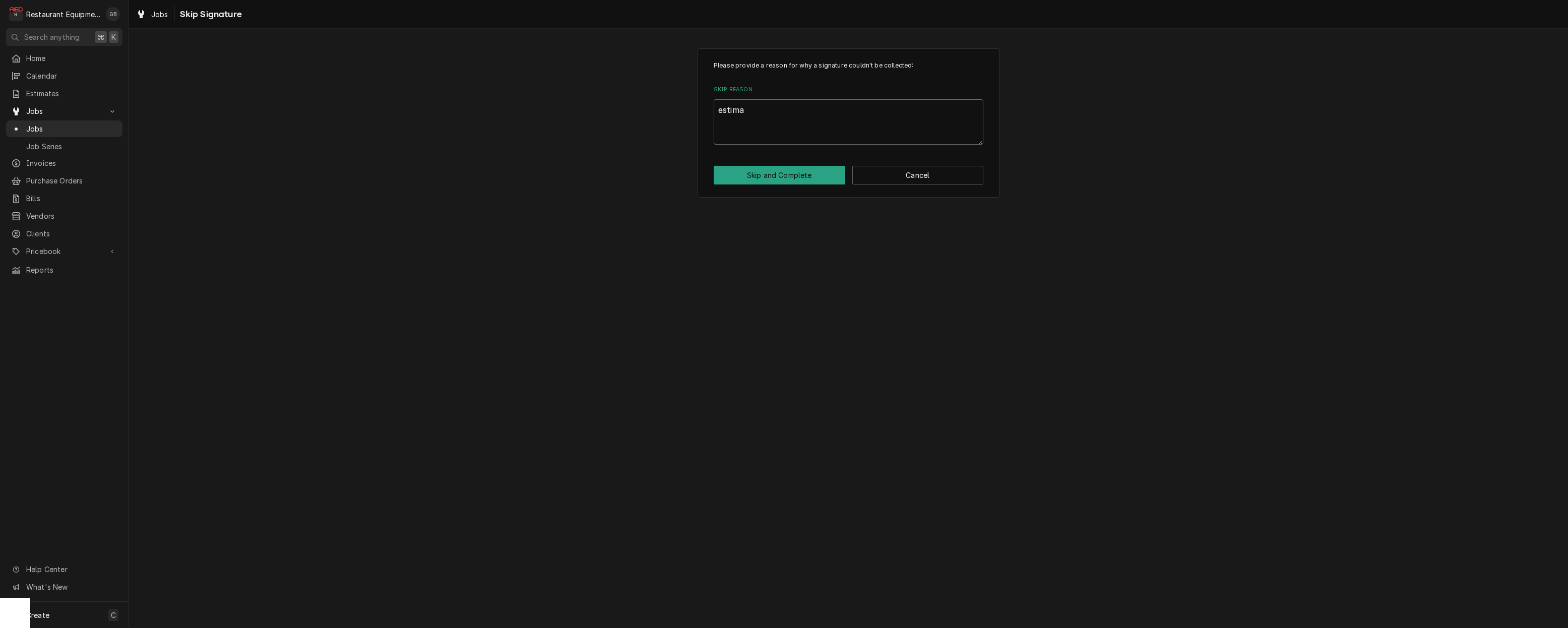
type textarea "x"
type textarea "estimat"
type textarea "x"
type textarea "estimate"
type textarea "x"
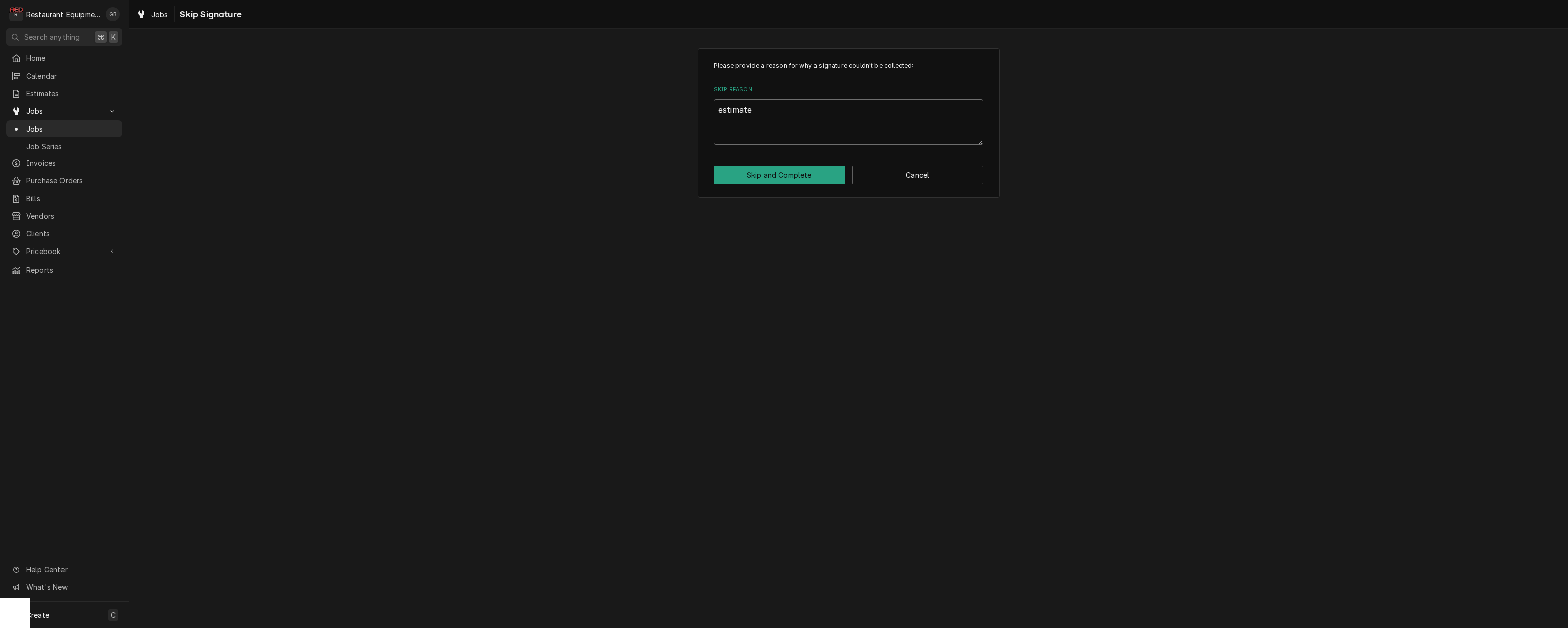
type textarea "estimate"
type textarea "x"
type textarea "estimate w"
type textarea "x"
type textarea "estimate wa"
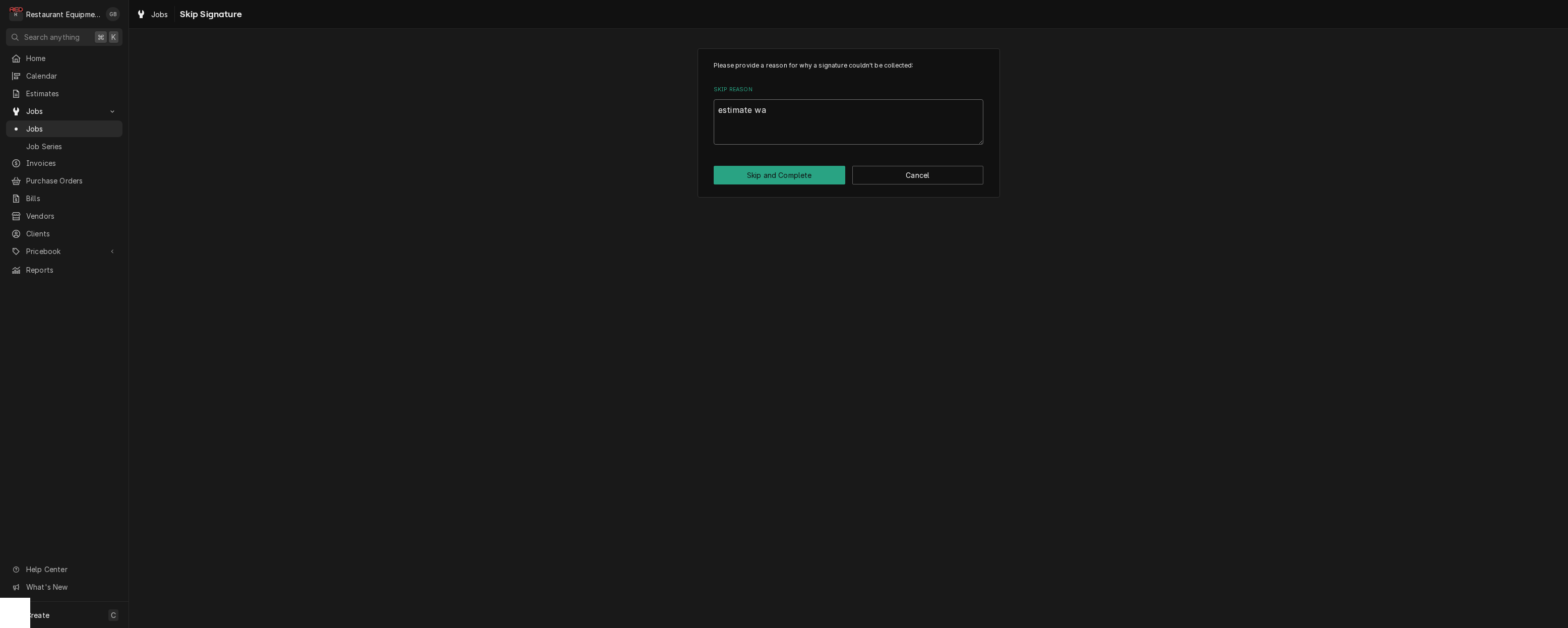
type textarea "x"
type textarea "estimate was"
type textarea "x"
type textarea "estimate was"
type textarea "x"
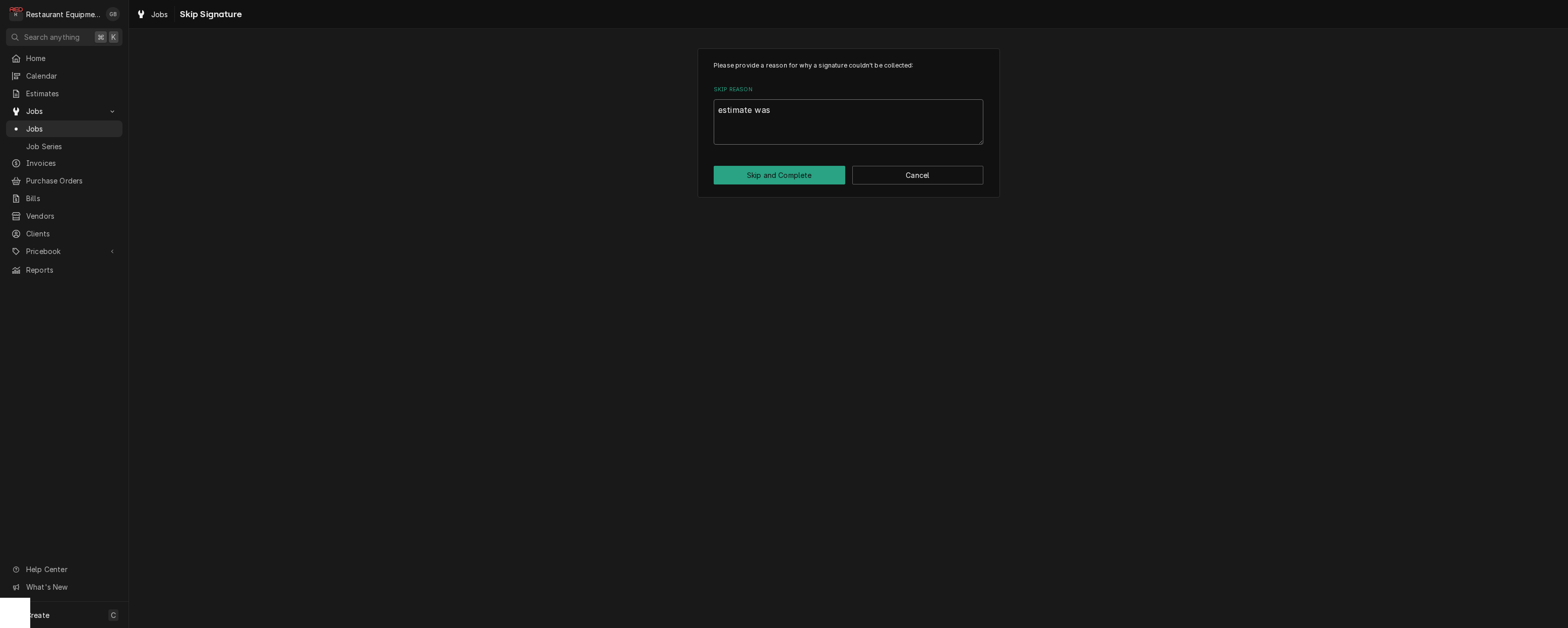
type textarea "estimate was v"
type textarea "x"
type textarea "estimate was ve"
type textarea "x"
type textarea "estimate was vei"
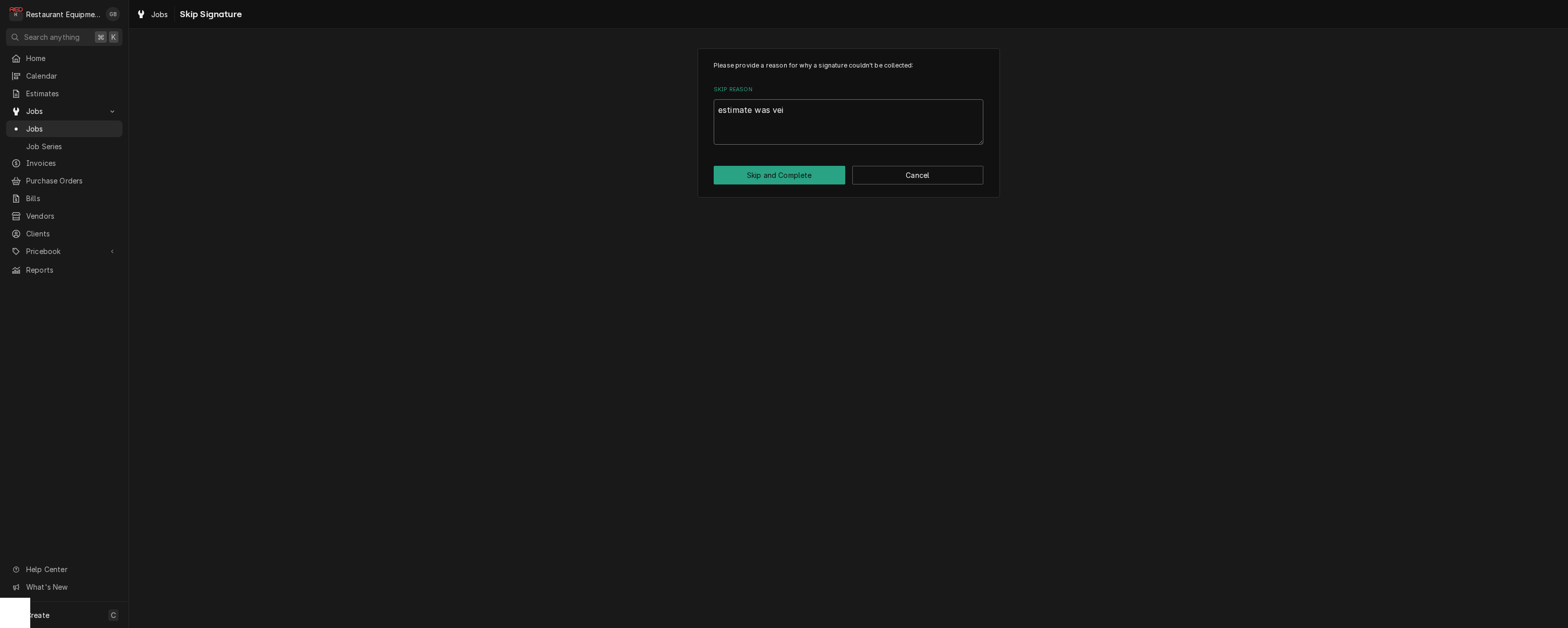
type textarea "x"
type textarea "estimate was veid"
type textarea "x"
type textarea "estimate was vei"
type textarea "x"
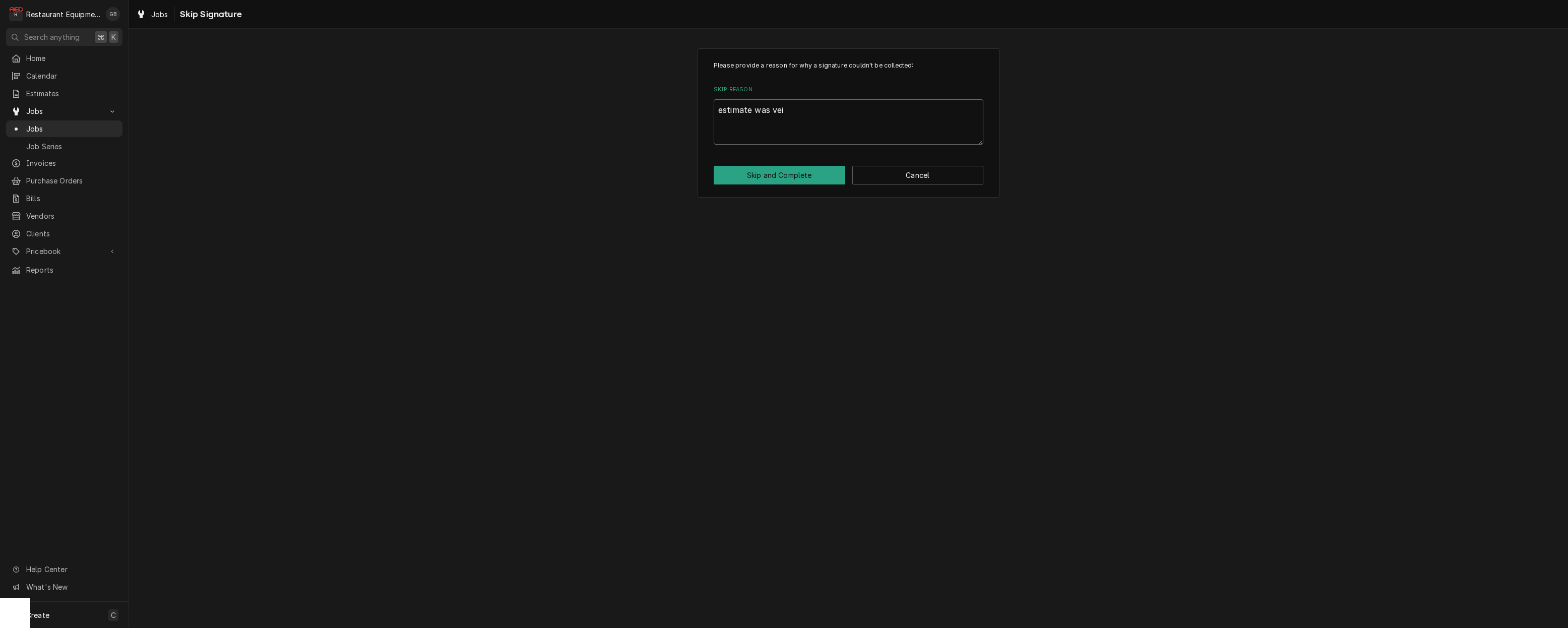
type textarea "estimate was veiw"
type textarea "x"
type textarea "estimate was veiwe"
type textarea "x"
type textarea "estimate was veiwed"
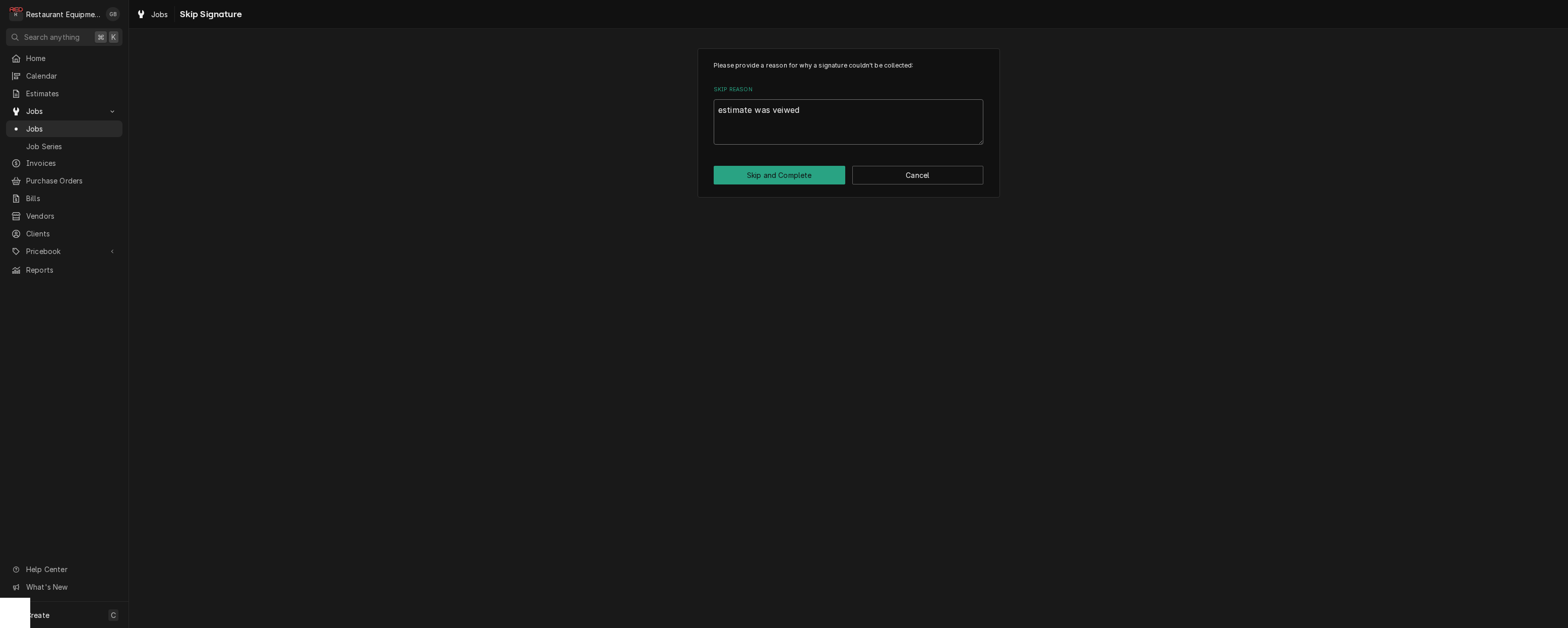
type textarea "x"
type textarea "estimate was veiwed"
type textarea "x"
type textarea "estimate was veiwed w"
type textarea "x"
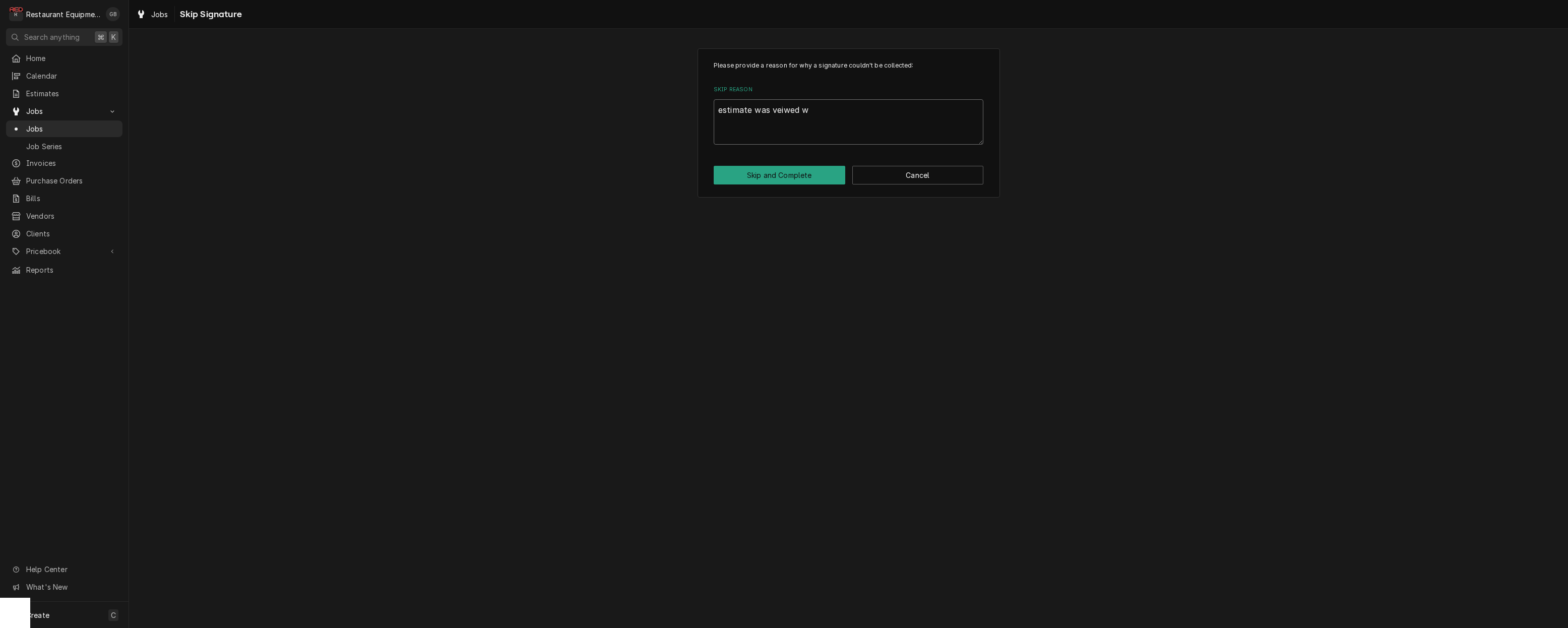
type textarea "estimate was veiwed wi"
type textarea "x"
type textarea "estimate was veiwed wit"
type textarea "x"
type textarea "estimate was veiwed with"
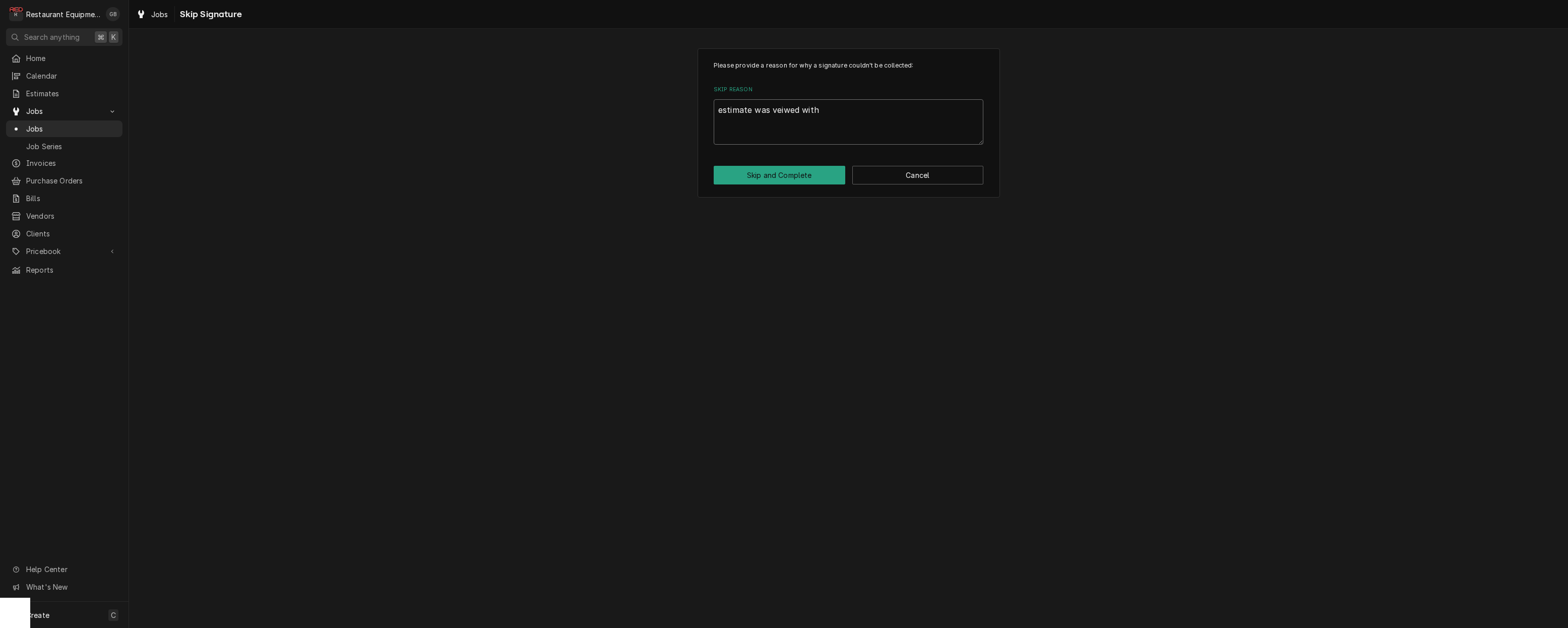
type textarea "x"
type textarea "estimate was veiwed with"
type textarea "x"
type textarea "estimate was veiwed with n"
type textarea "x"
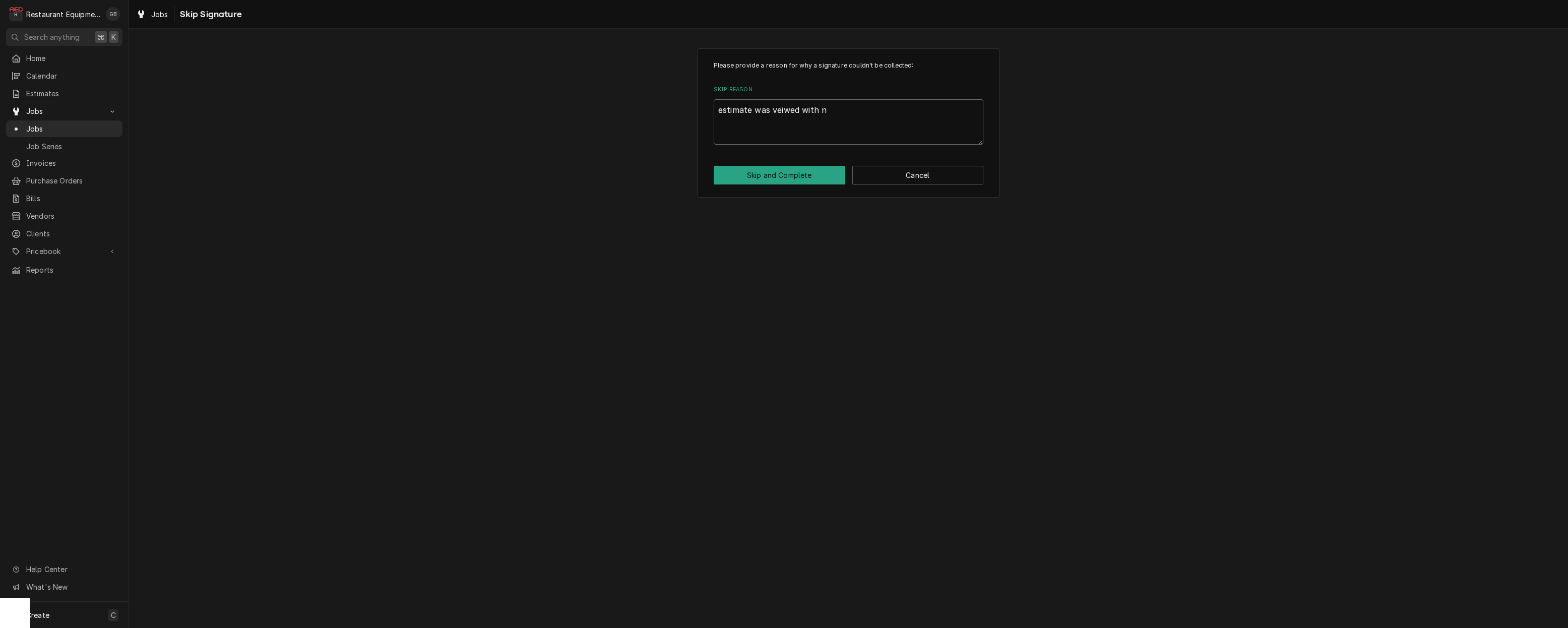
type textarea "estimate was veiwed with no"
type textarea "x"
type textarea "estimate was veiwed with no"
type textarea "x"
type textarea "estimate was veiwed with no r"
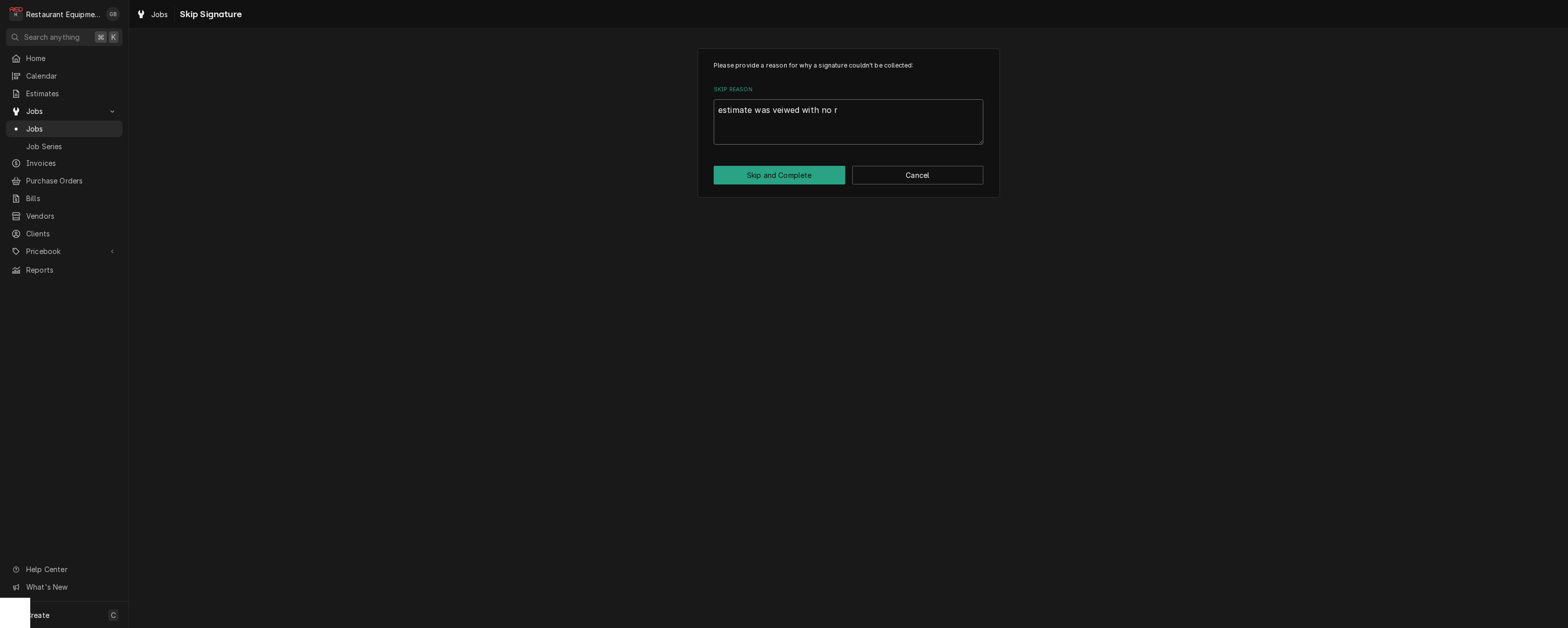
type textarea "x"
type textarea "estimate was veiwed with no re"
type textarea "x"
type textarea "estimate was veiwed with no res"
type textarea "x"
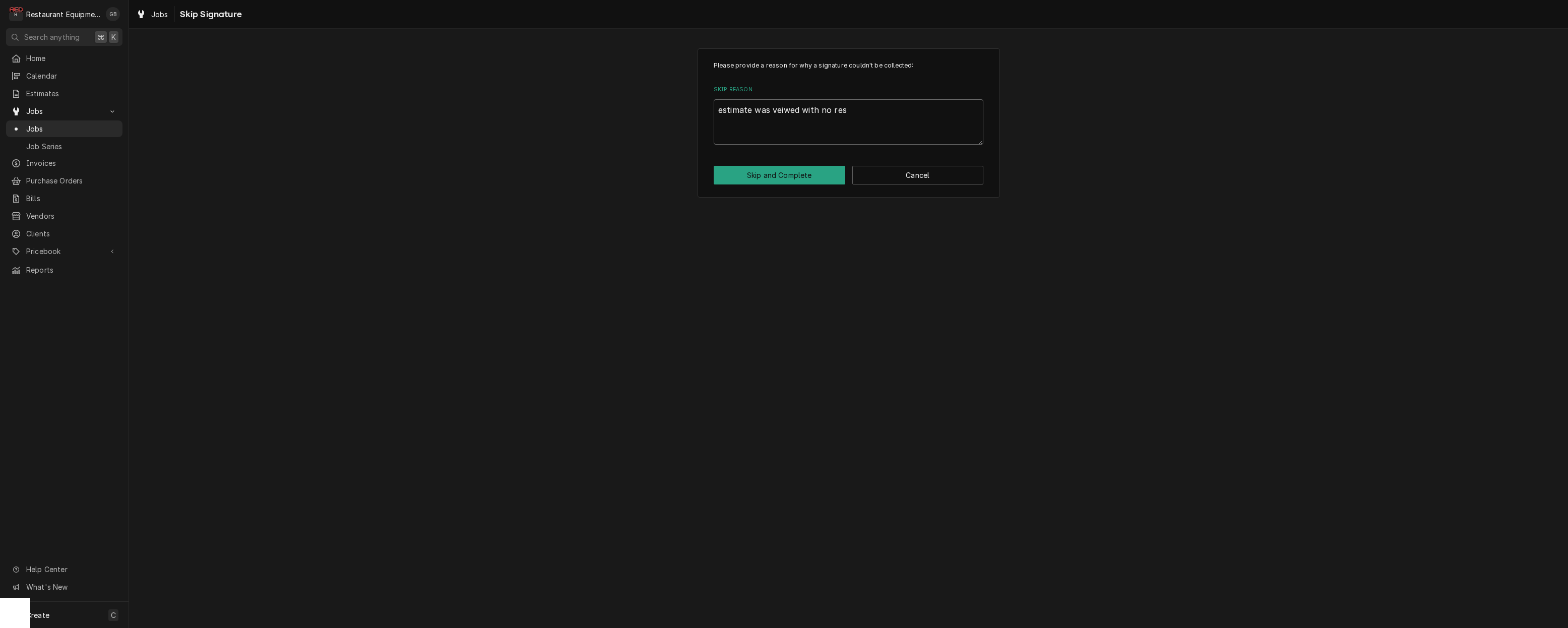
type textarea "estimate was veiwed with no resp"
type textarea "x"
type textarea "estimate was veiwed with no respo"
type textarea "x"
type textarea "estimate was veiwed with no respon"
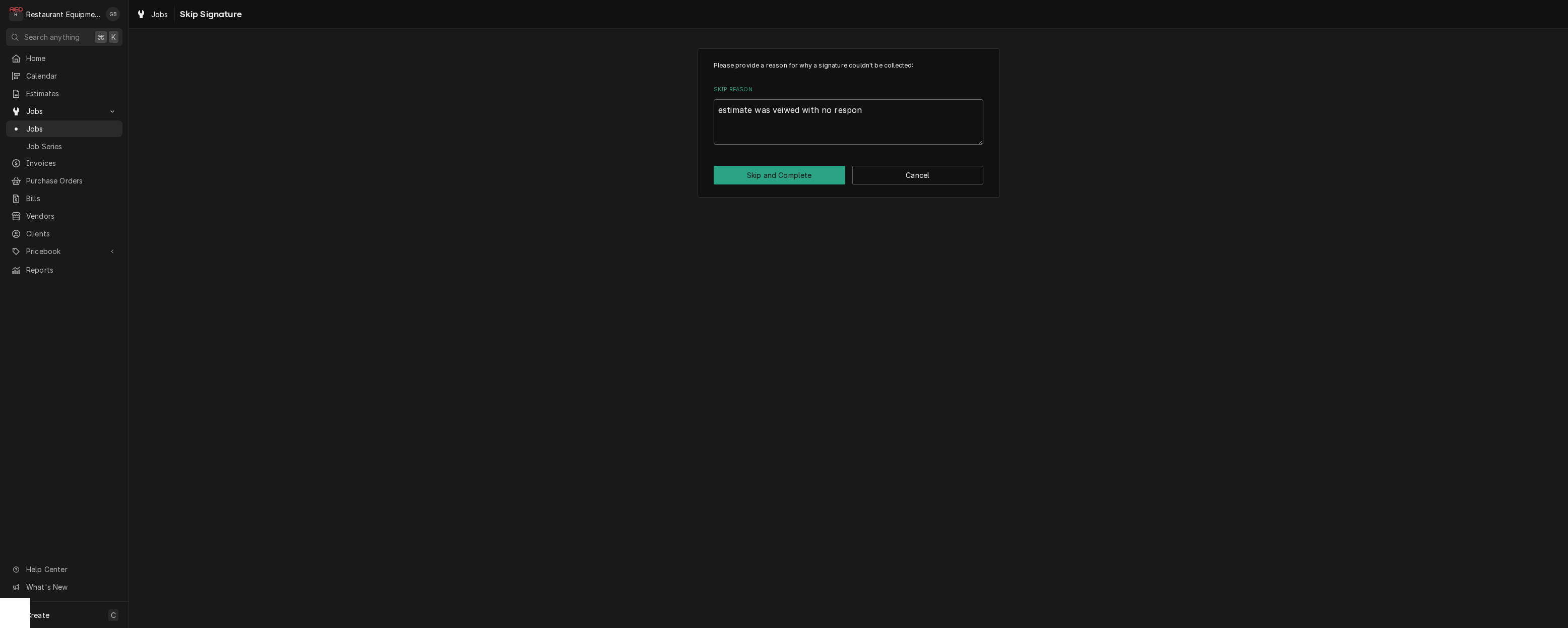
type textarea "x"
type textarea "estimate was veiwed with no respone"
type textarea "x"
type textarea "estimate was veiwed with no respones"
type textarea "x"
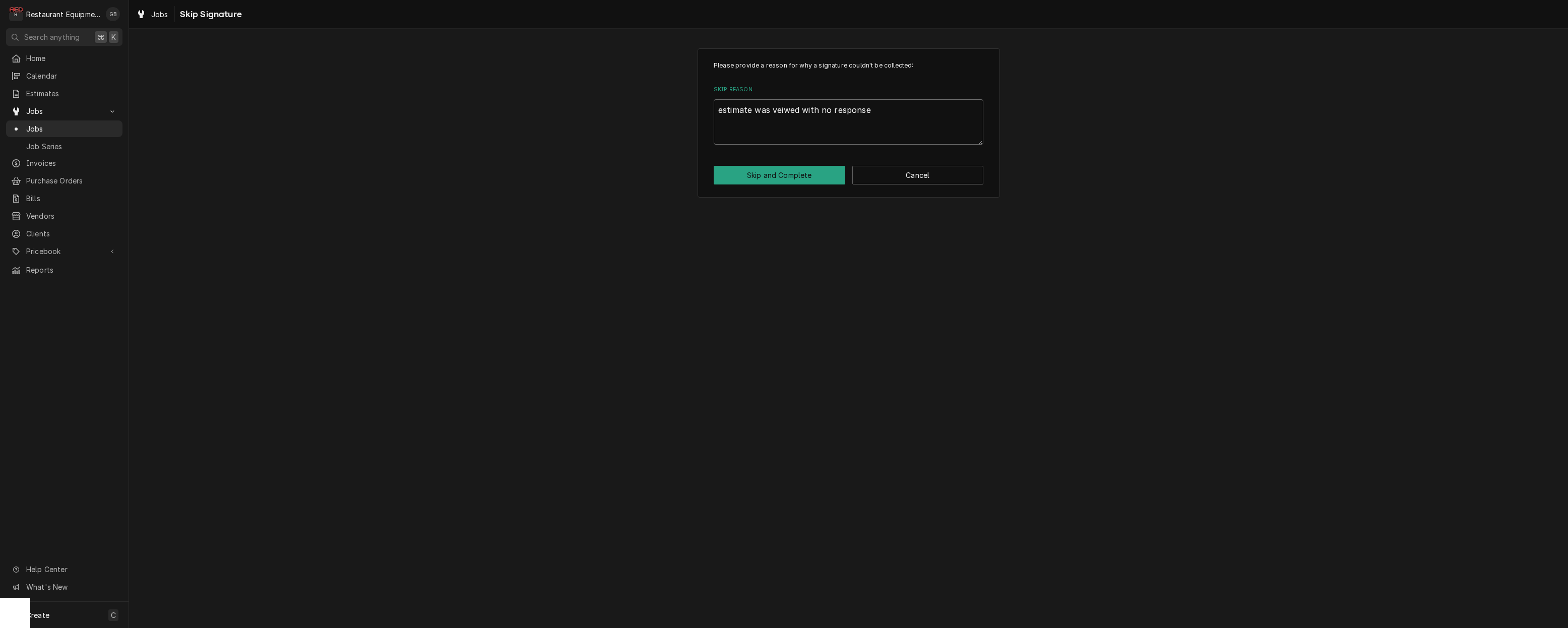
type textarea "estimate was veiwed with no response."
type textarea "x"
type textarea "estimate was veiwed with no response. b"
type textarea "x"
type textarea "estimate was veiwed with no response. bo"
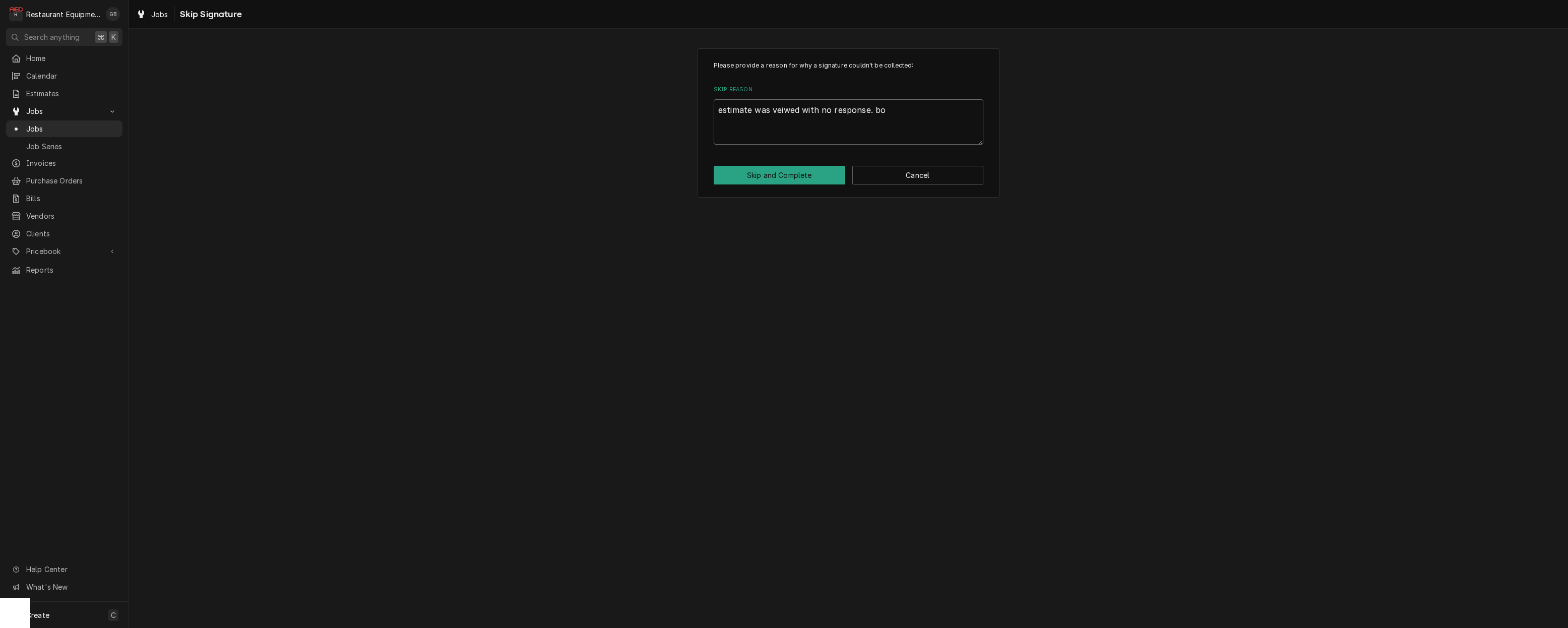
type textarea "x"
type textarea "estimate was veiwed with no response. b"
type textarea "x"
type textarea "estimate was veiwed with no response. bi"
type textarea "x"
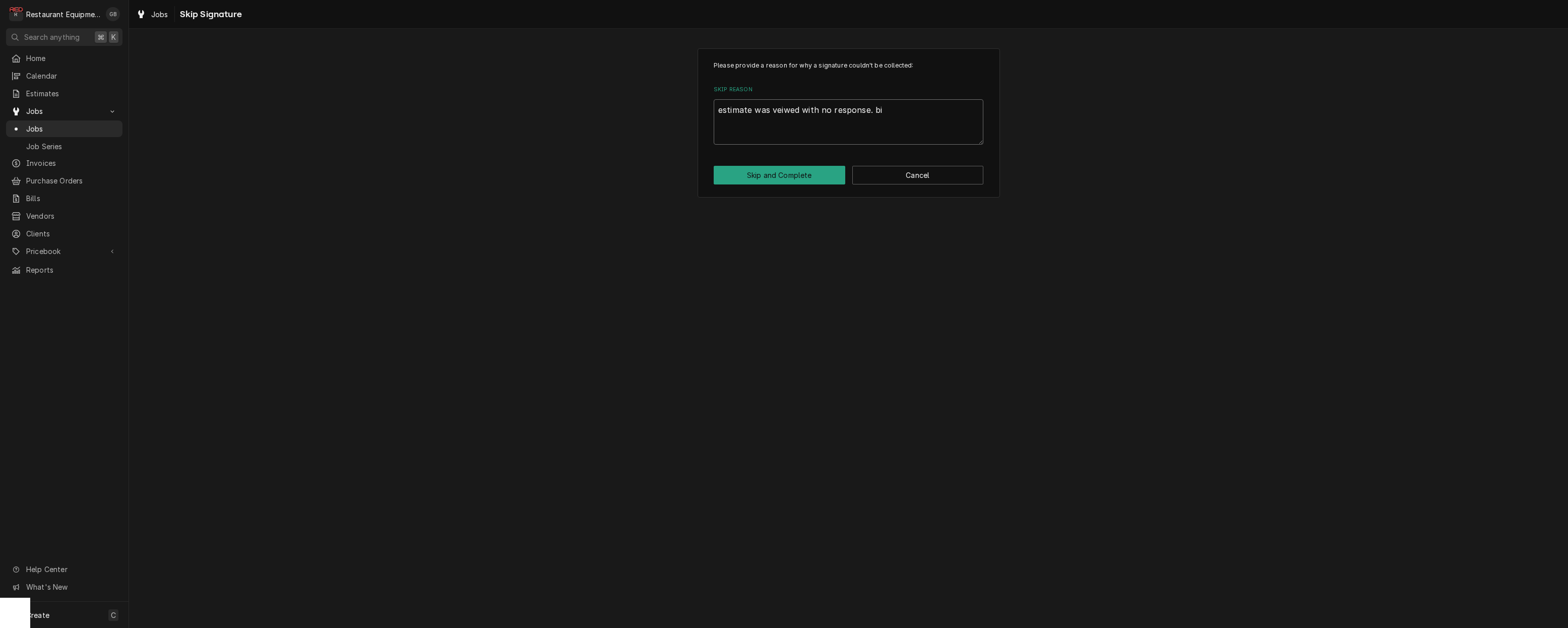
type textarea "estimate was veiwed with no response. bil"
type textarea "x"
type textarea "estimate was veiwed with no response. bill"
type textarea "x"
type textarea "estimate was veiwed with no response. billi"
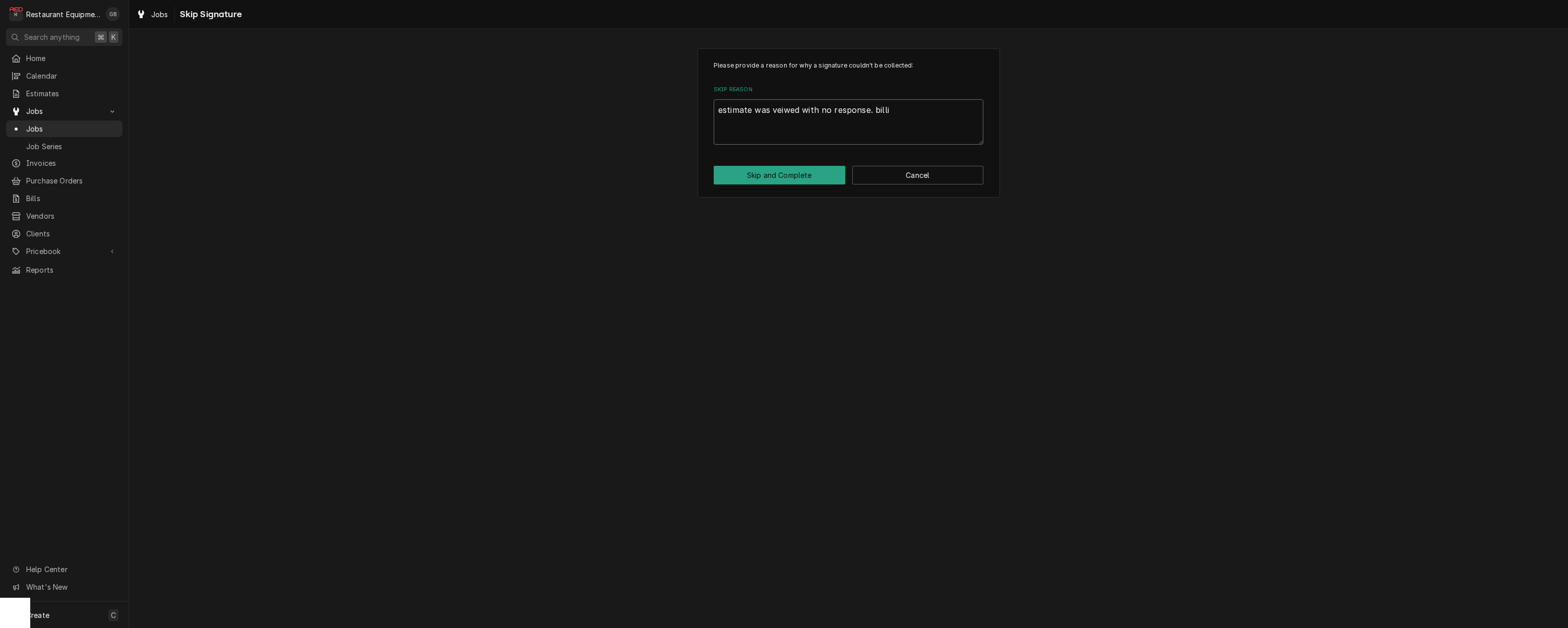
type textarea "x"
type textarea "estimate was veiwed with no response. billin"
type textarea "x"
type textarea "estimate was veiwed with no response. billing"
type textarea "x"
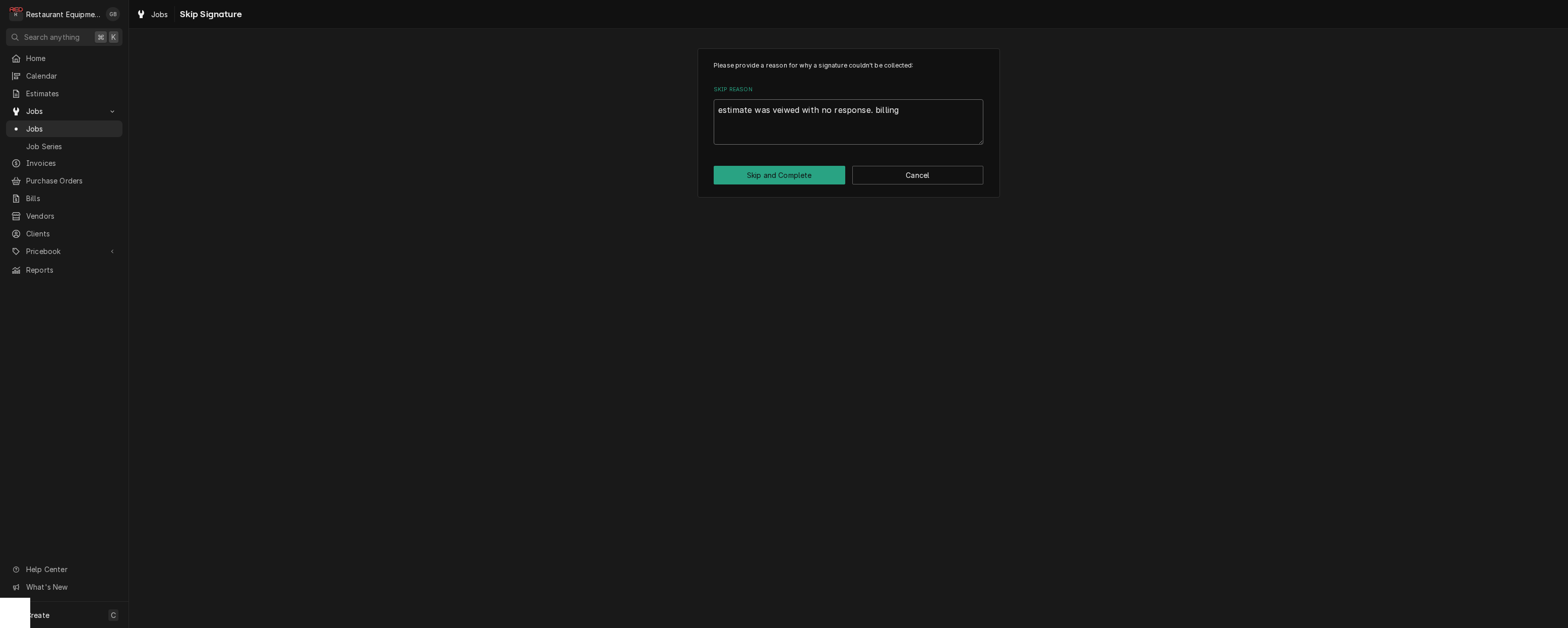
type textarea "estimate was veiwed with no response. billing"
type textarea "x"
type textarea "estimate was veiwed with no response. billing o"
type textarea "x"
type textarea "estimate was veiwed with no response. billing ou"
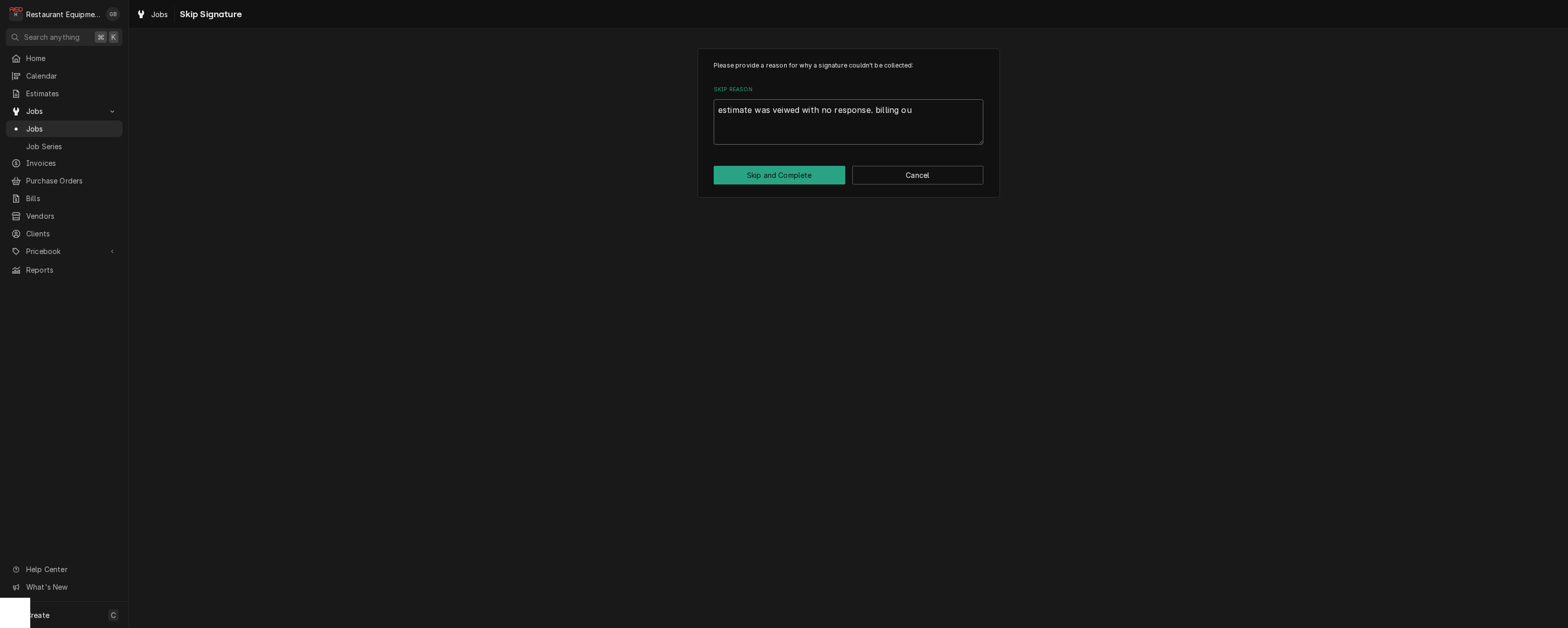
type textarea "x"
type textarea "estimate was veiwed with no response. billing out"
type textarea "x"
type textarea "estimate was veiwed with no response. billing out"
type textarea "x"
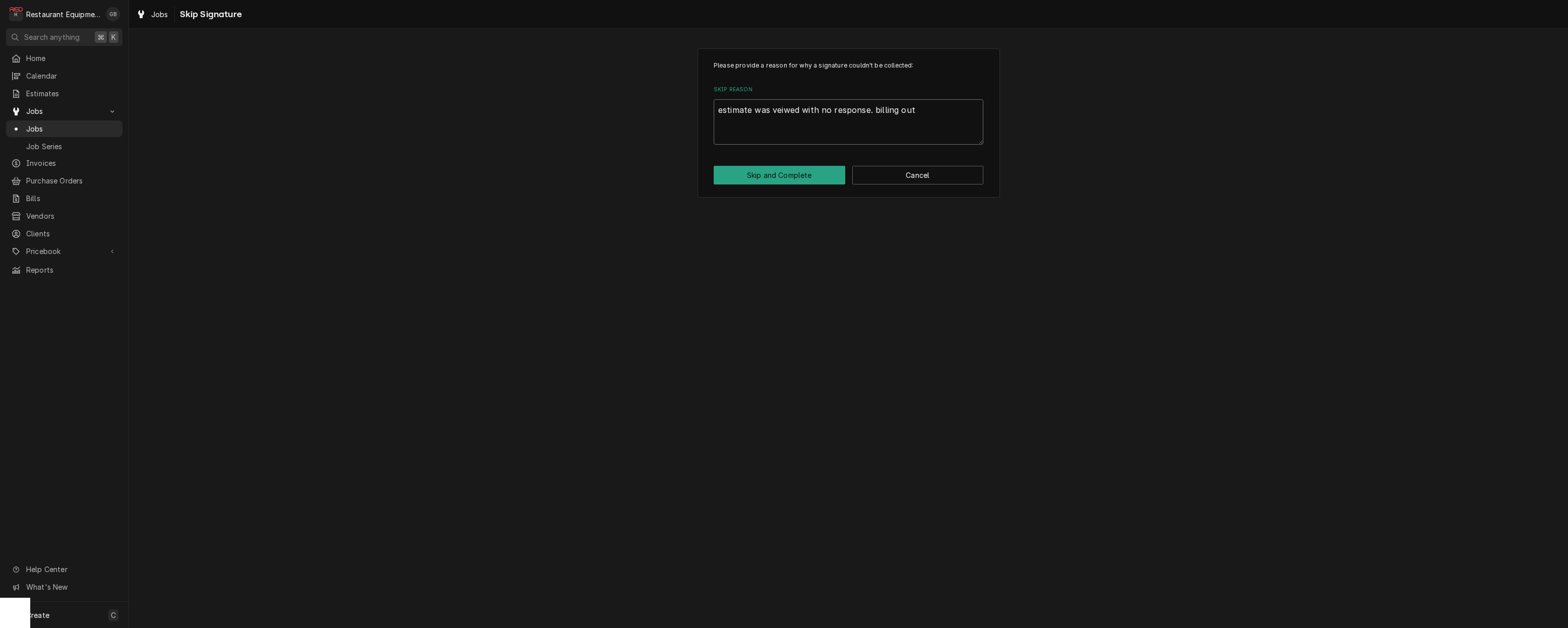
type textarea "estimate was veiwed with no response. billing out d"
type textarea "x"
type textarea "estimate was veiwed with no response. billing out di"
type textarea "x"
type textarea "estimate was veiwed with no response. billing out dia"
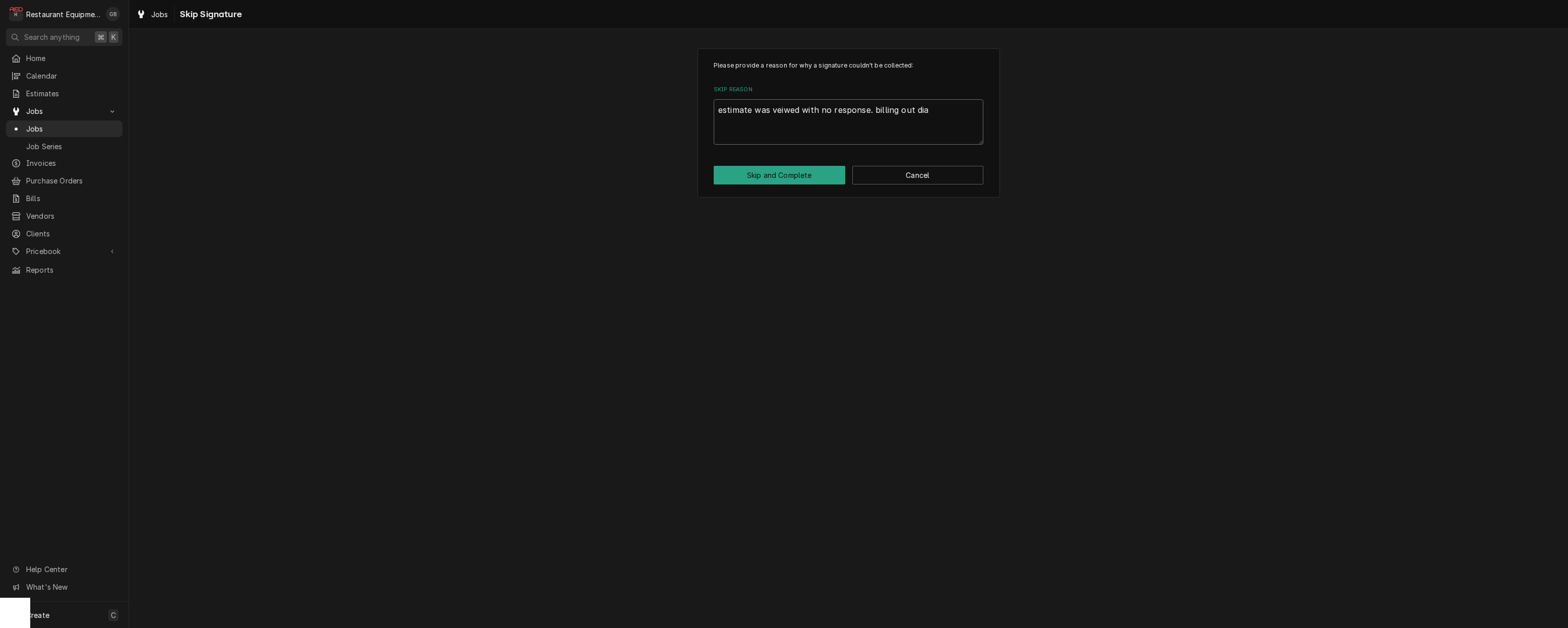
type textarea "x"
type textarea "estimate was veiwed with no response. billing out diag"
type textarea "x"
type textarea "estimate was veiwed with no response. billing out diagn"
type textarea "x"
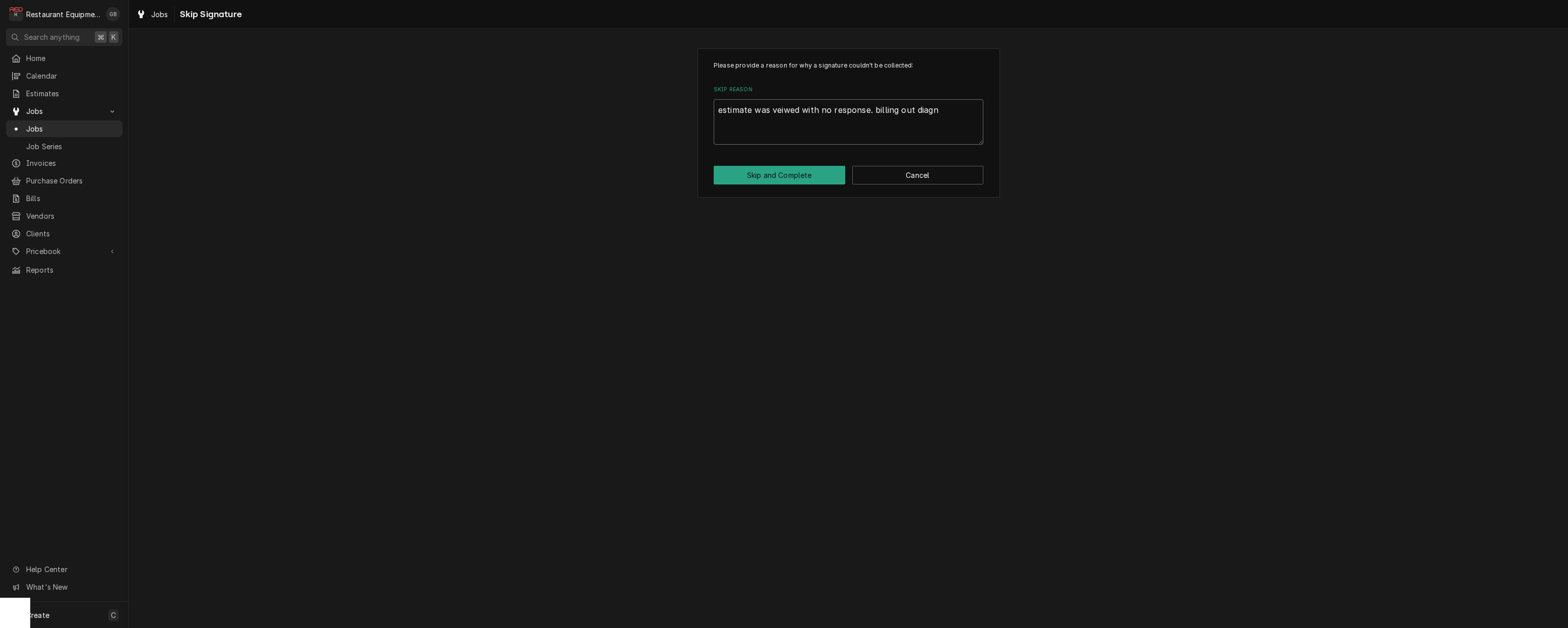
type textarea "estimate was veiwed with no response. billing out diagno"
type textarea "x"
type textarea "estimate was veiwed with no response. billing out diagnos"
type textarea "x"
type textarea "estimate was veiwed with no response. billing out diagnosi"
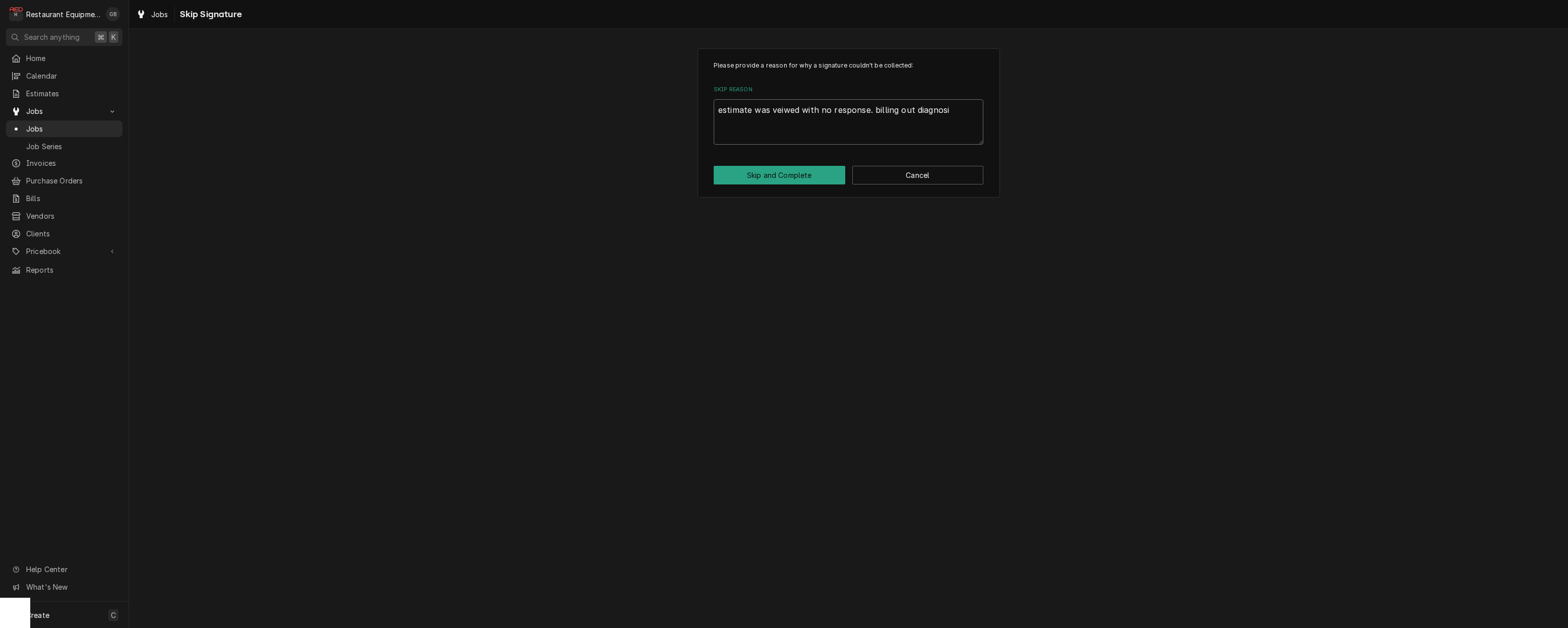
type textarea "x"
type textarea "estimate was veiwed with no response. billing out diagnosis"
type textarea "x"
type textarea "estimate was veiwed with no response. billing out diagnosis."
click at [876, 110] on textarea "estimate was veiwed with no response. billing out diagnosis." at bounding box center [848, 122] width 269 height 46
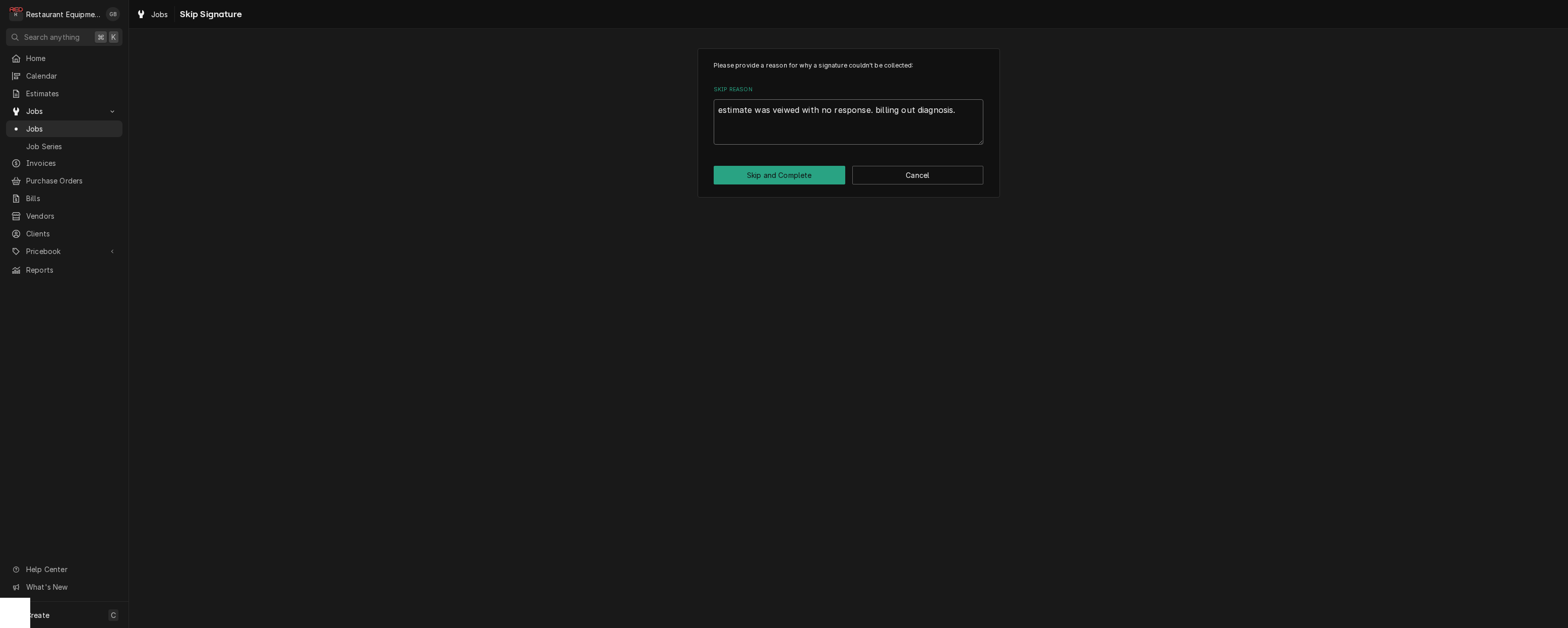
type textarea "x"
type textarea "estimate was veiwed with no response. [PERSON_NAME] out diagnosis."
type textarea "x"
type textarea "estimate was veiwed with no response. Billing out diagnosis."
click at [785, 112] on textarea "estimate was veiwed with no response. Billing out diagnosis." at bounding box center [848, 122] width 269 height 46
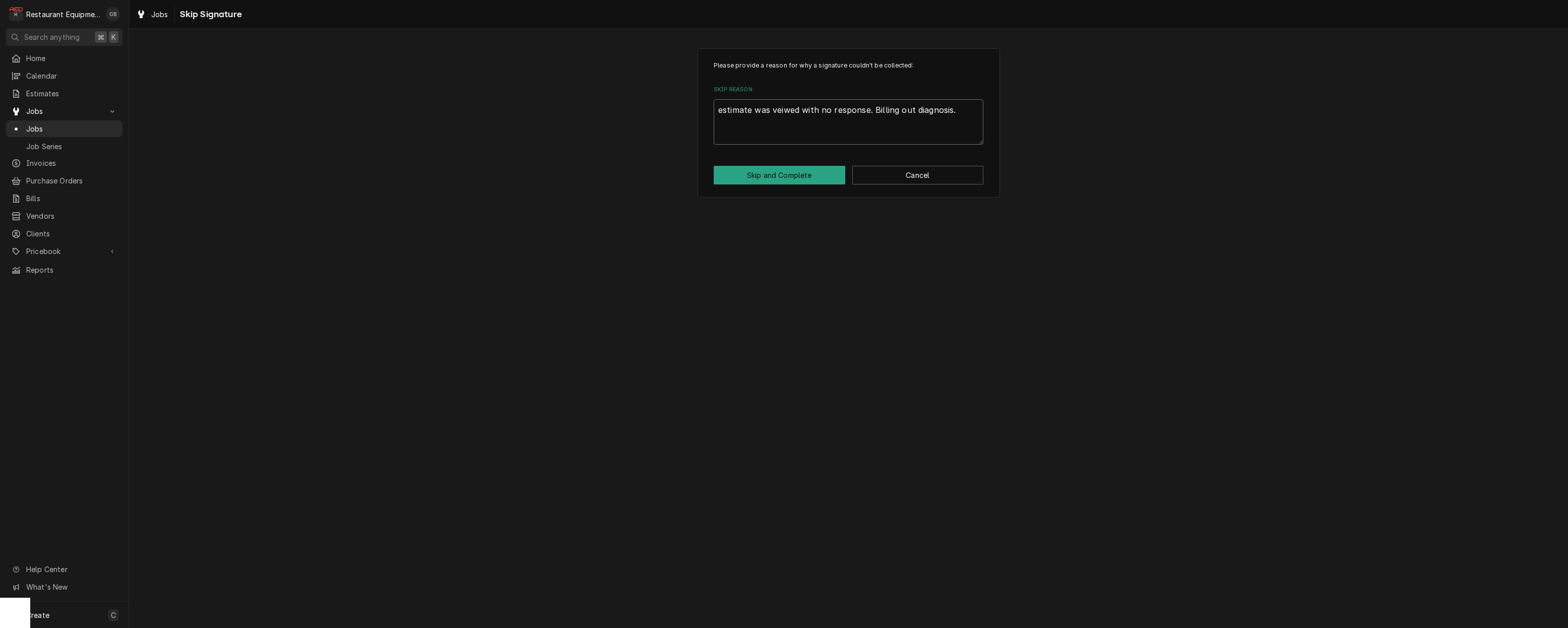
click at [792, 105] on textarea "estimate was veiwed with no response. Billing out diagnosis." at bounding box center [848, 122] width 269 height 46
click at [798, 110] on textarea "estimate was veiwed with no response. Billing out diagnosis." at bounding box center [848, 122] width 269 height 46
type textarea "x"
type textarea "estimate was viewed with no response. Billing out diagnosis."
click at [725, 110] on textarea "estimate was viewed with no response. Billing out diagnosis." at bounding box center [848, 122] width 269 height 46
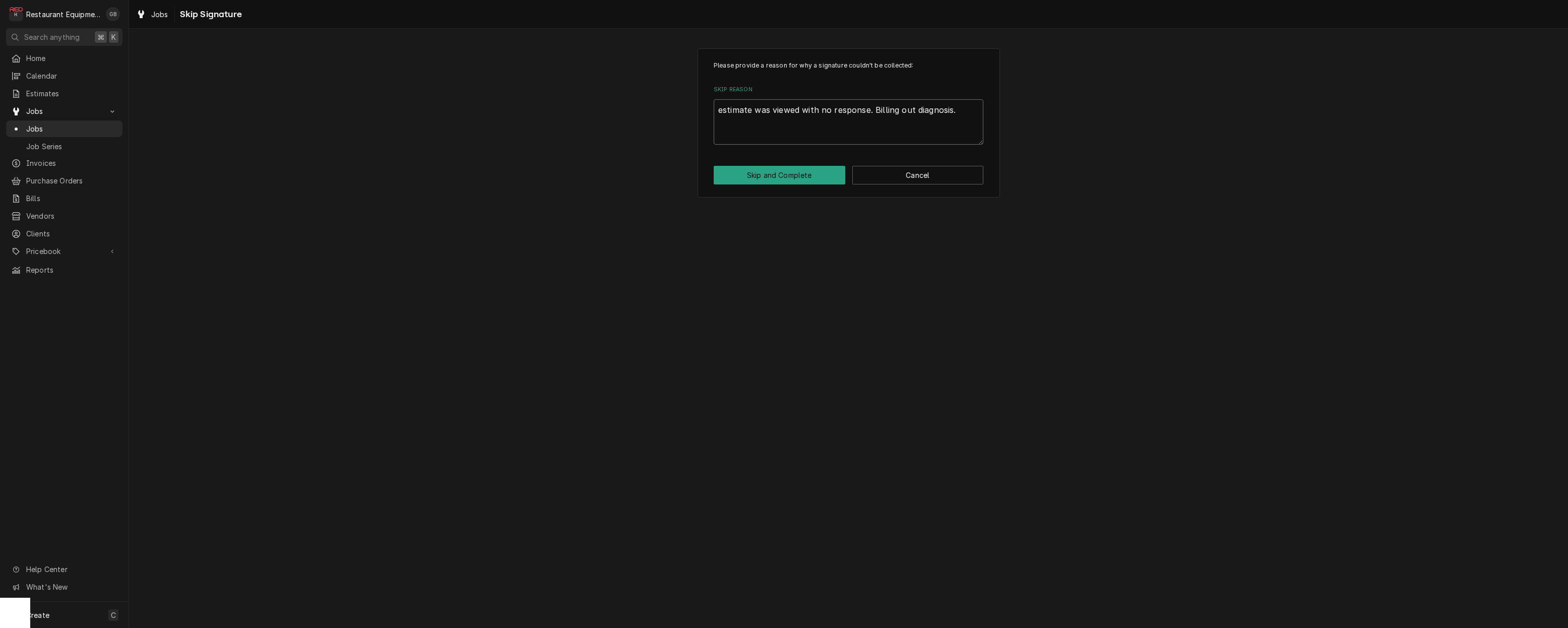
type textarea "x"
type textarea "eestimate was viewed with no response. Billing out diagnosis."
type textarea "x"
type textarea "estimate was viewed with no response. Billing out diagnosis."
type textarea "x"
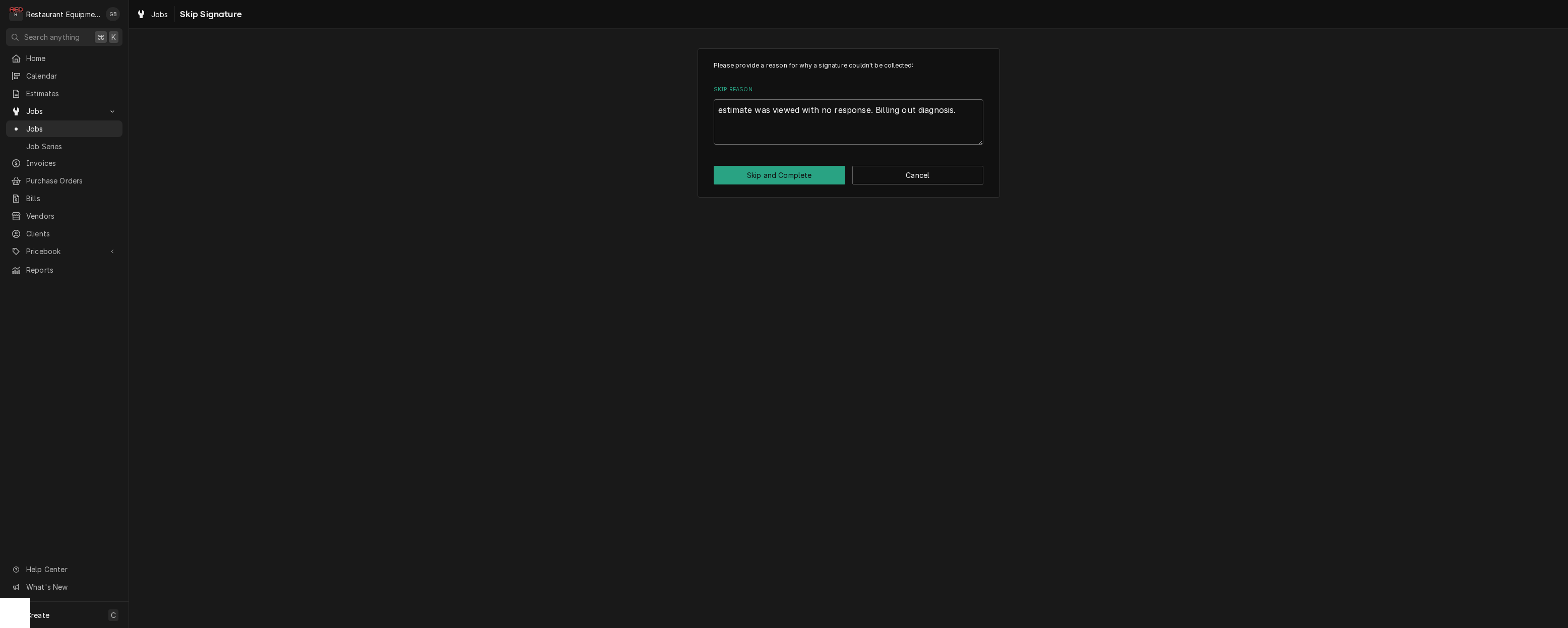
type textarea "[MEDICAL_DATA] was viewed with no response. Billing out diagnosis."
type textarea "x"
type textarea "Estimate was viewed with no response. Billing out diagnosis."
drag, startPoint x: 754, startPoint y: 183, endPoint x: 755, endPoint y: 177, distance: 6.1
click at [755, 178] on button "Skip and Complete" at bounding box center [779, 175] width 132 height 19
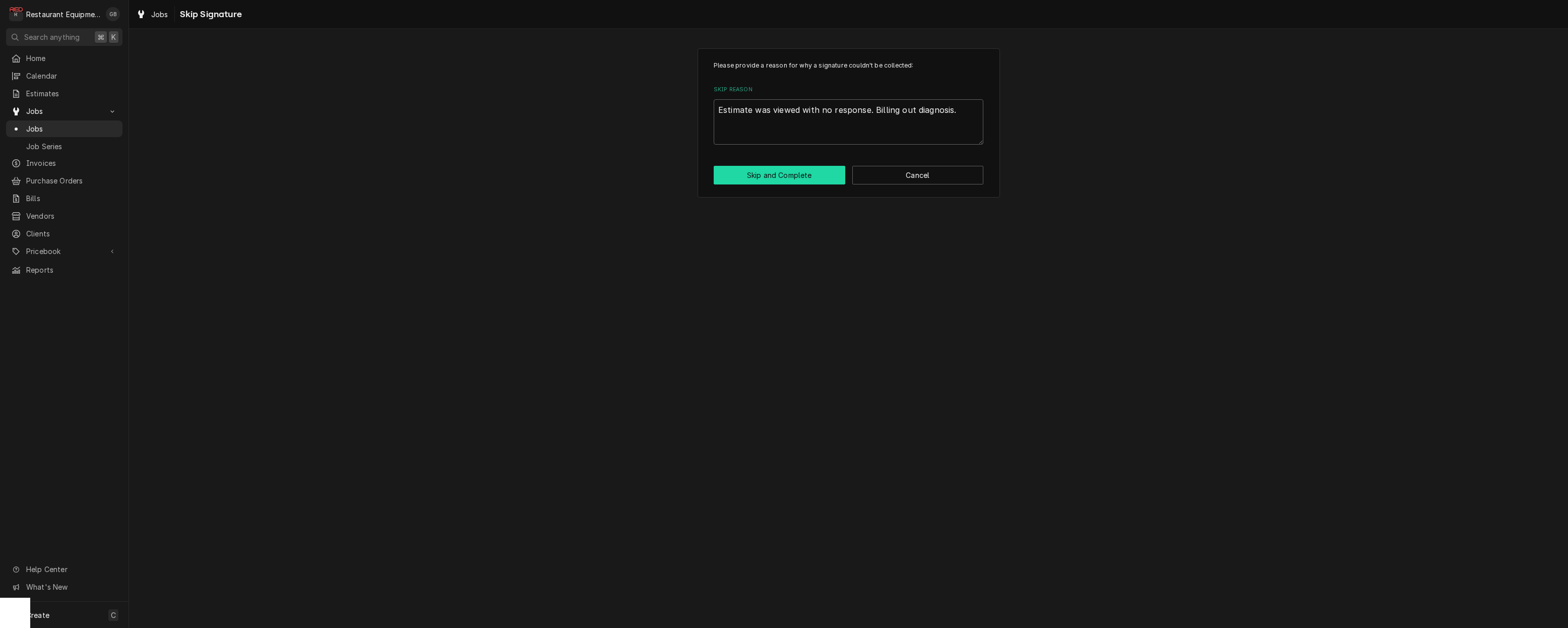
type textarea "x"
